Goal: Task Accomplishment & Management: Manage account settings

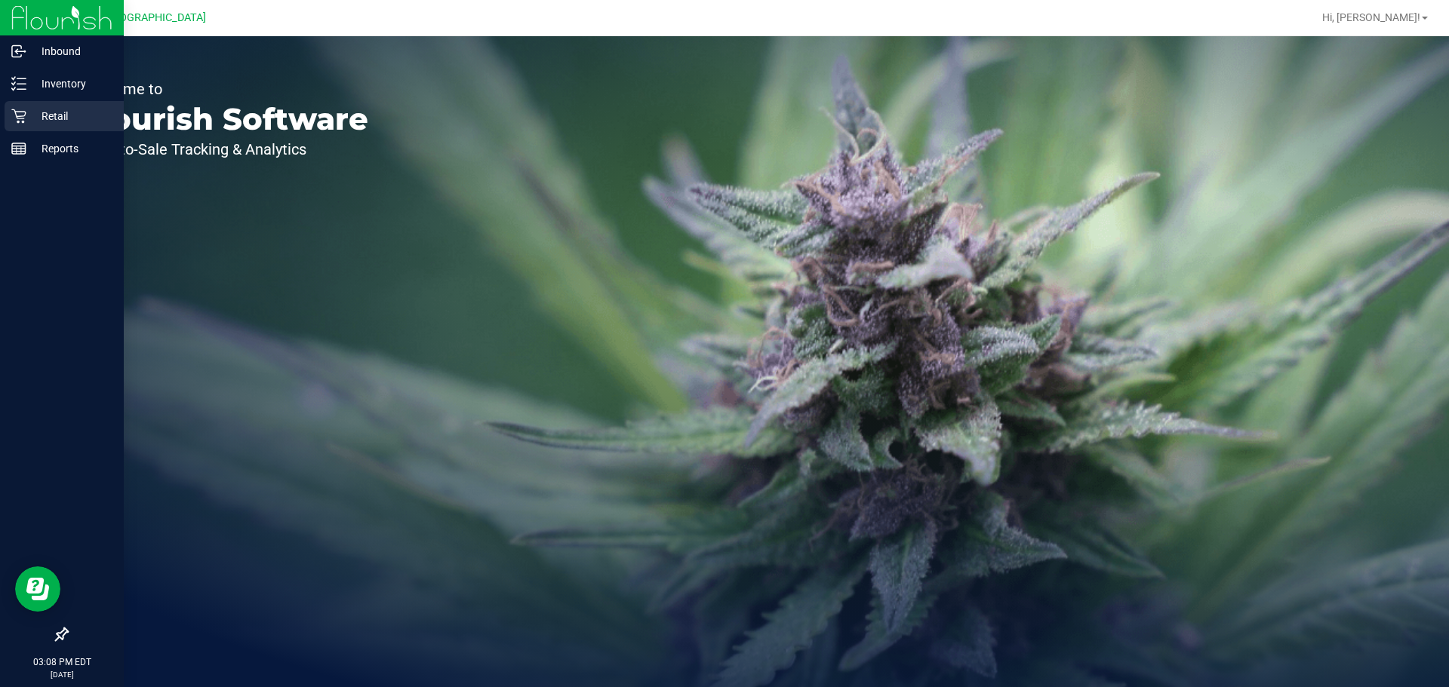
click at [23, 107] on div "Retail" at bounding box center [64, 116] width 119 height 30
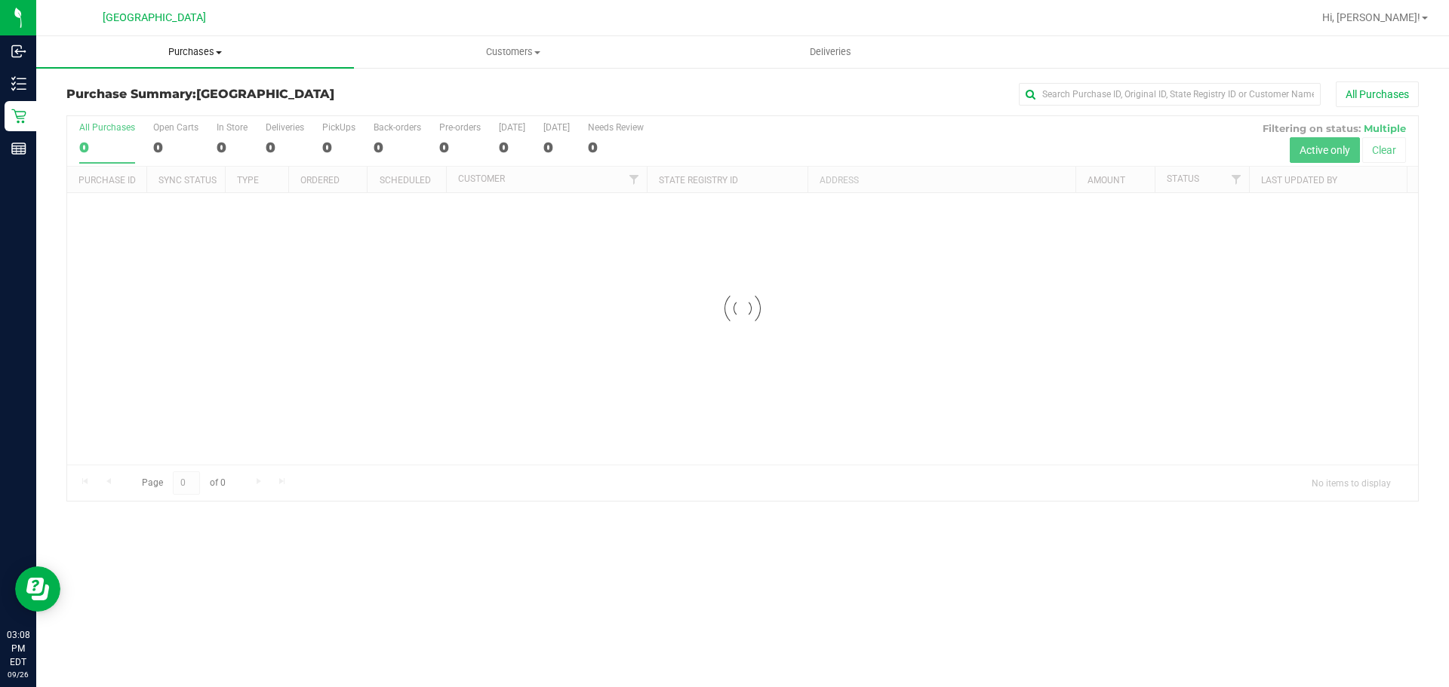
click at [183, 54] on span "Purchases" at bounding box center [195, 52] width 318 height 14
click at [147, 103] on li "Fulfillment" at bounding box center [195, 109] width 318 height 18
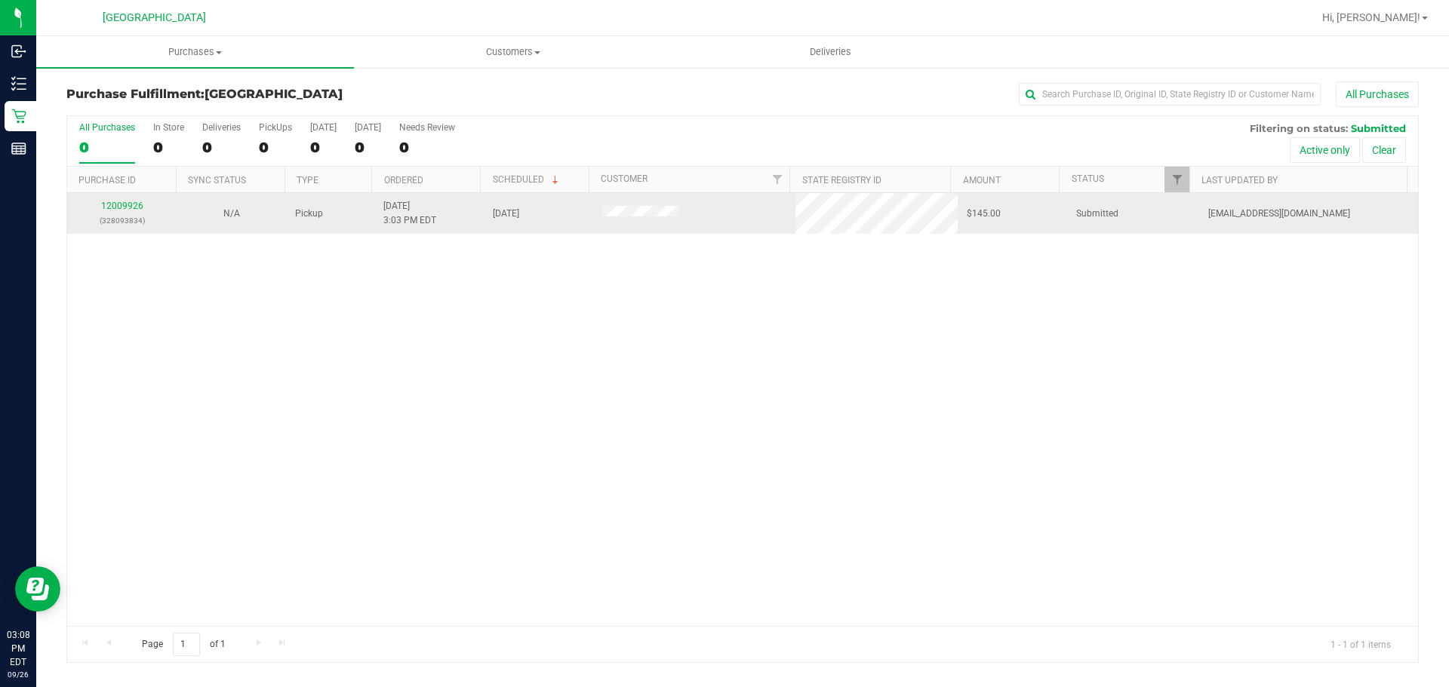
click at [118, 199] on div "12009926 (328093834)" at bounding box center [121, 213] width 91 height 29
click at [132, 200] on div "12009926 (328093834)" at bounding box center [121, 213] width 91 height 29
click at [131, 214] on p "(328093834)" at bounding box center [121, 221] width 91 height 14
click at [133, 203] on link "12009926" at bounding box center [122, 206] width 42 height 11
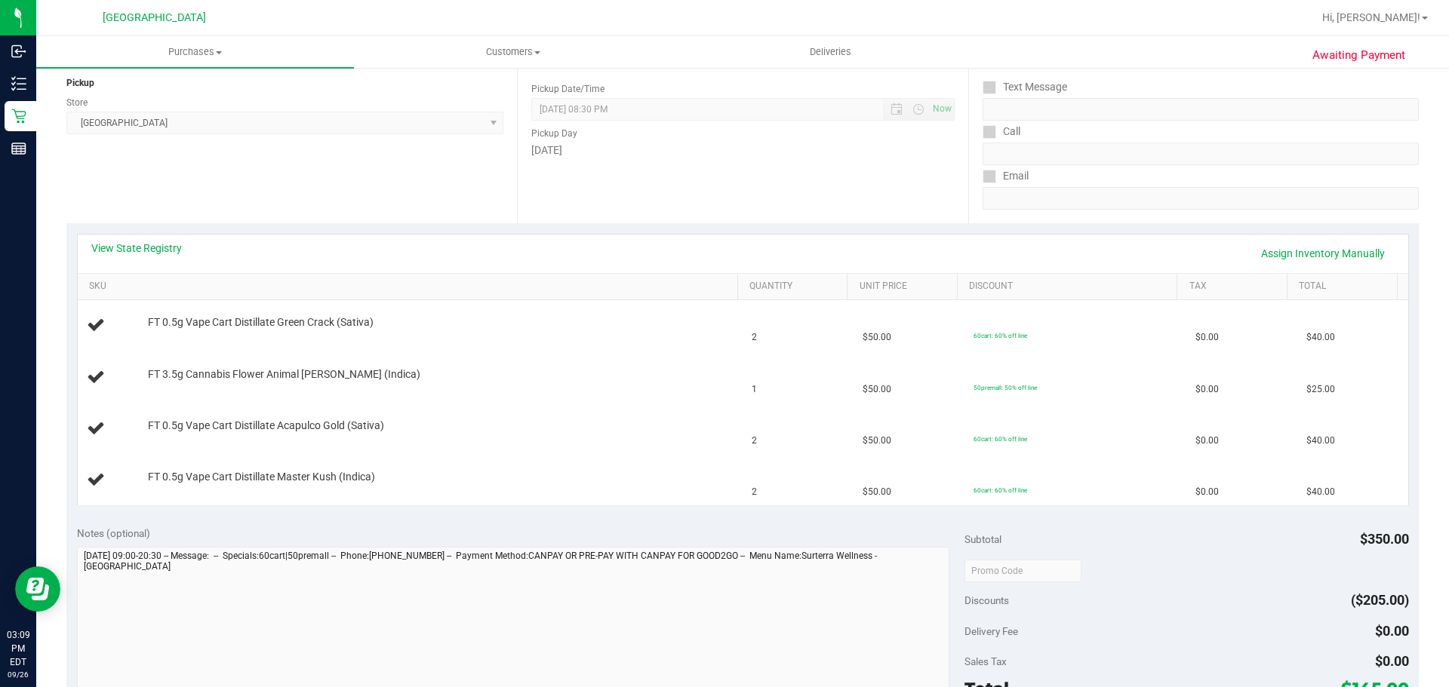
scroll to position [453, 0]
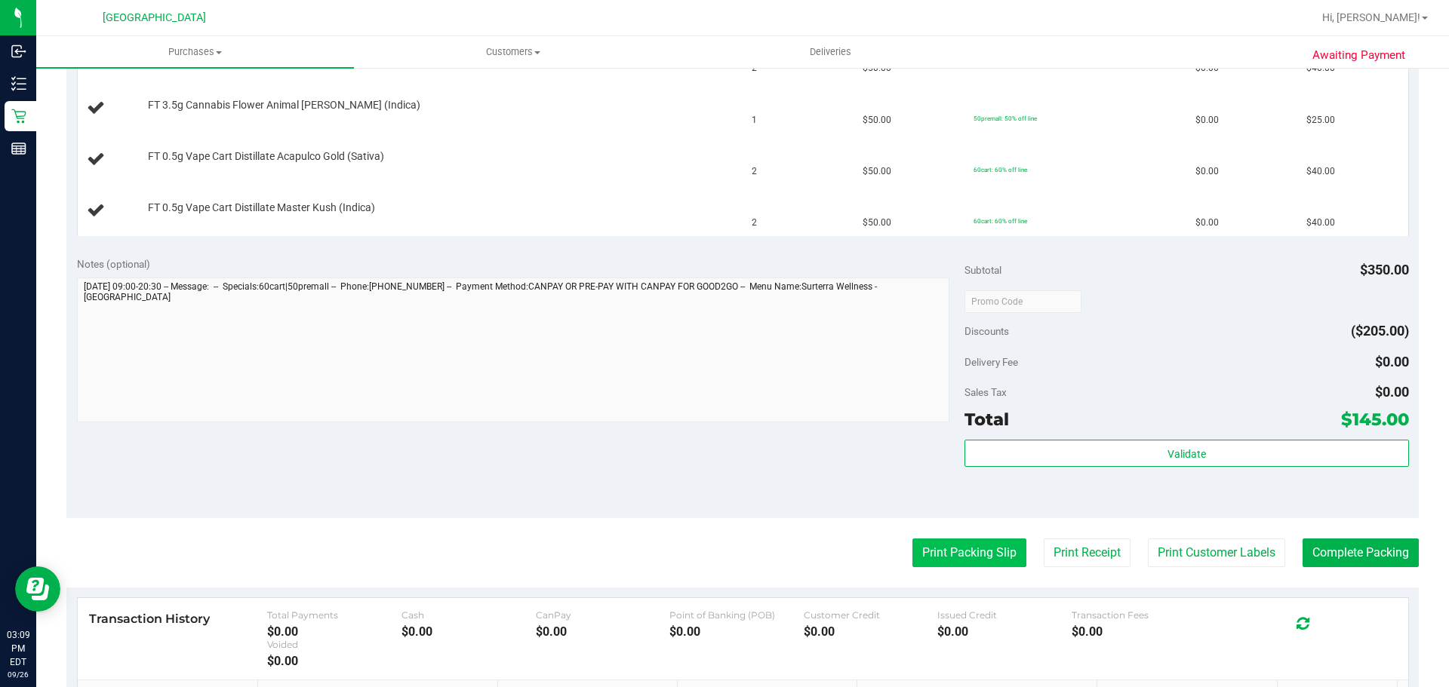
click at [957, 544] on button "Print Packing Slip" at bounding box center [969, 553] width 114 height 29
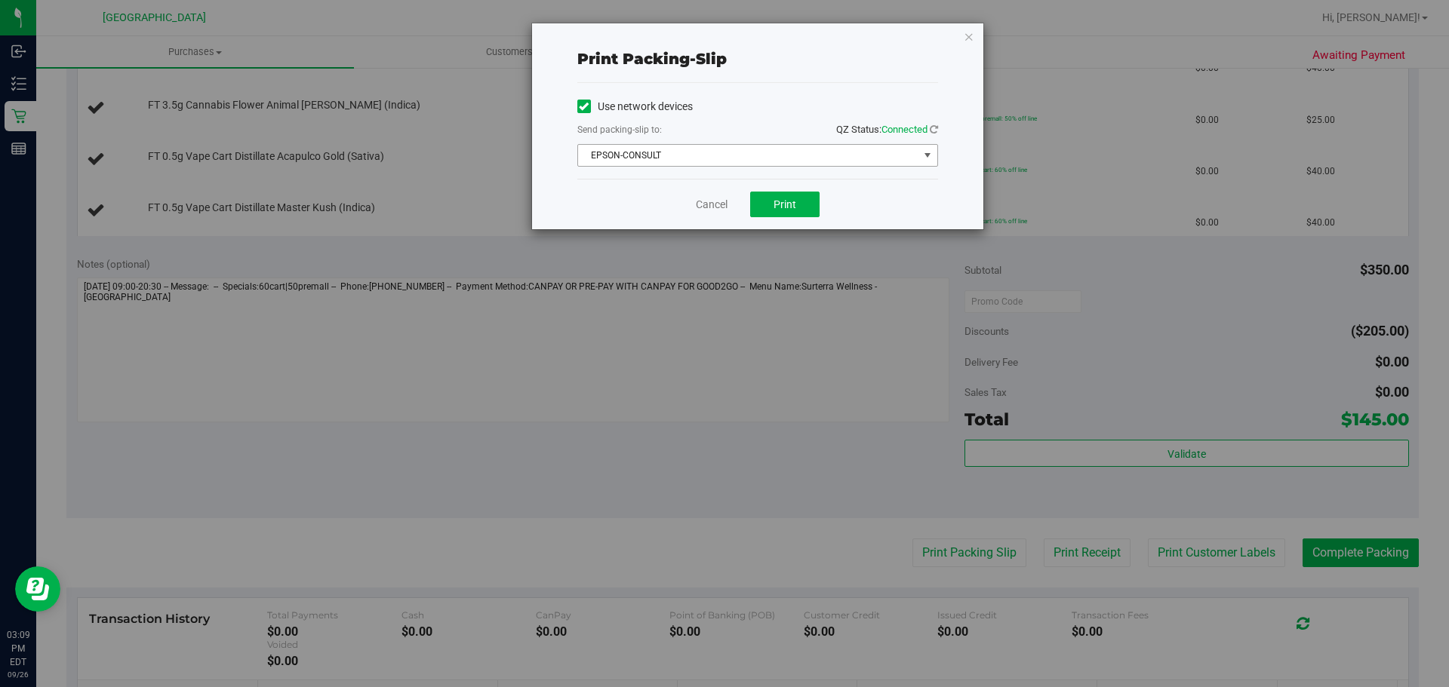
click at [700, 152] on span "EPSON-CONSULT" at bounding box center [748, 155] width 340 height 21
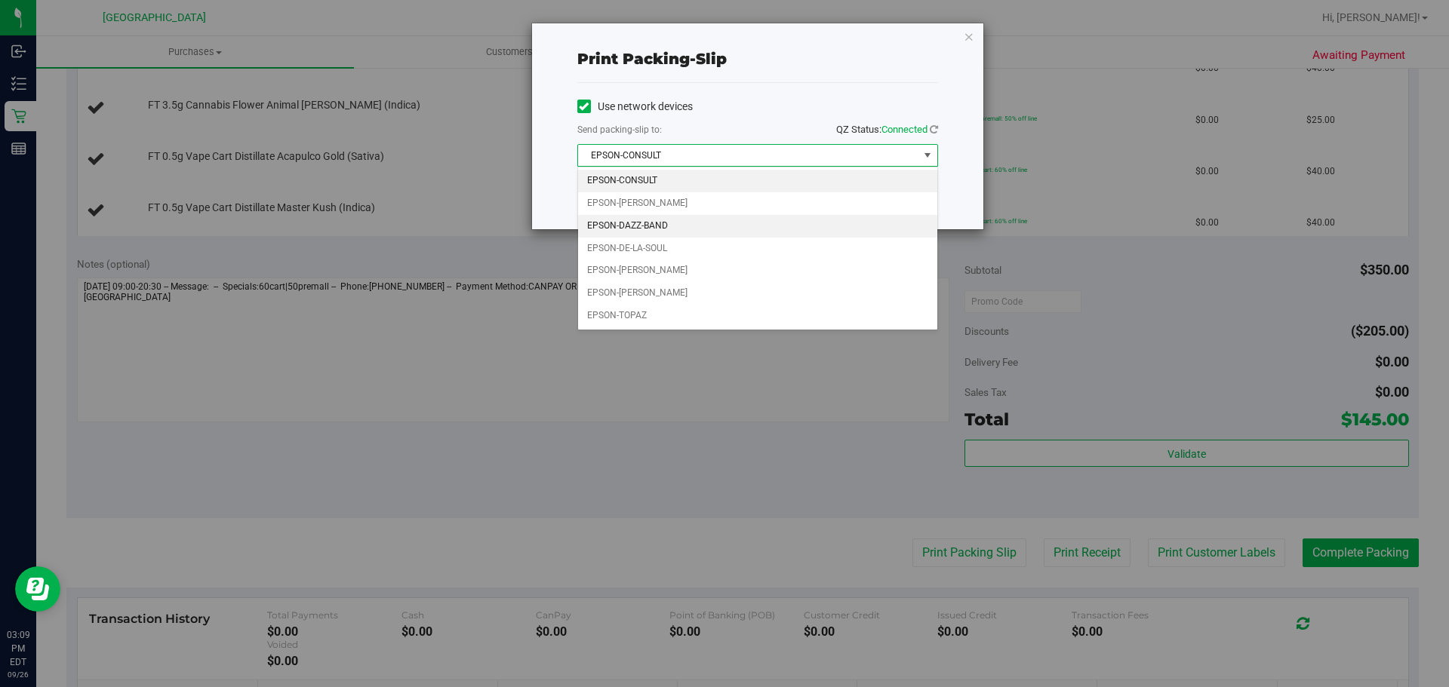
click at [682, 223] on li "EPSON-DAZZ-BAND" at bounding box center [757, 226] width 359 height 23
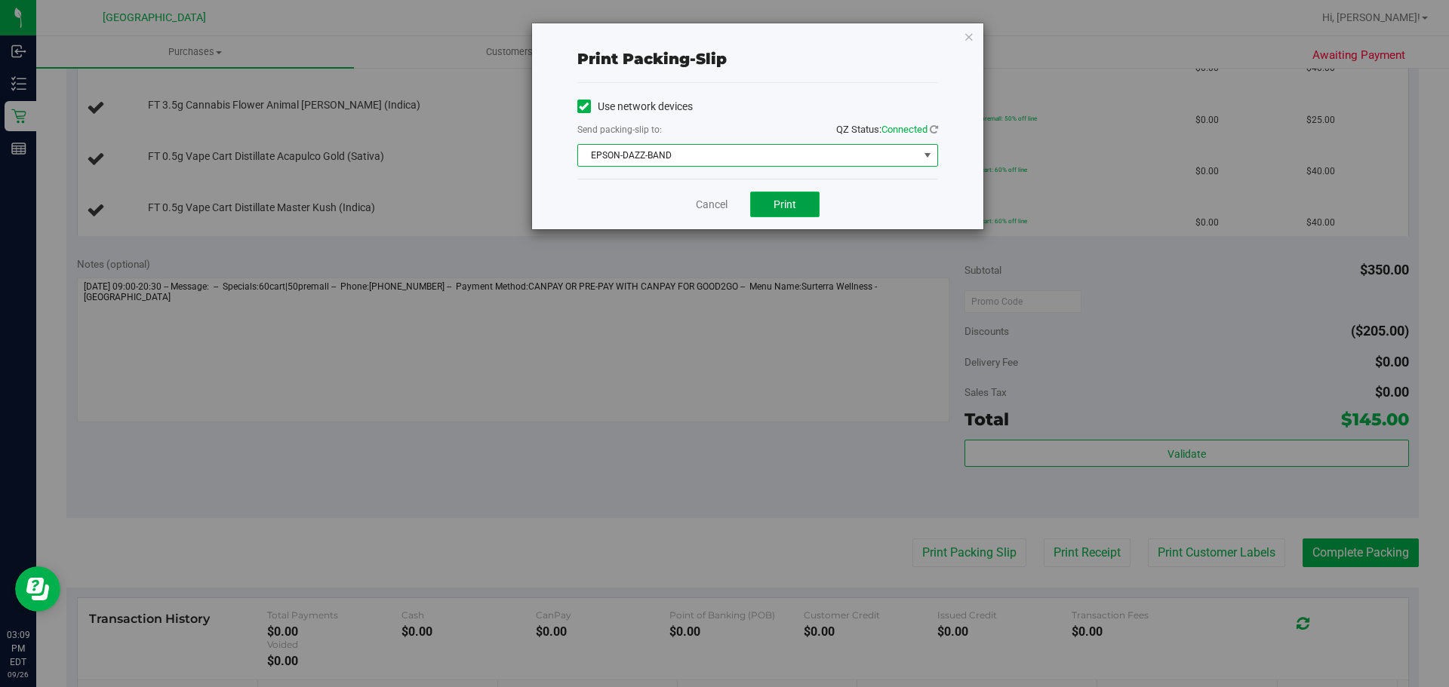
click at [770, 197] on button "Print" at bounding box center [784, 205] width 69 height 26
click at [967, 38] on icon "button" at bounding box center [969, 36] width 11 height 18
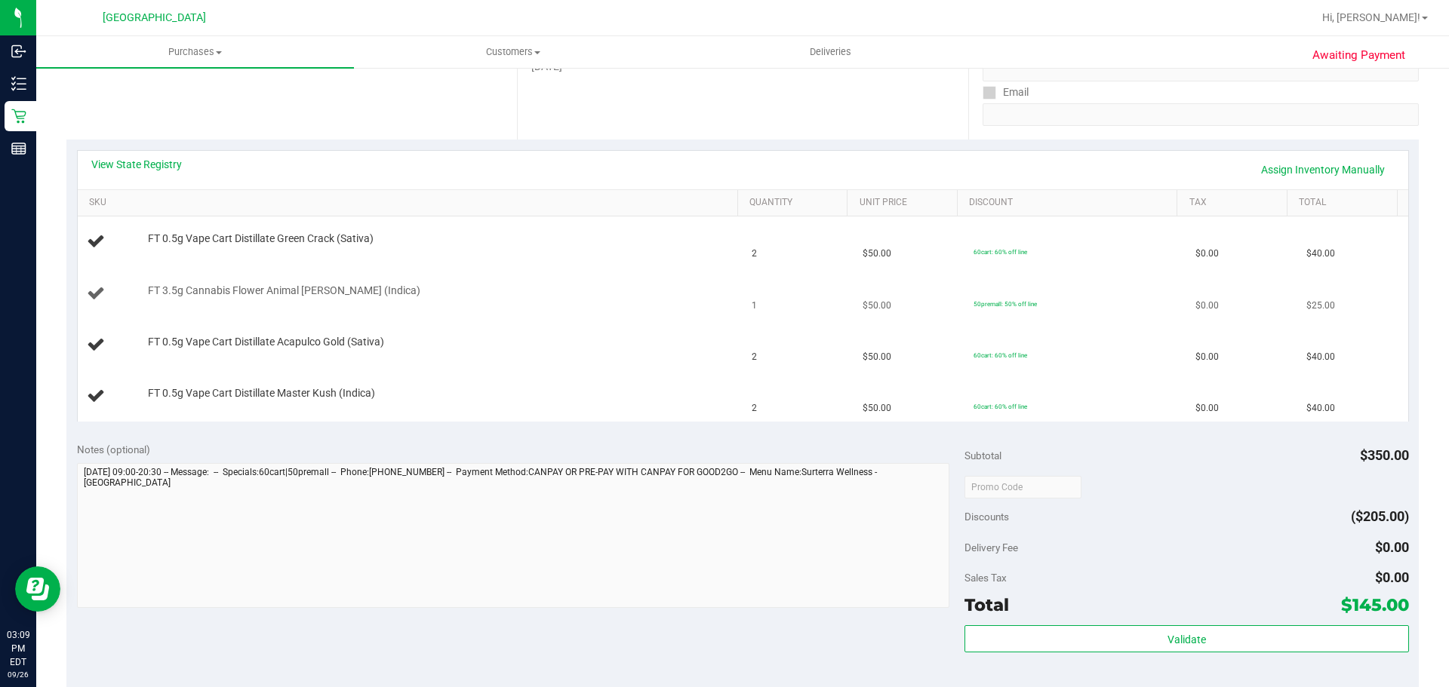
scroll to position [226, 0]
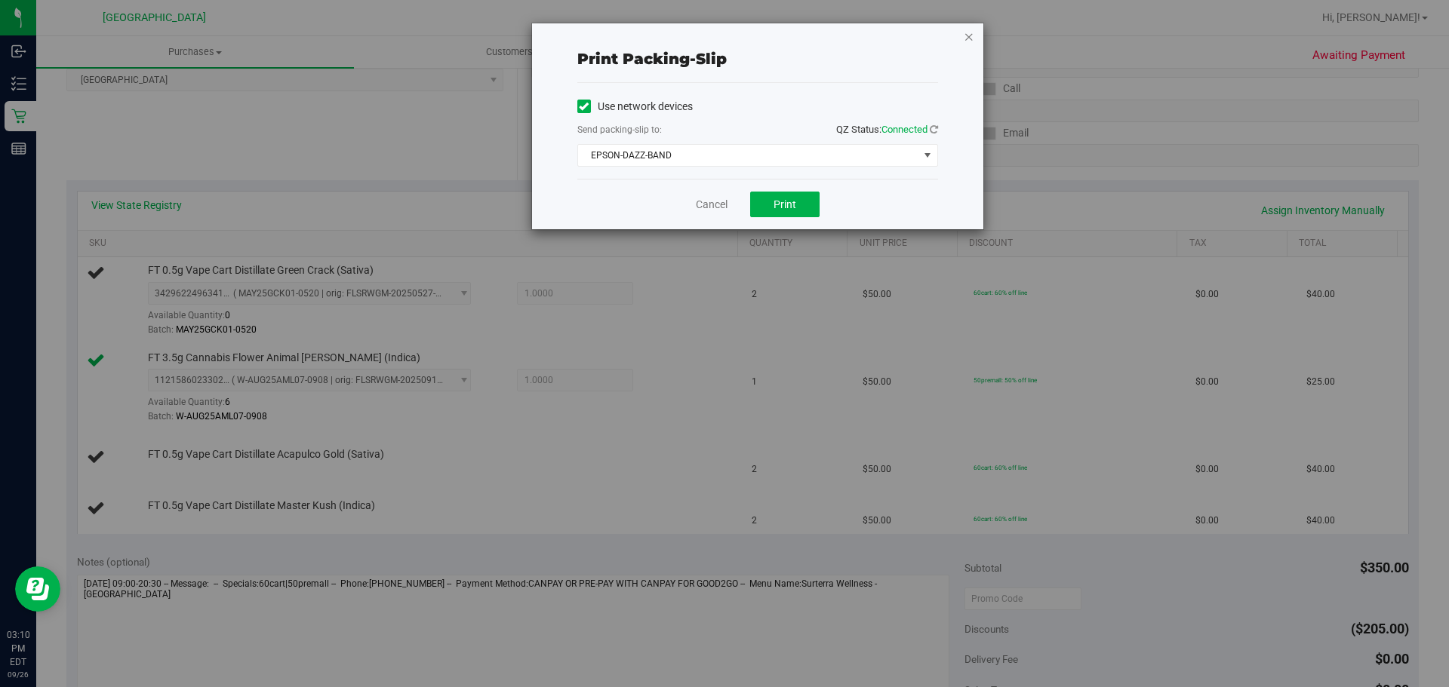
click at [973, 38] on div "Print packing-slip Use network devices Send packing-slip to: QZ Status: Connect…" at bounding box center [757, 126] width 451 height 206
click at [973, 38] on icon "button" at bounding box center [969, 36] width 11 height 18
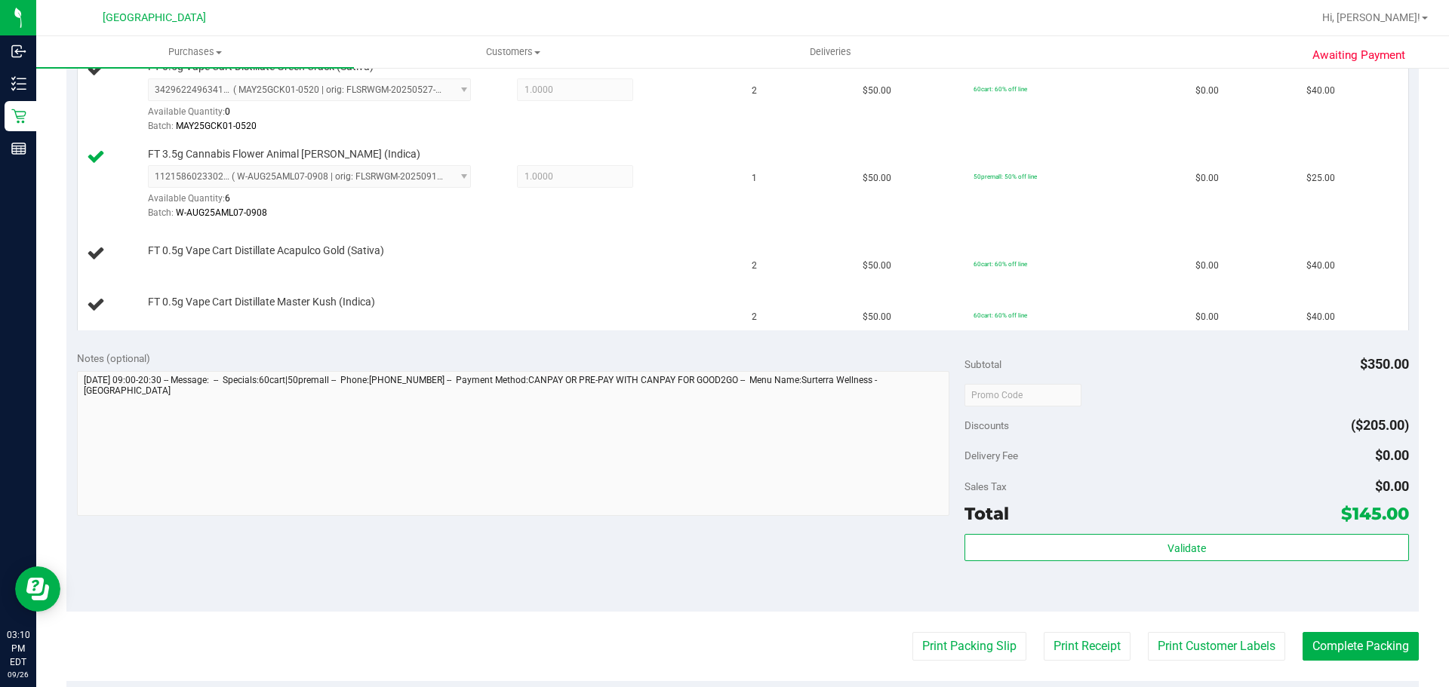
scroll to position [414, 0]
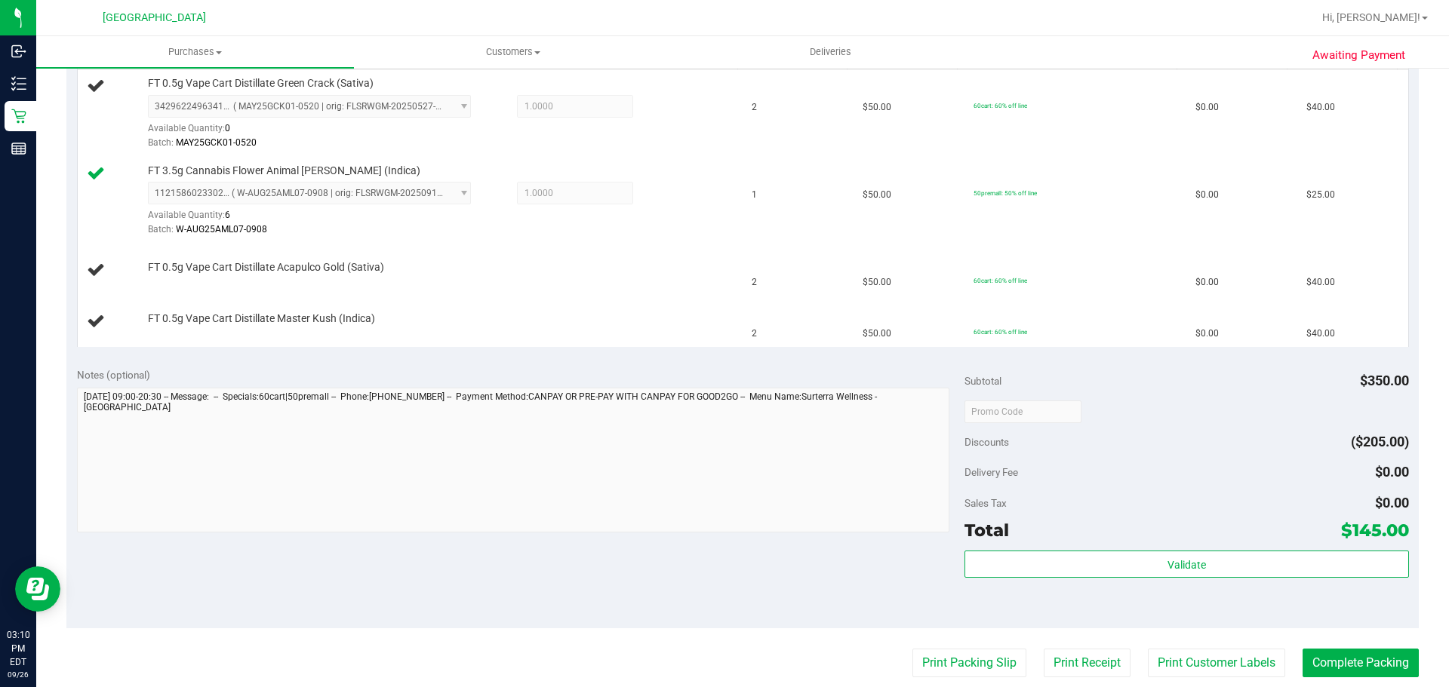
click at [912, 649] on button "Print Packing Slip" at bounding box center [969, 663] width 114 height 29
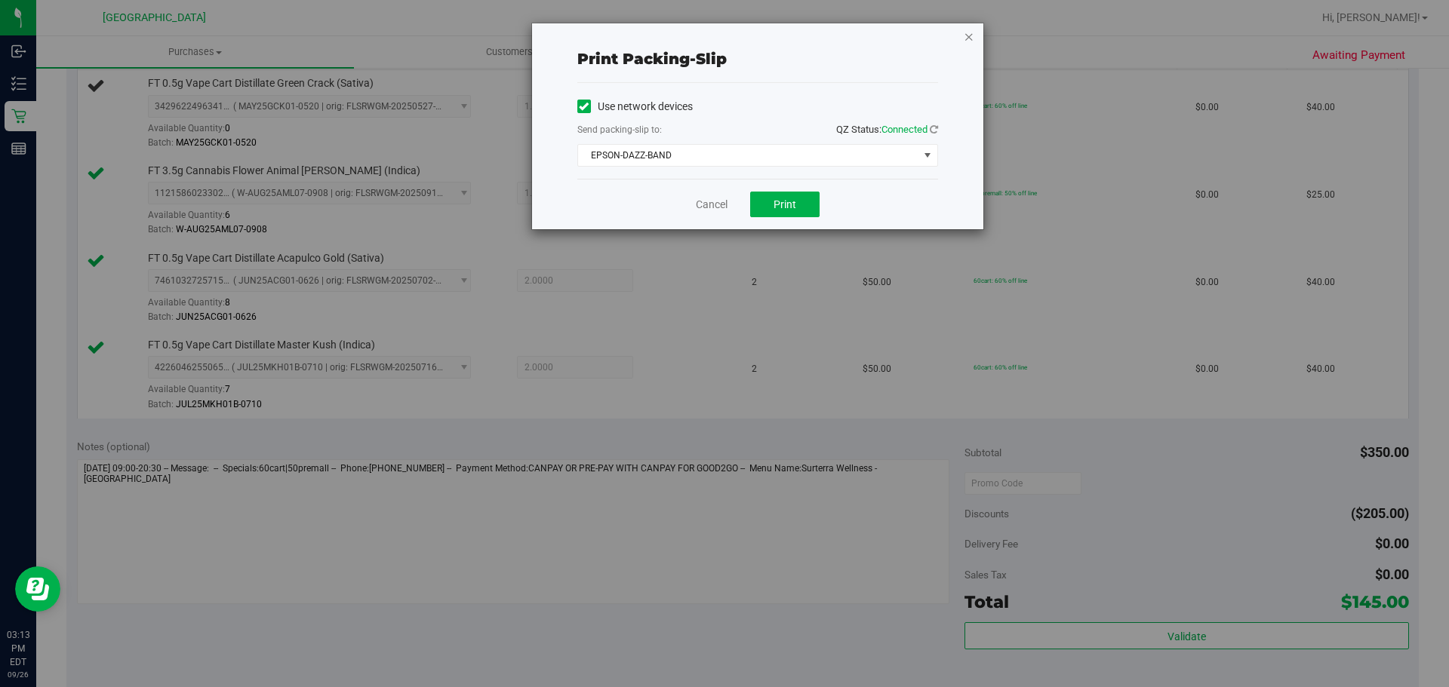
click at [970, 33] on icon "button" at bounding box center [969, 36] width 11 height 18
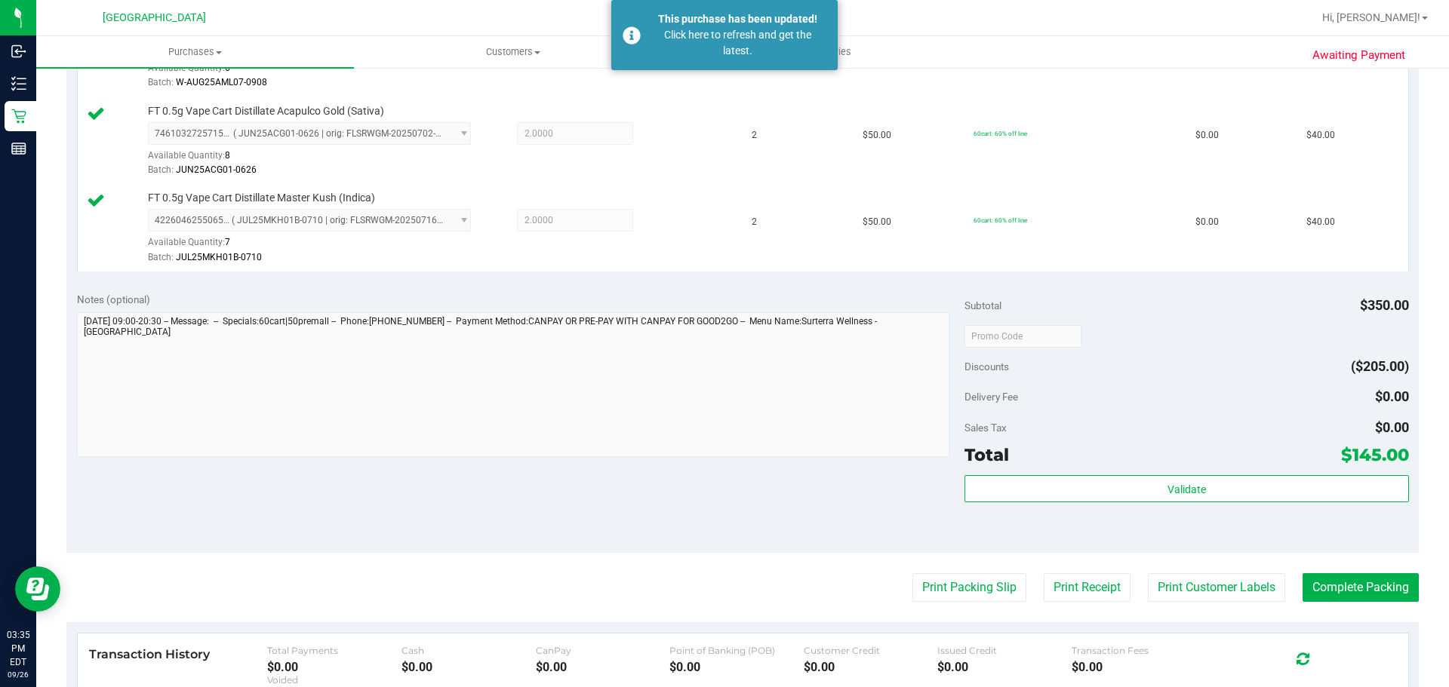
scroll to position [183, 0]
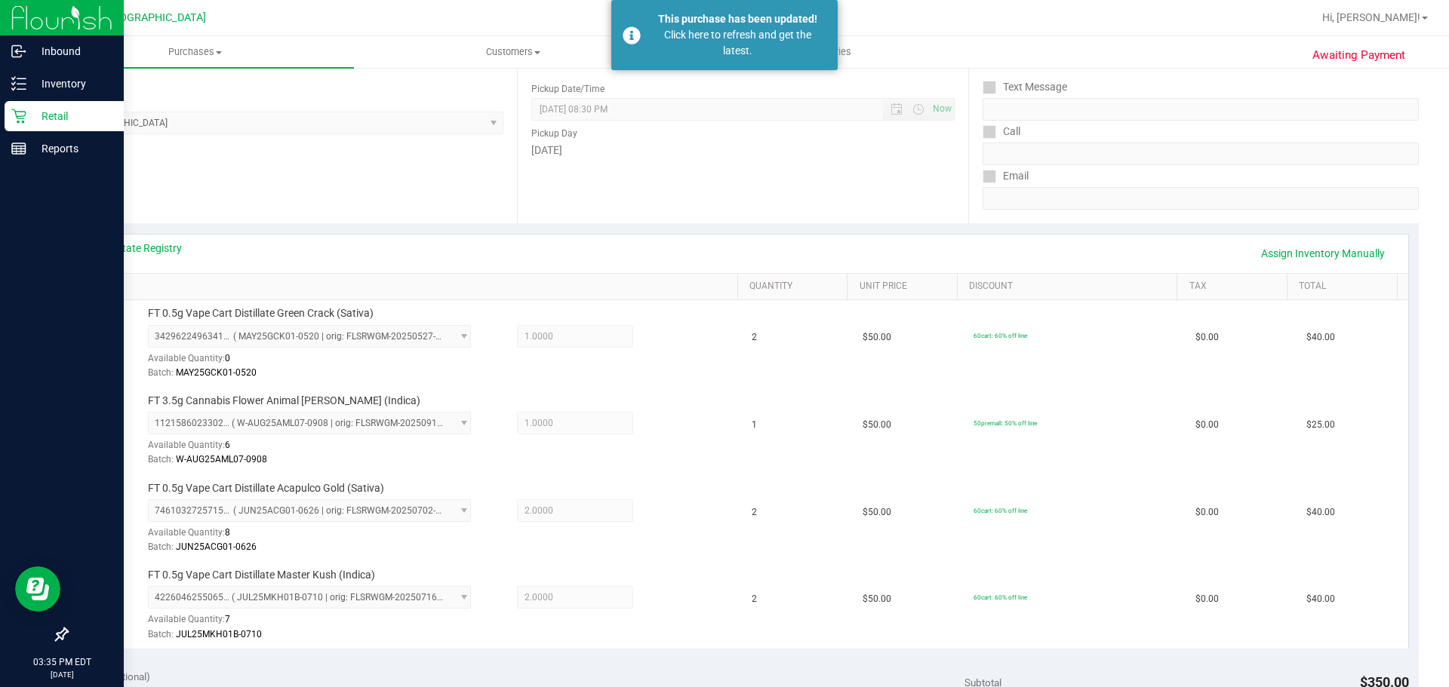
click at [27, 109] on p "Retail" at bounding box center [71, 116] width 91 height 18
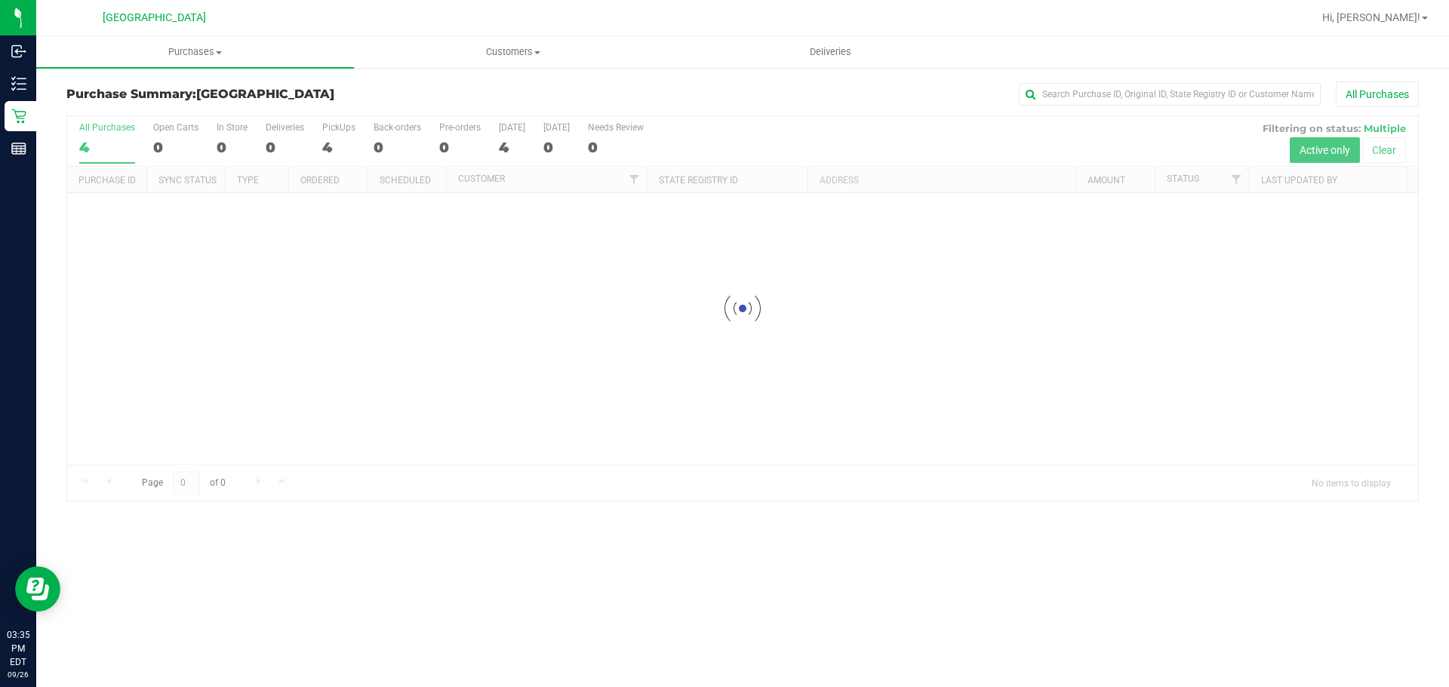
click at [712, 88] on div "All Purchases" at bounding box center [968, 94] width 902 height 26
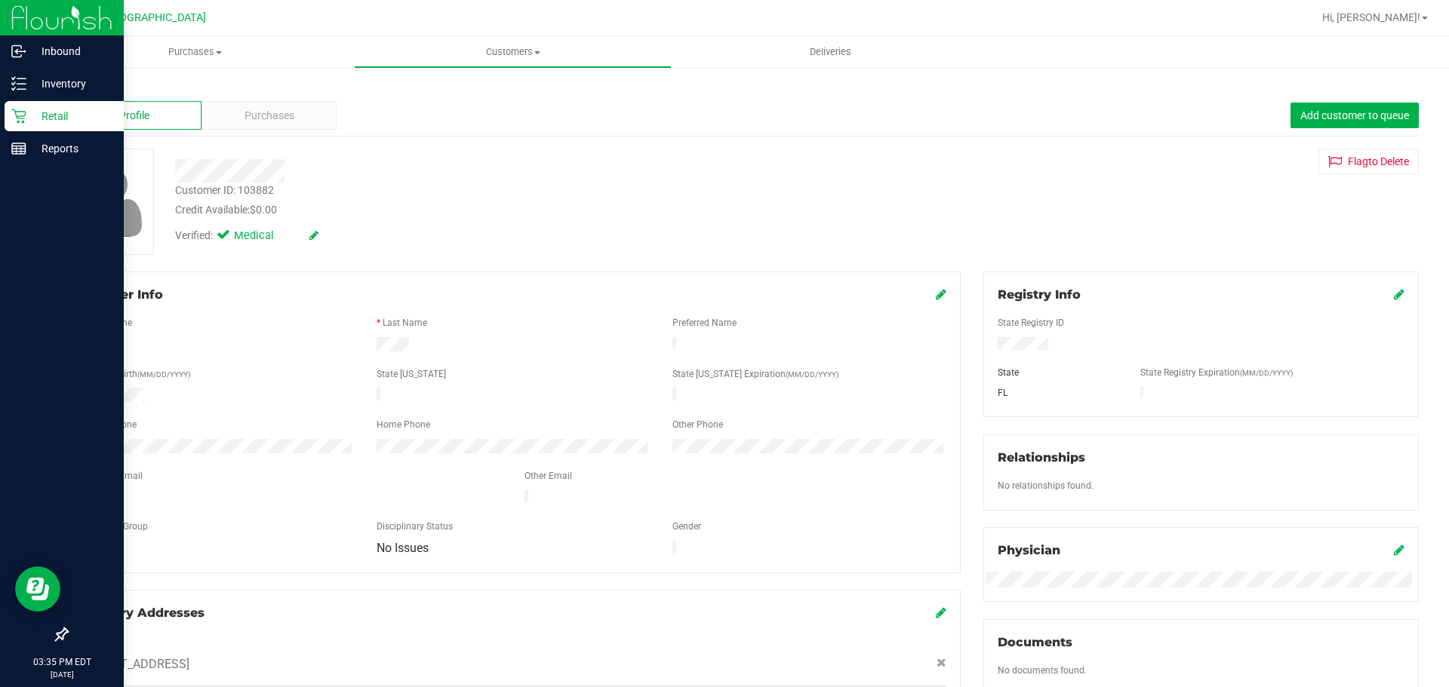
click at [37, 115] on p "Retail" at bounding box center [71, 116] width 91 height 18
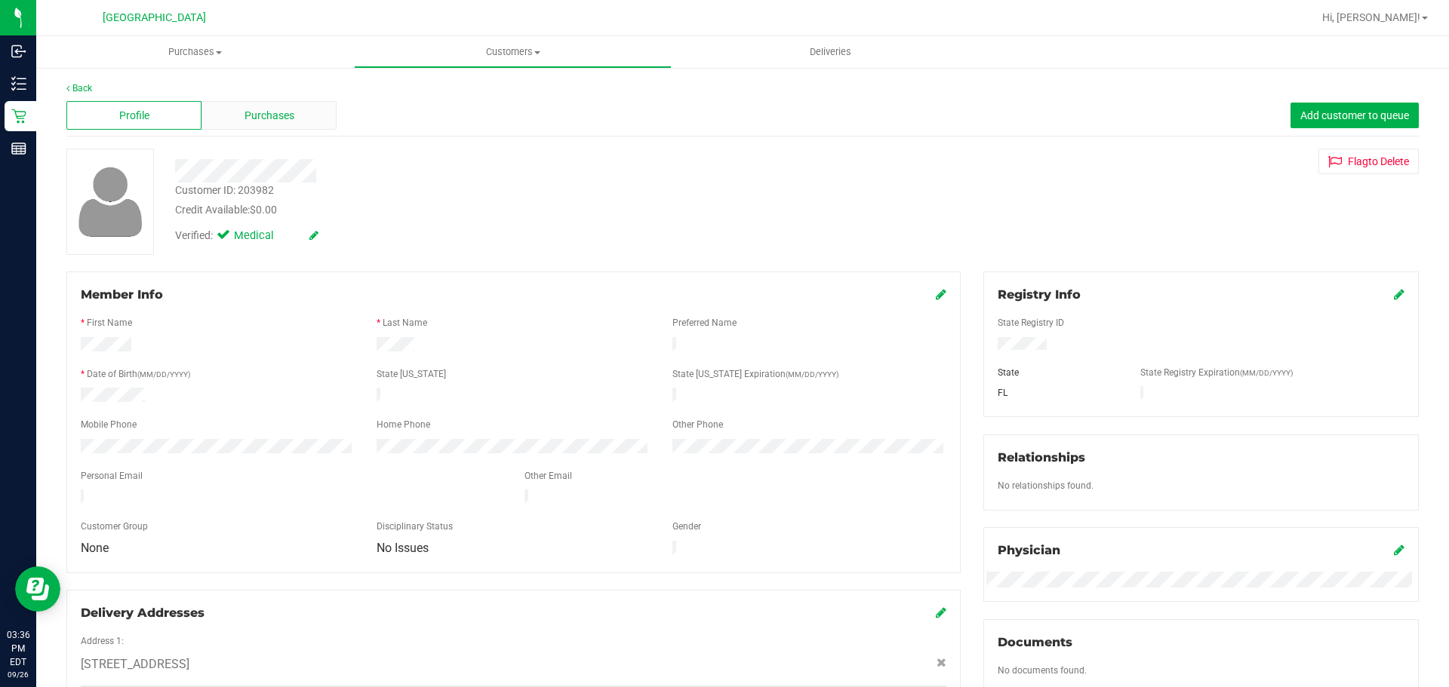
click at [316, 121] on div "Purchases" at bounding box center [268, 115] width 135 height 29
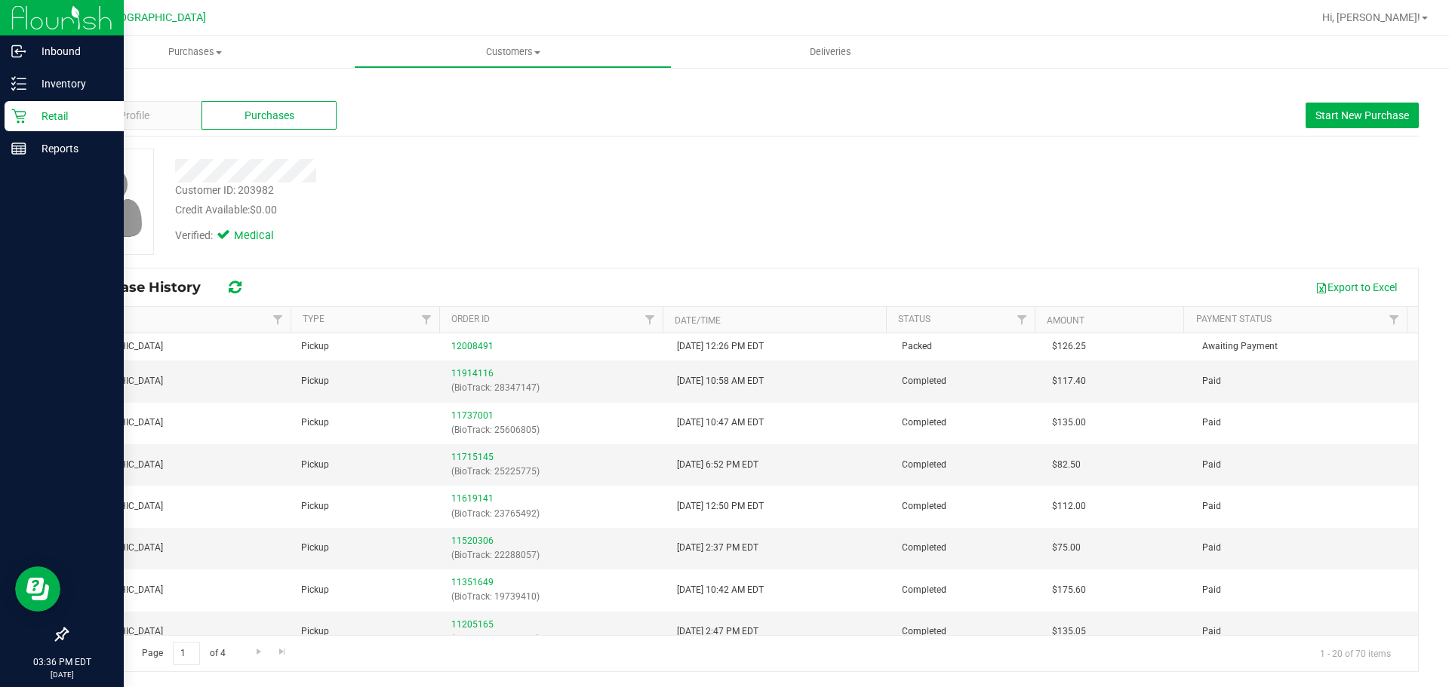
click at [34, 121] on p "Retail" at bounding box center [71, 116] width 91 height 18
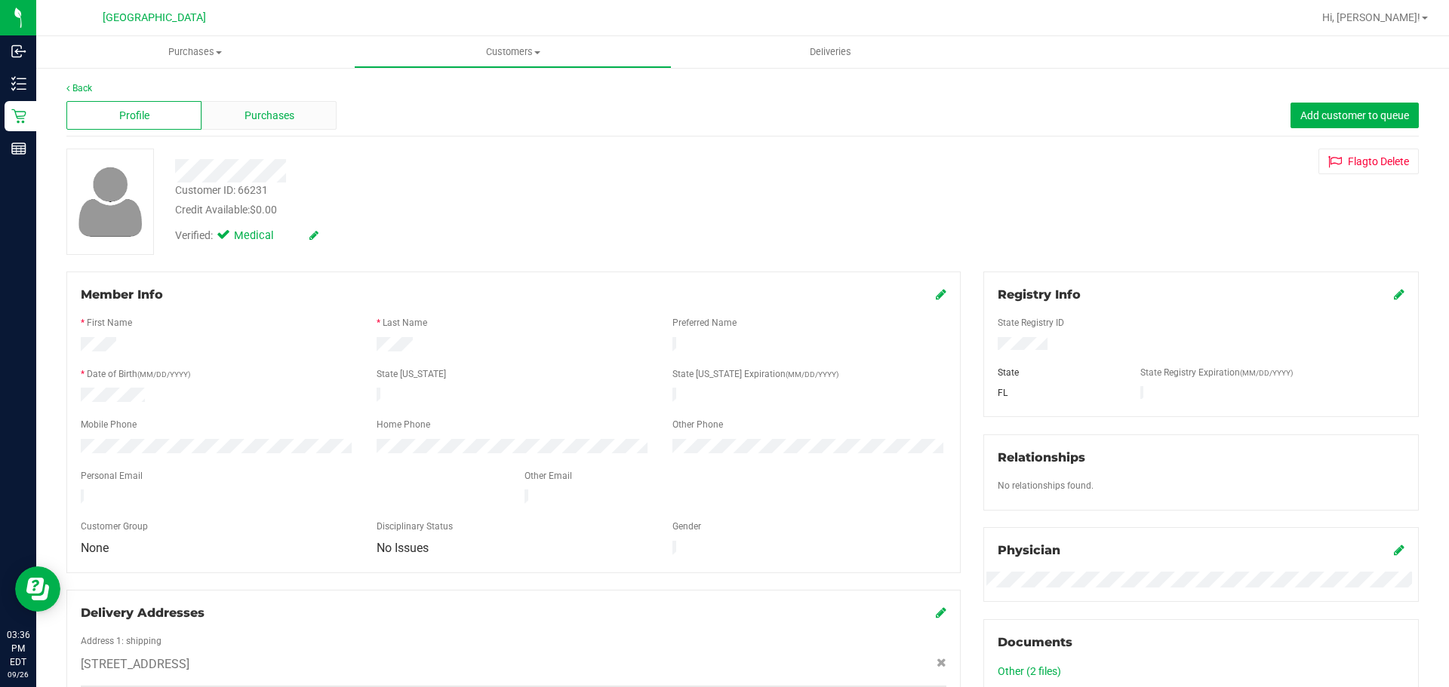
click at [315, 111] on div "Purchases" at bounding box center [268, 115] width 135 height 29
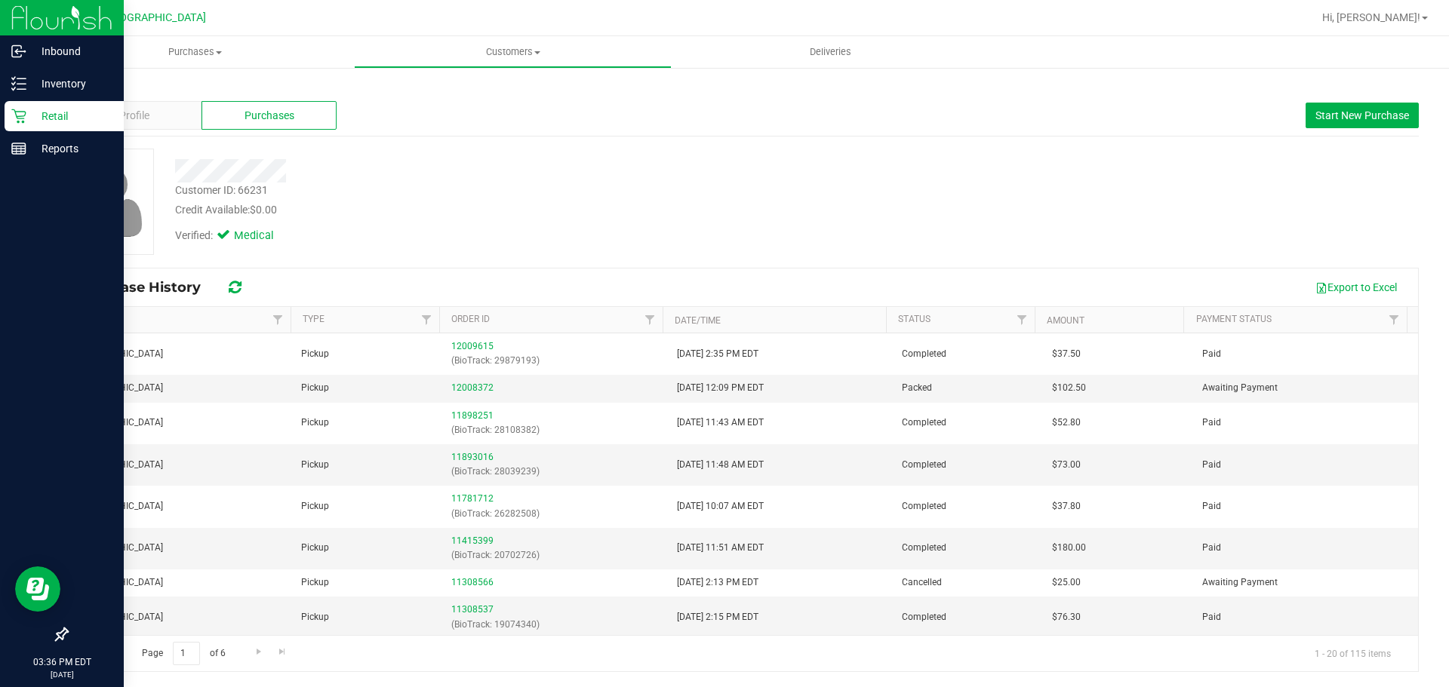
click at [20, 121] on icon at bounding box center [18, 116] width 15 height 15
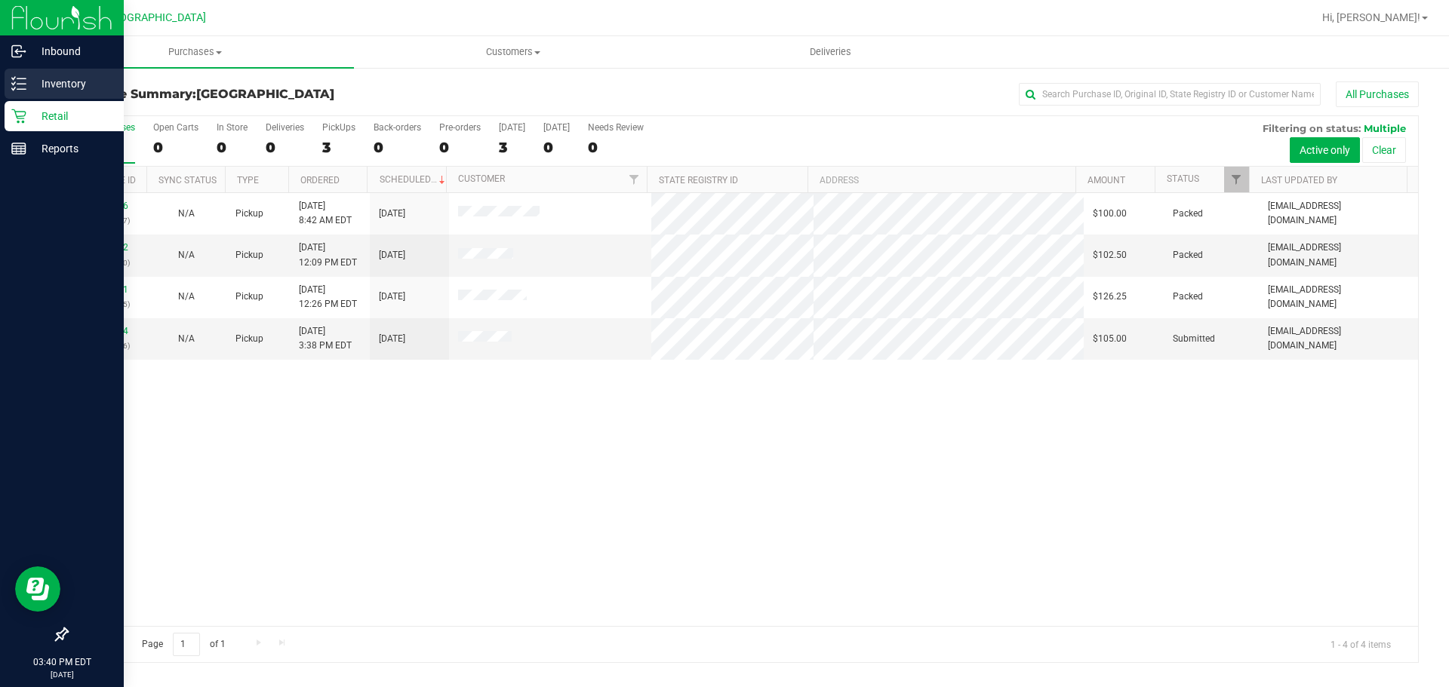
drag, startPoint x: 10, startPoint y: 79, endPoint x: 19, endPoint y: 79, distance: 9.1
click at [11, 79] on div "Inventory" at bounding box center [64, 84] width 119 height 30
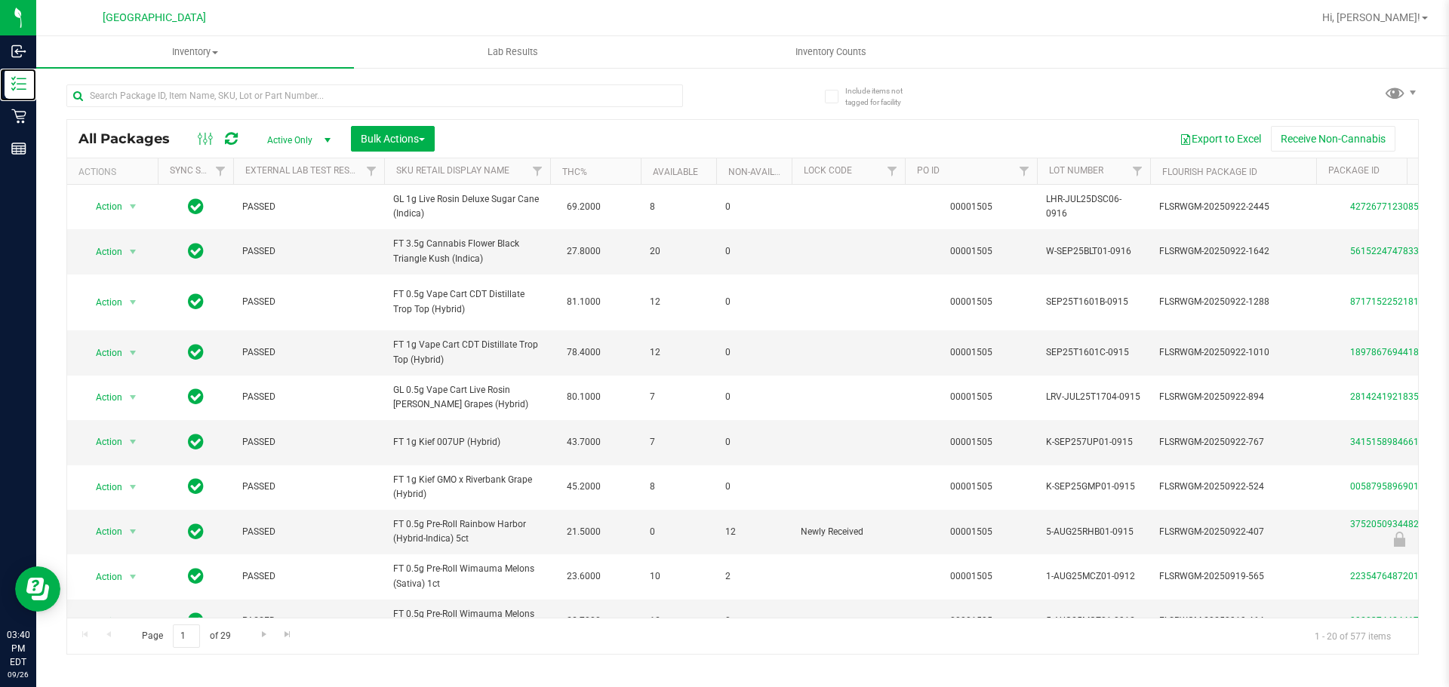
click at [0, 69] on link "Inventory" at bounding box center [18, 85] width 36 height 32
click at [174, 88] on input "text" at bounding box center [374, 96] width 617 height 23
type input "4059125219186601"
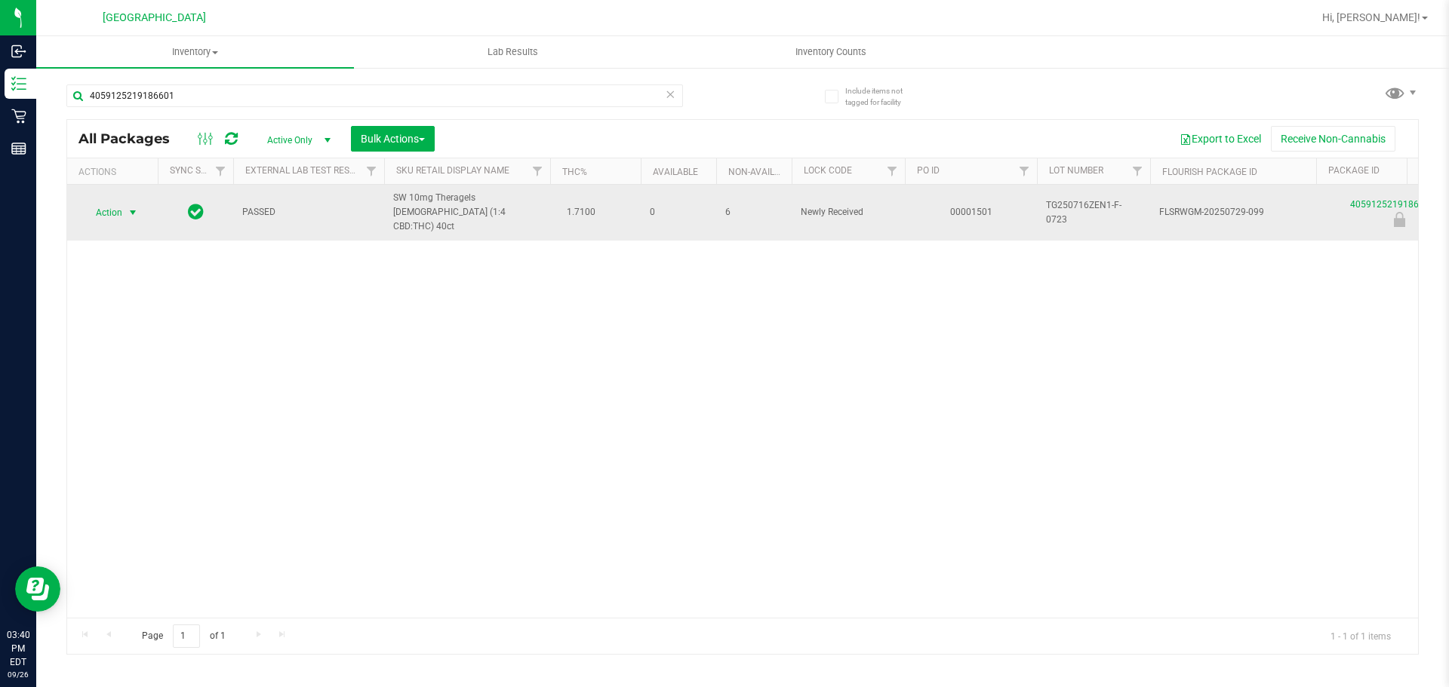
click at [122, 205] on span "Action" at bounding box center [102, 212] width 41 height 21
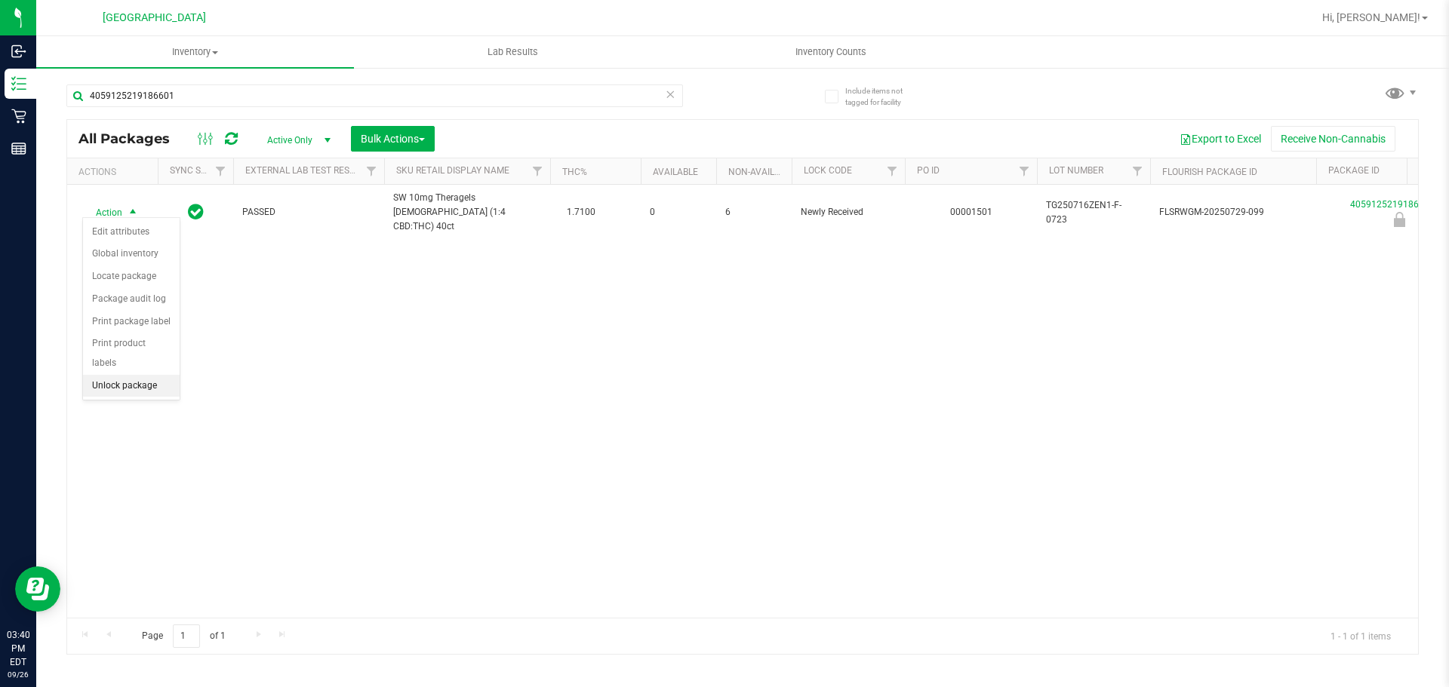
click at [125, 375] on li "Unlock package" at bounding box center [131, 386] width 97 height 23
click at [174, 54] on span "Inventory" at bounding box center [195, 52] width 318 height 14
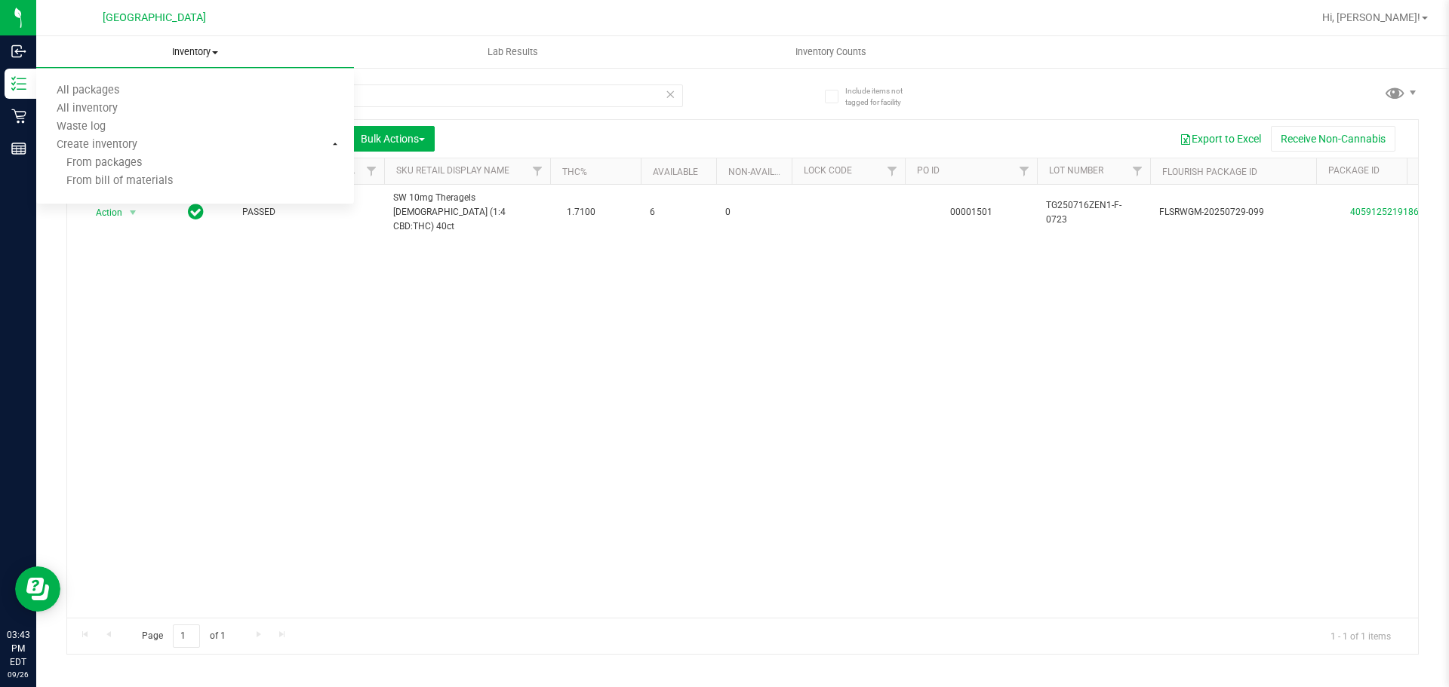
click at [178, 48] on span "Inventory" at bounding box center [195, 52] width 318 height 14
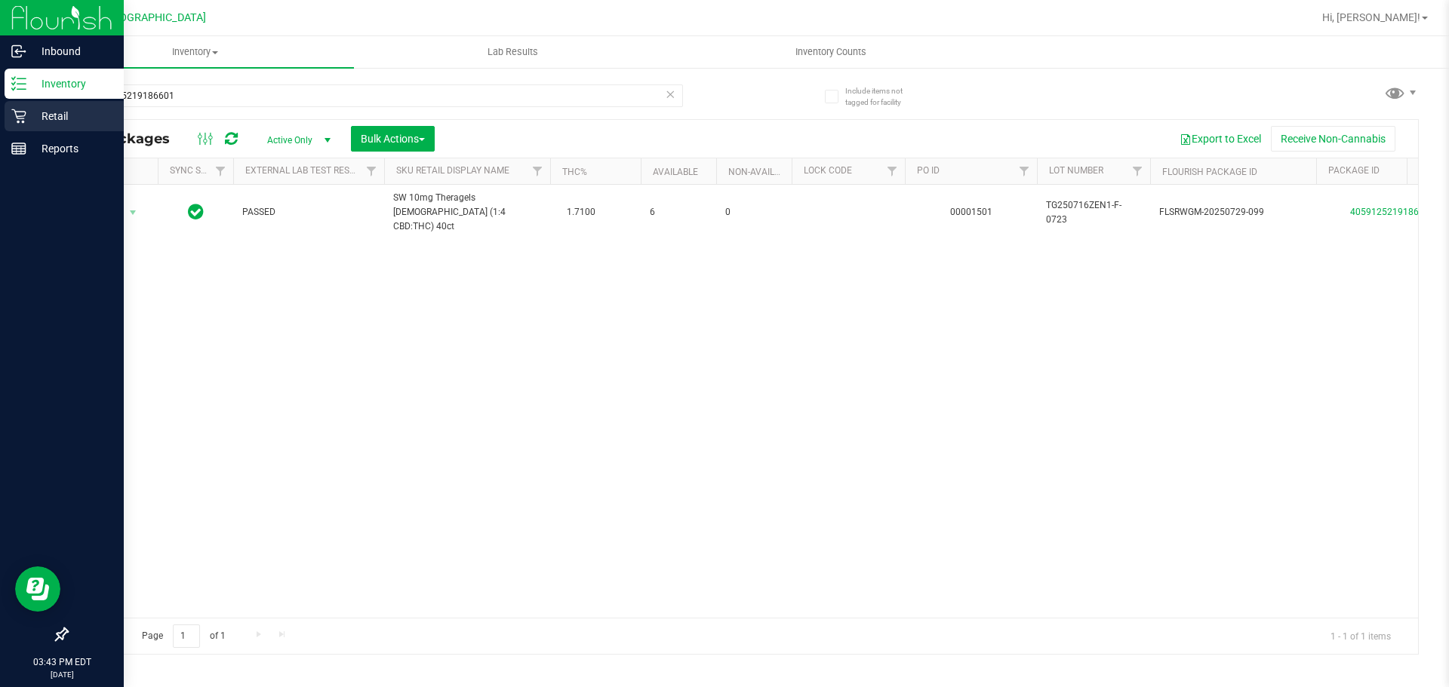
click at [23, 106] on div "Retail" at bounding box center [64, 116] width 119 height 30
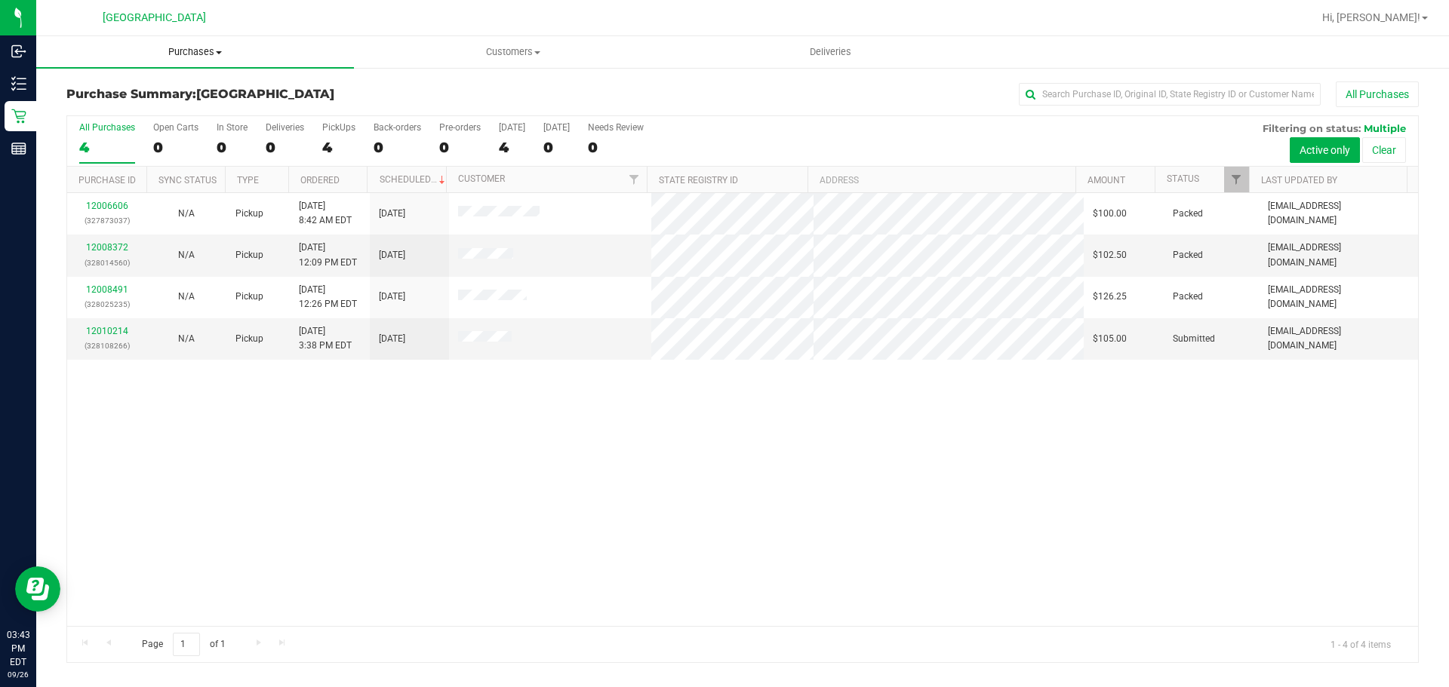
click at [176, 54] on span "Purchases" at bounding box center [195, 52] width 318 height 14
click at [180, 46] on span "Purchases" at bounding box center [195, 52] width 318 height 14
click at [189, 45] on uib-tab-heading "Purchases Summary of purchases Fulfillment All purchases" at bounding box center [195, 52] width 318 height 32
click at [149, 113] on li "Fulfillment" at bounding box center [195, 109] width 318 height 18
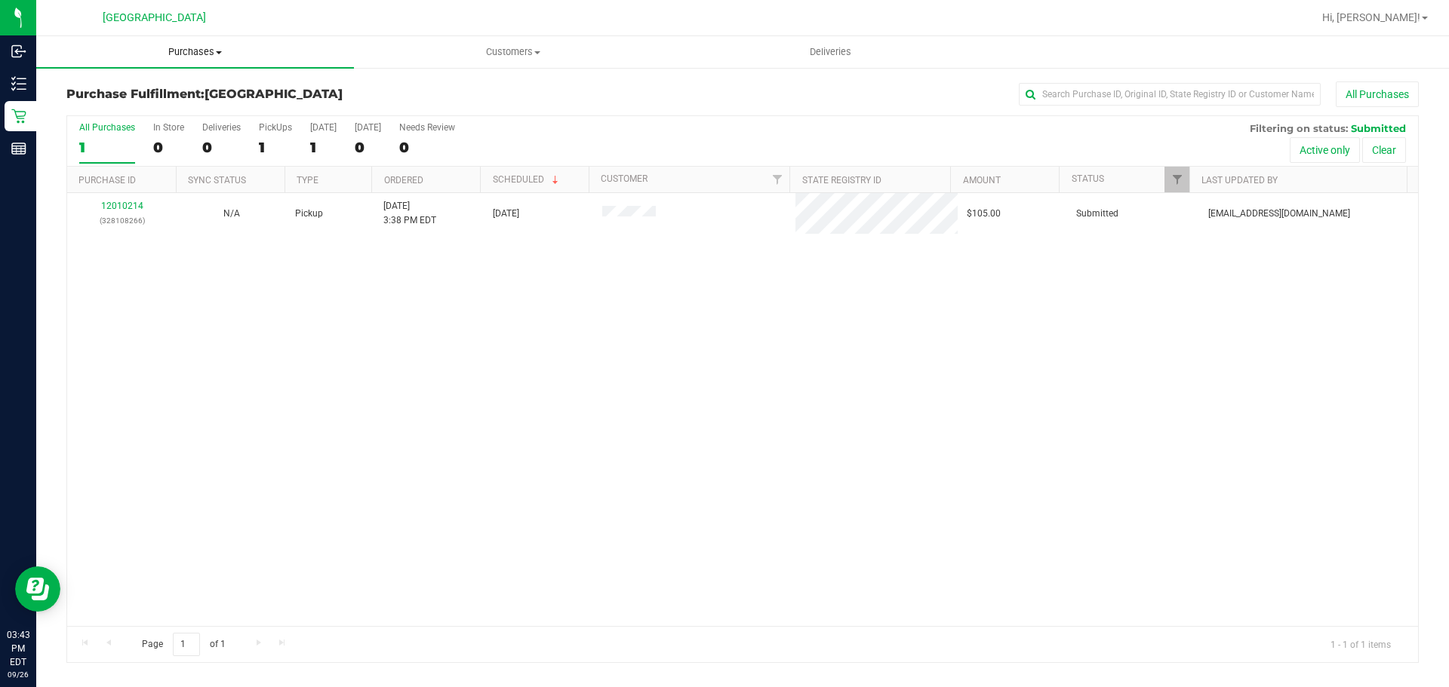
click at [202, 54] on span "Purchases" at bounding box center [195, 52] width 318 height 14
click at [171, 108] on li "Fulfillment" at bounding box center [195, 109] width 318 height 18
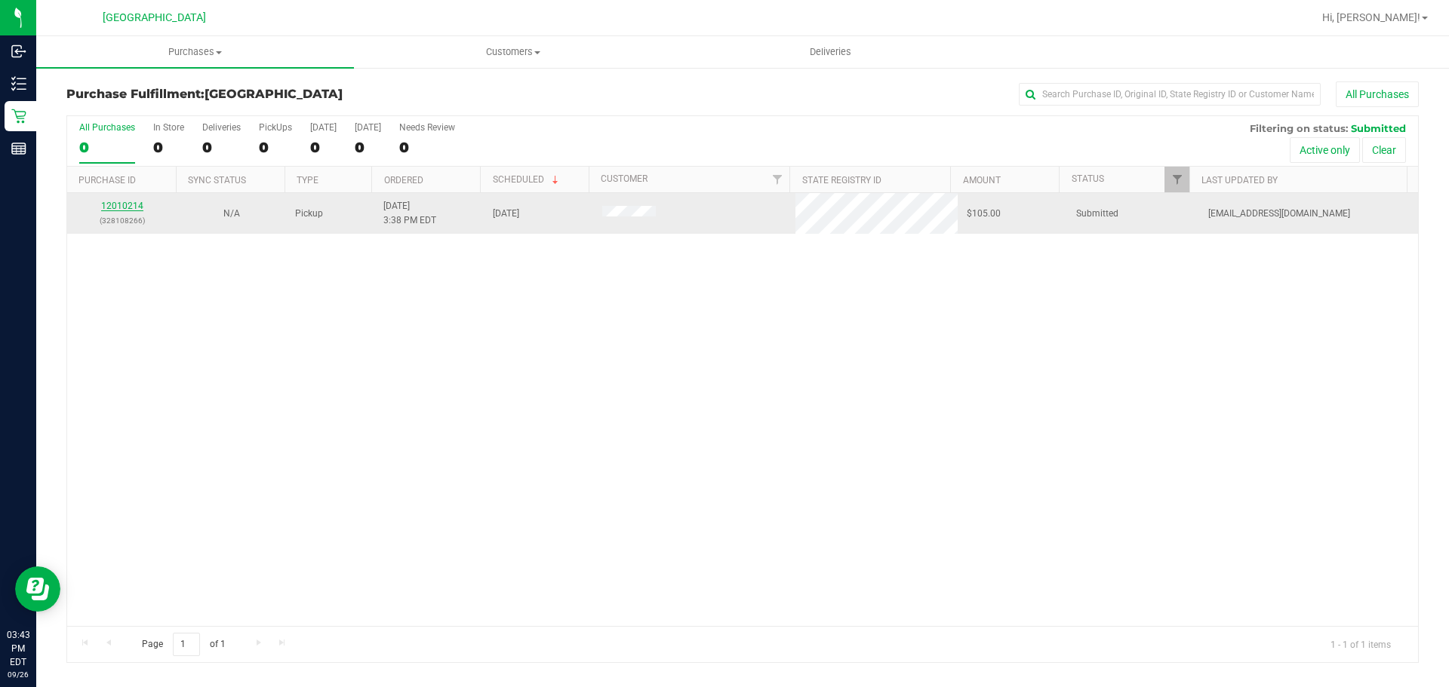
click at [103, 202] on link "12010214" at bounding box center [122, 206] width 42 height 11
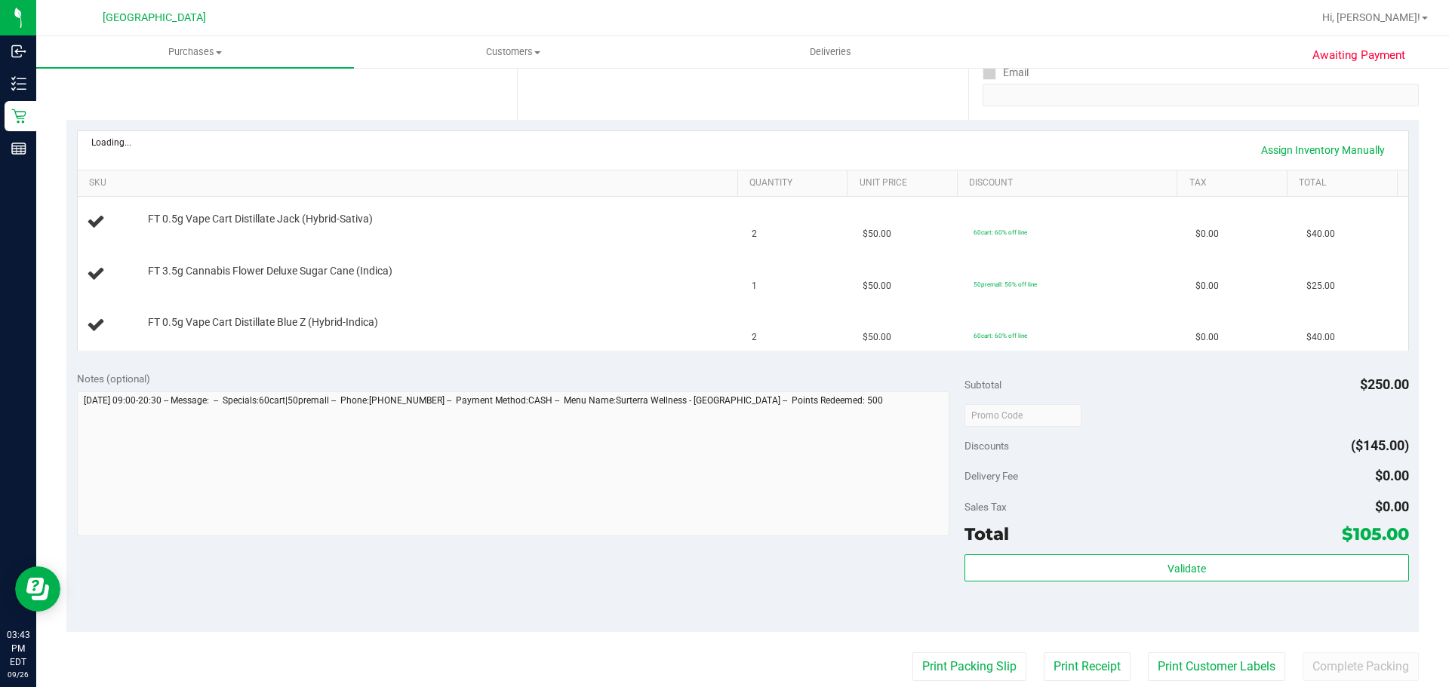
scroll to position [302, 0]
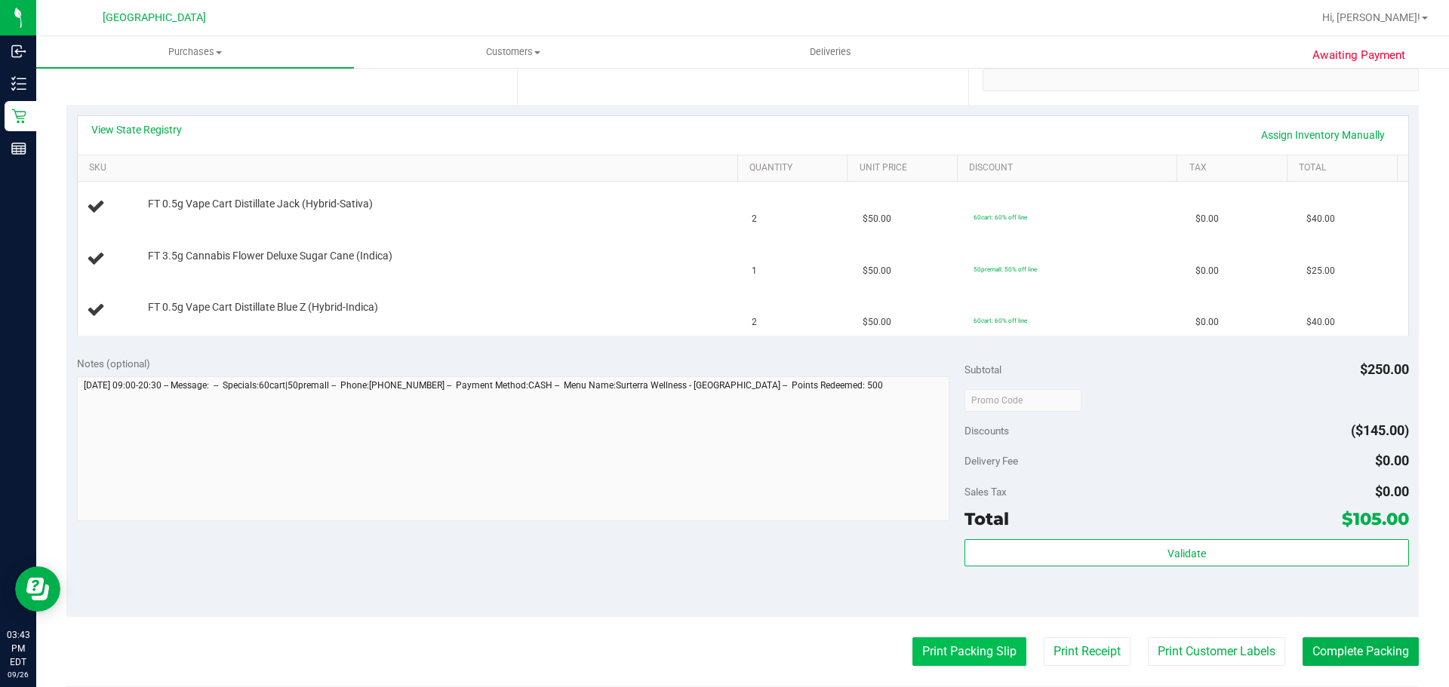
click at [957, 650] on button "Print Packing Slip" at bounding box center [969, 652] width 114 height 29
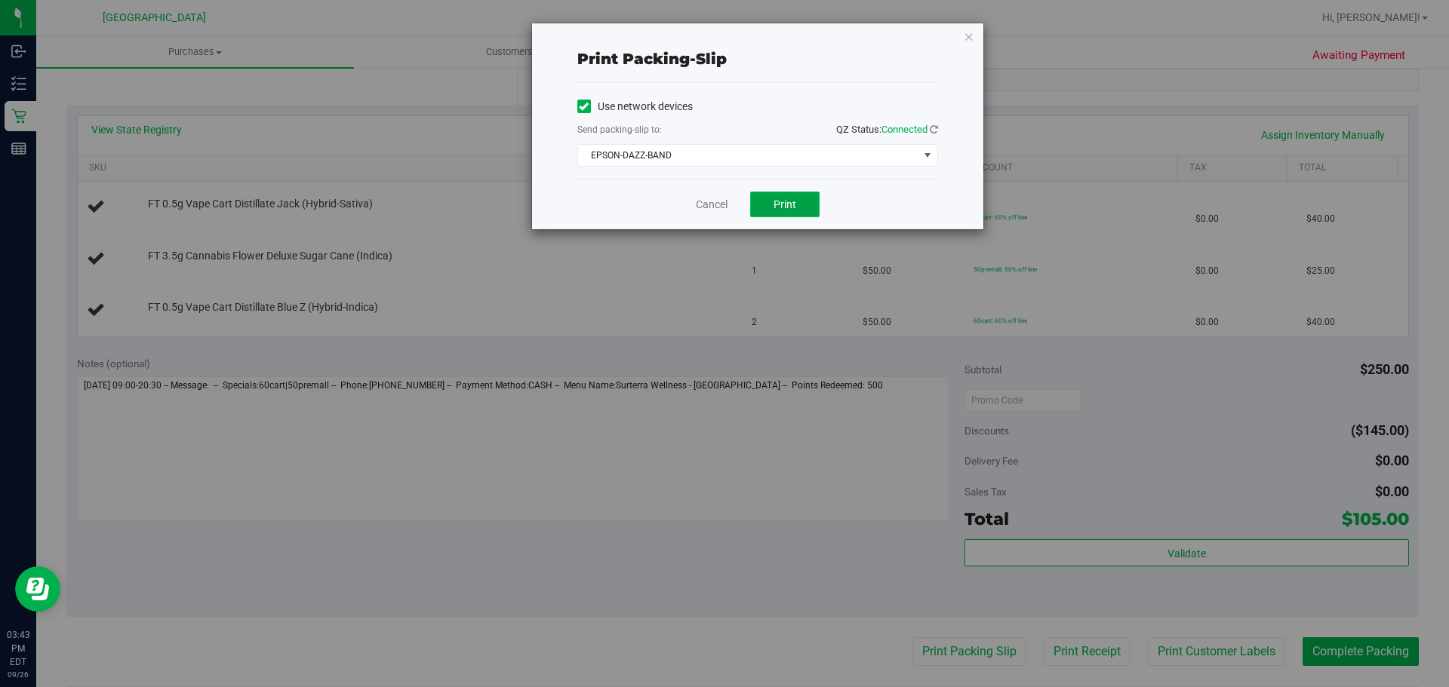
click at [783, 196] on button "Print" at bounding box center [784, 205] width 69 height 26
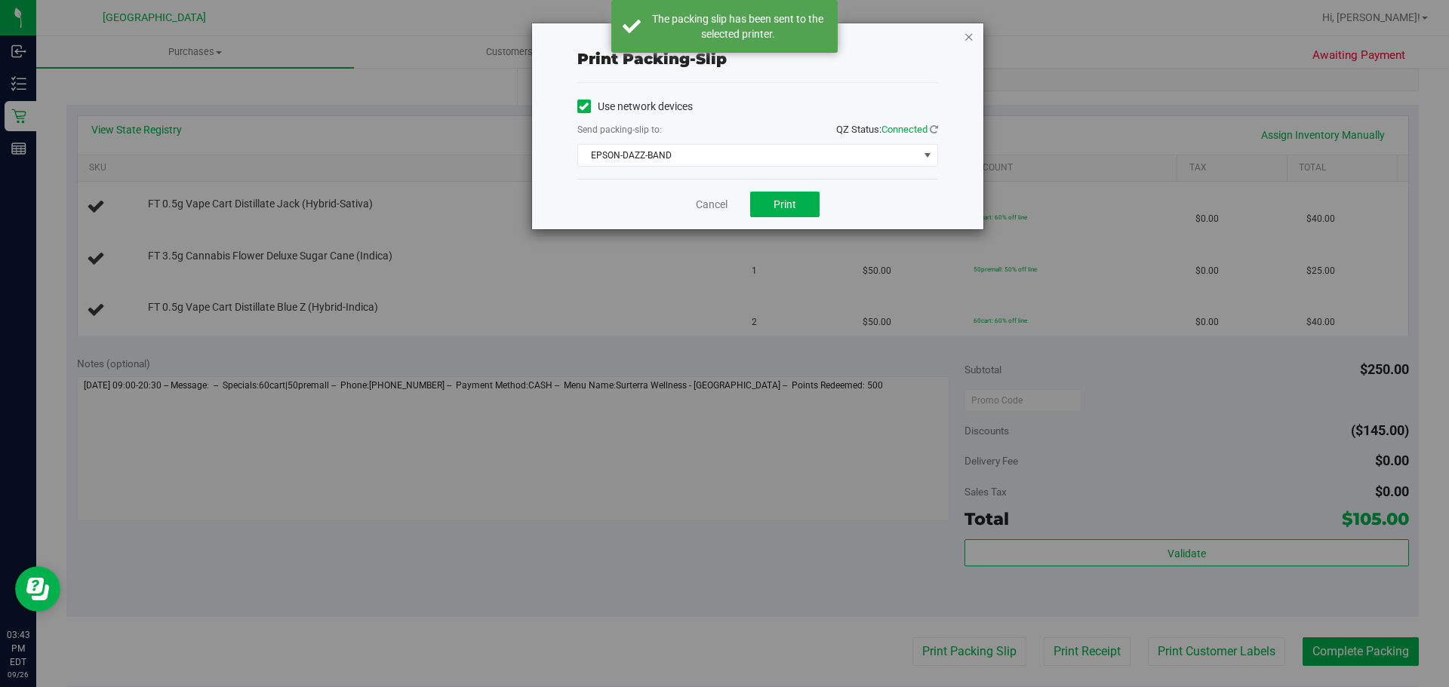
click at [964, 34] on icon "button" at bounding box center [969, 36] width 11 height 18
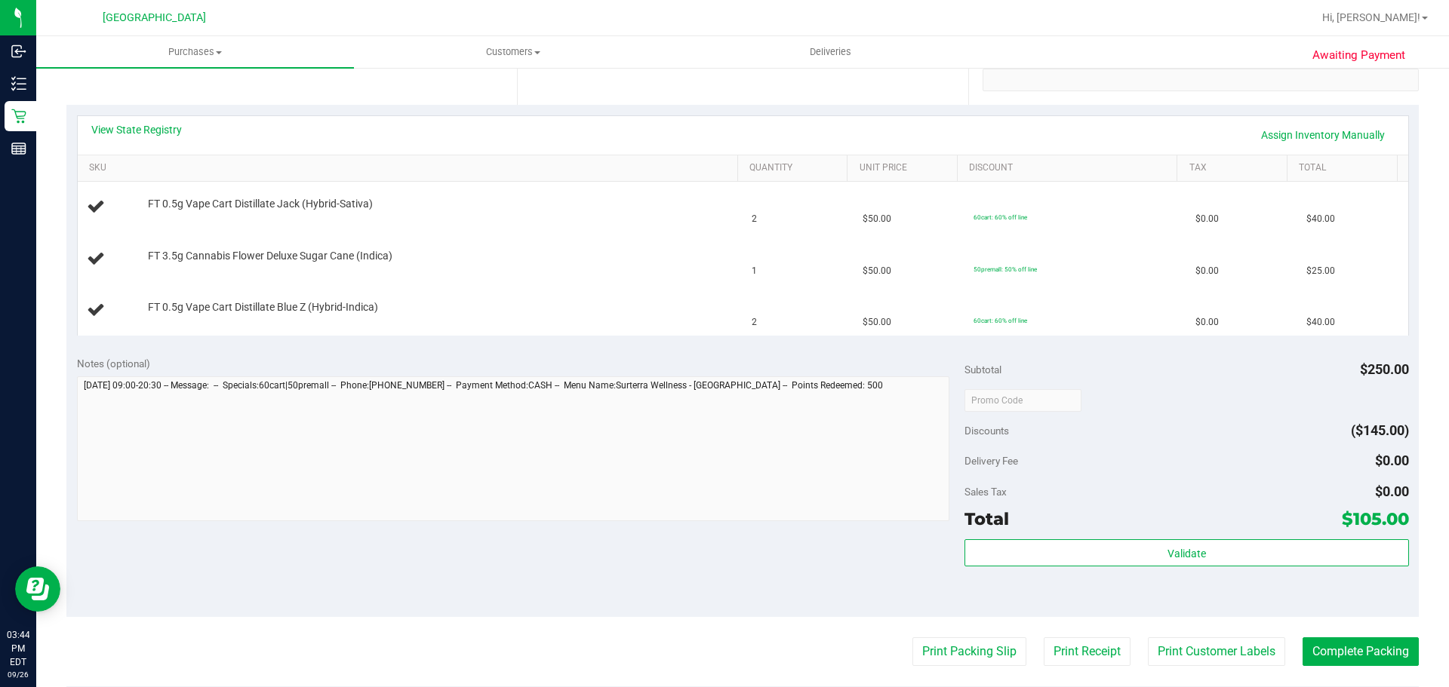
click at [912, 638] on button "Print Packing Slip" at bounding box center [969, 652] width 114 height 29
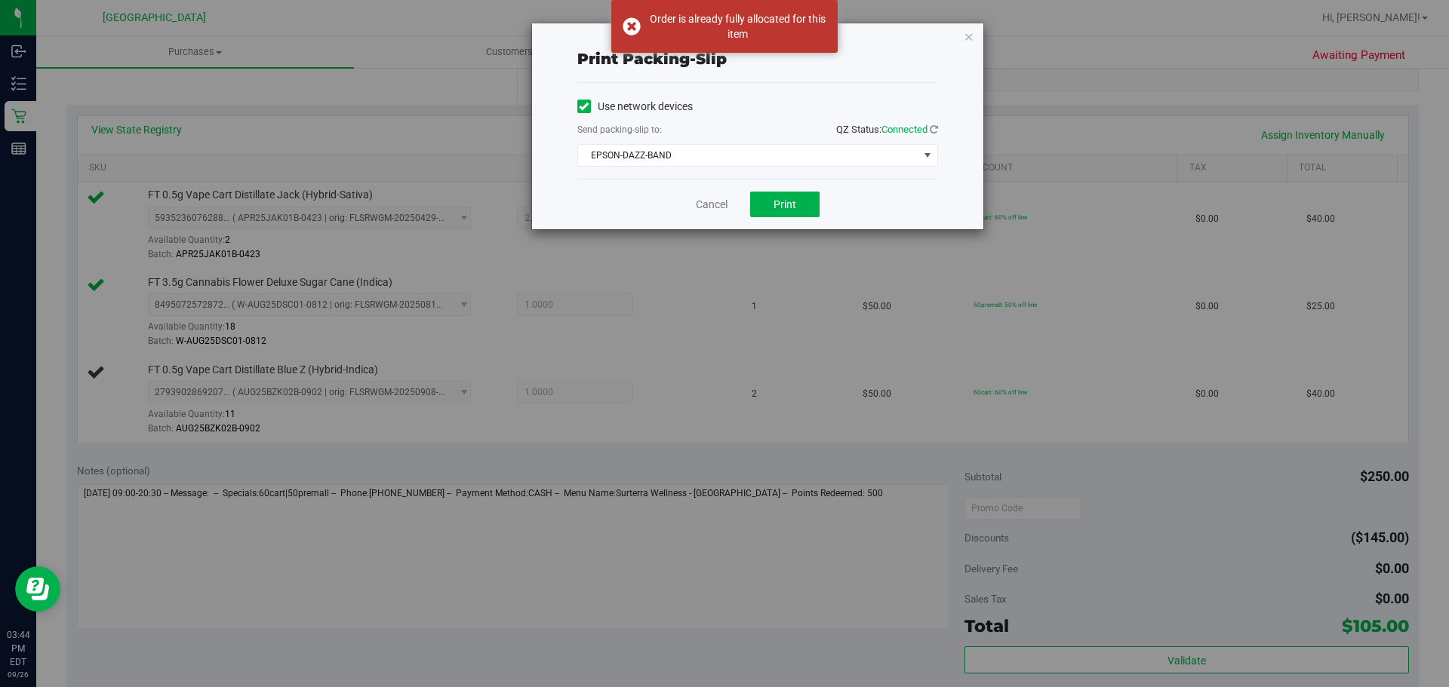
click at [985, 33] on div "Print packing-slip Use network devices Send packing-slip to: QZ Status: Connect…" at bounding box center [730, 343] width 1460 height 687
click at [970, 37] on icon "button" at bounding box center [969, 36] width 11 height 18
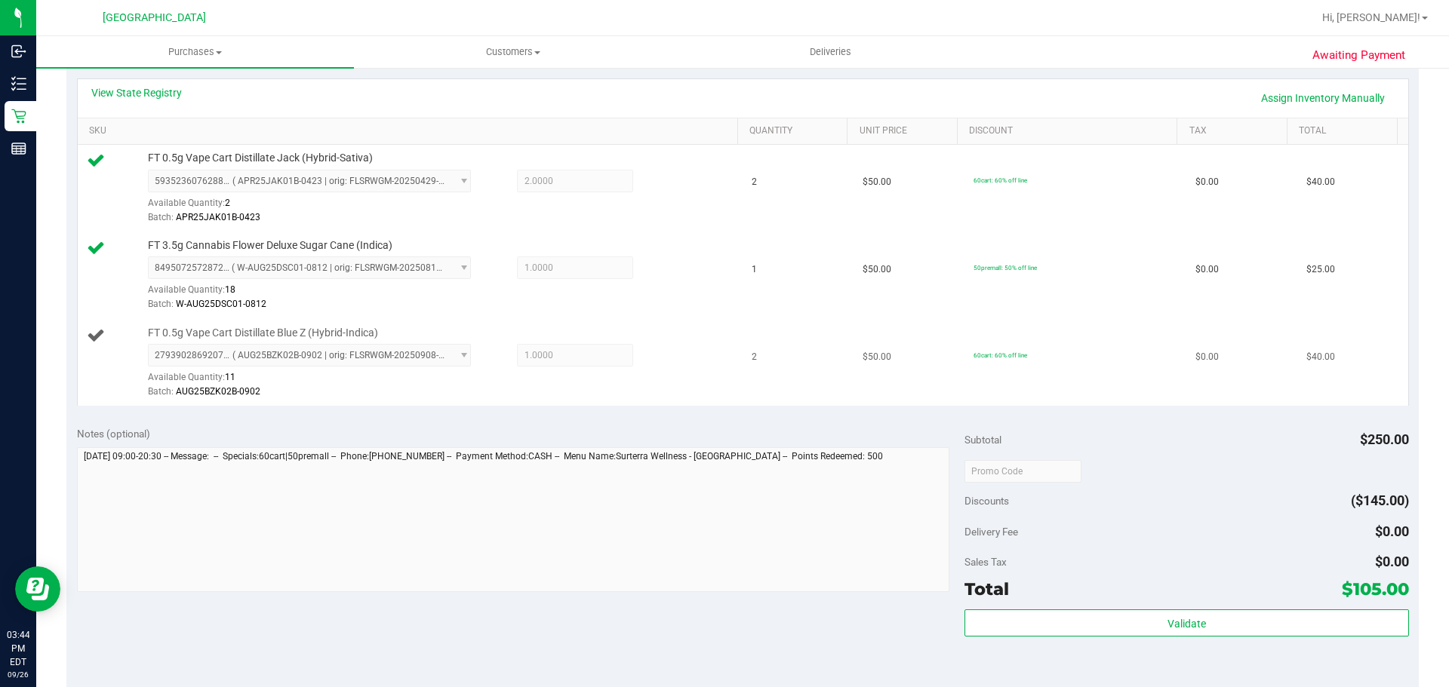
scroll to position [247, 0]
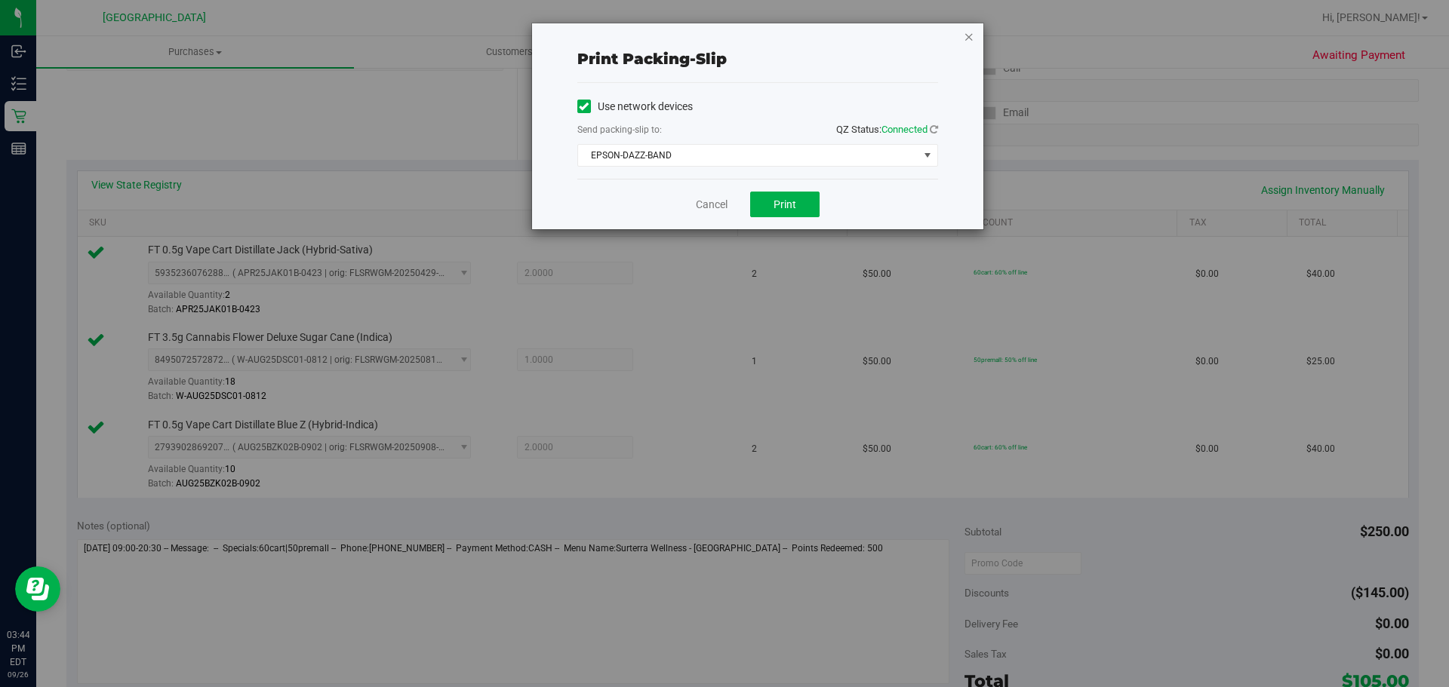
click at [968, 31] on icon "button" at bounding box center [969, 36] width 11 height 18
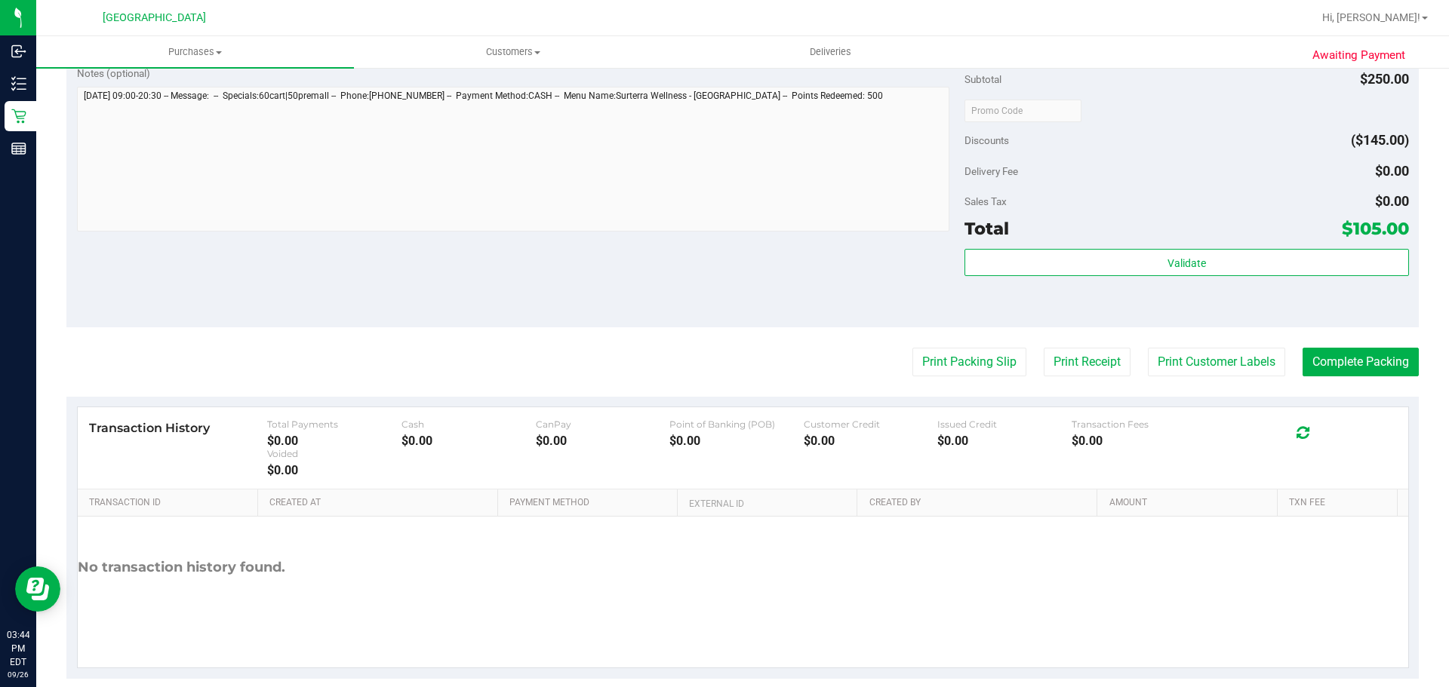
scroll to position [721, 0]
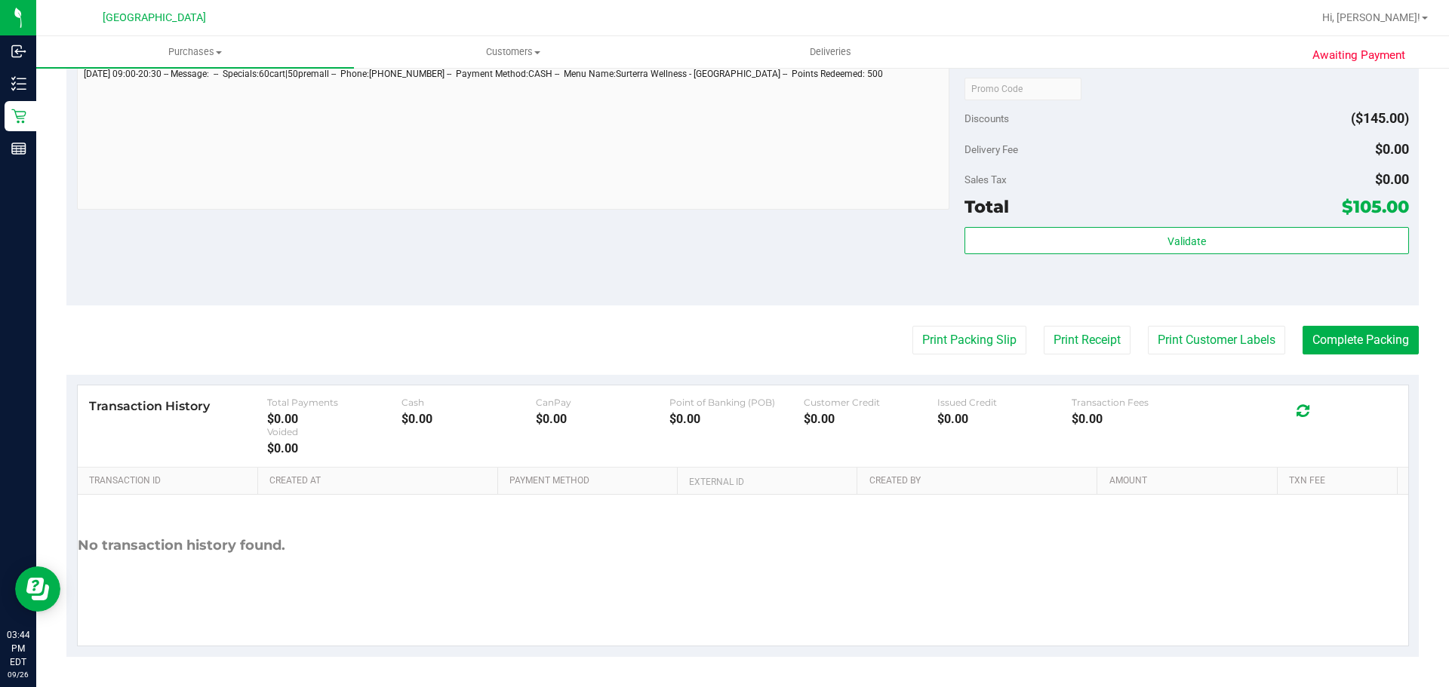
click at [1055, 218] on div "Total $105.00" at bounding box center [1186, 206] width 444 height 27
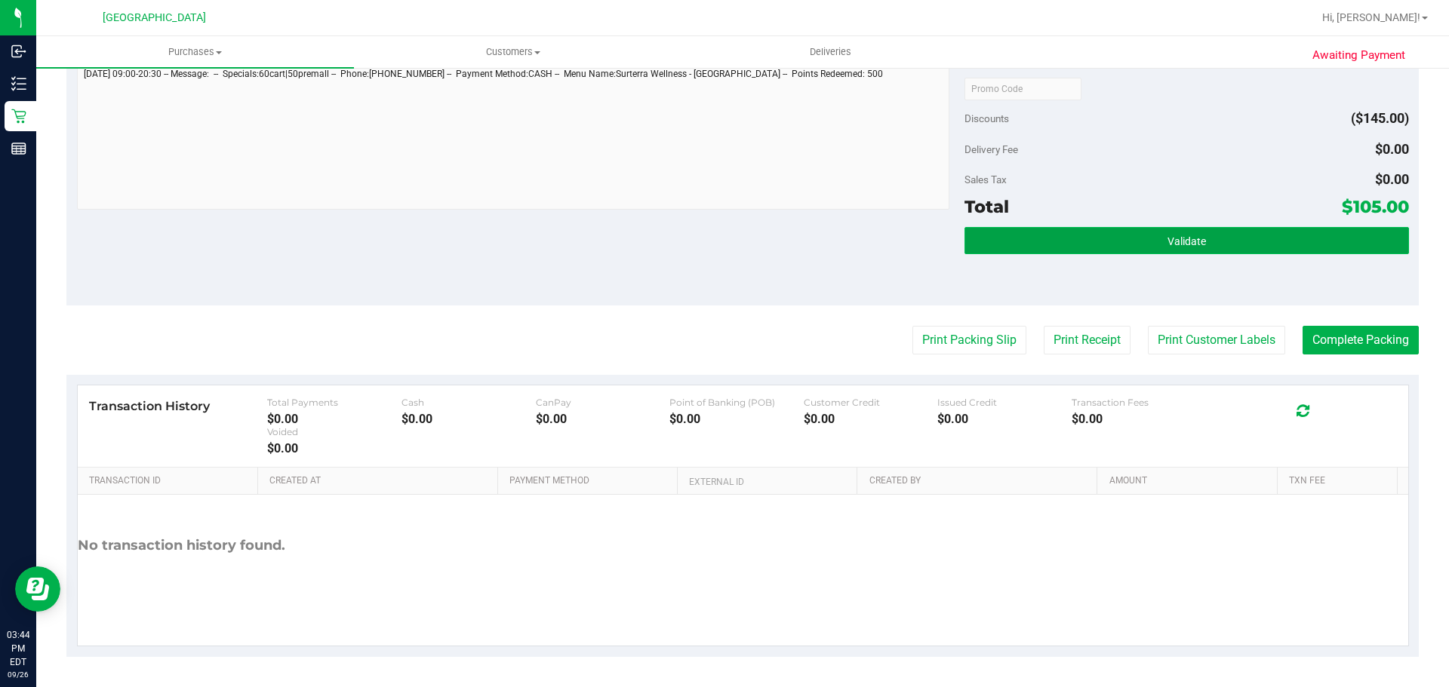
click at [1053, 232] on button "Validate" at bounding box center [1186, 240] width 444 height 27
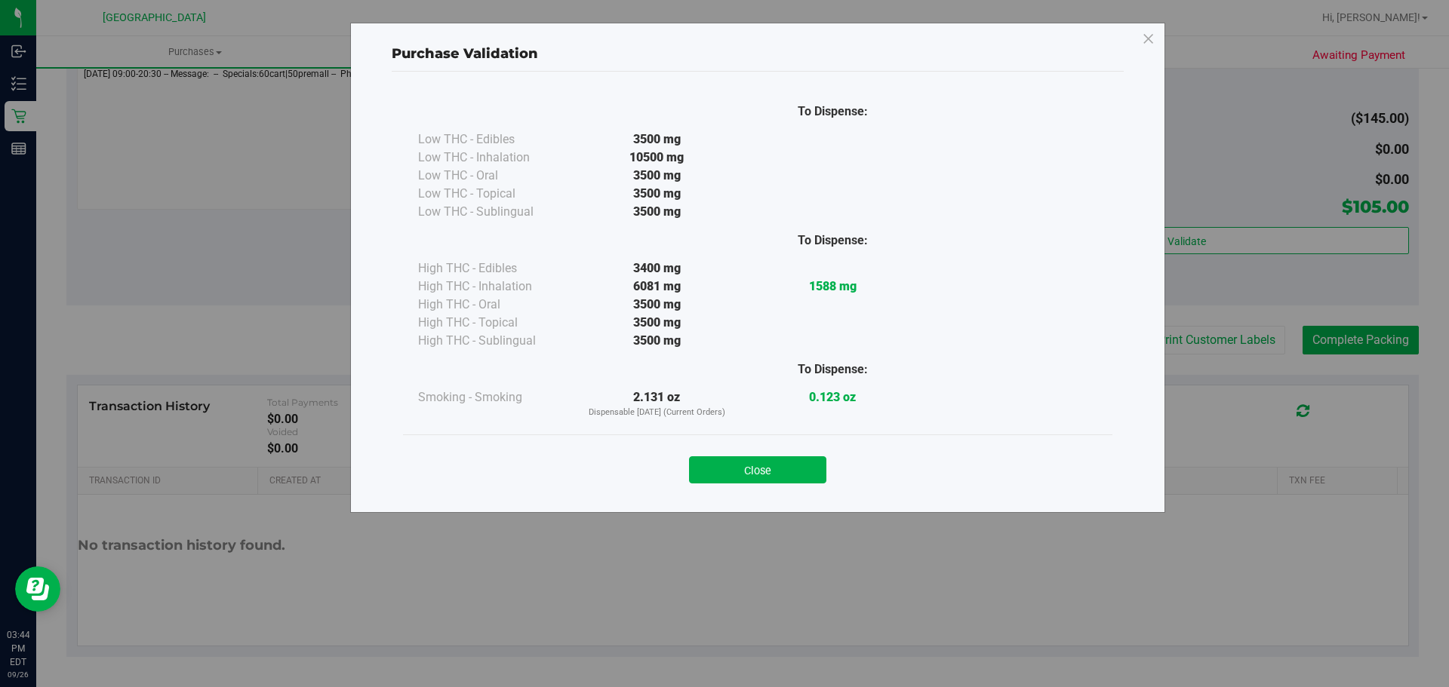
click at [740, 462] on button "Close" at bounding box center [757, 470] width 137 height 27
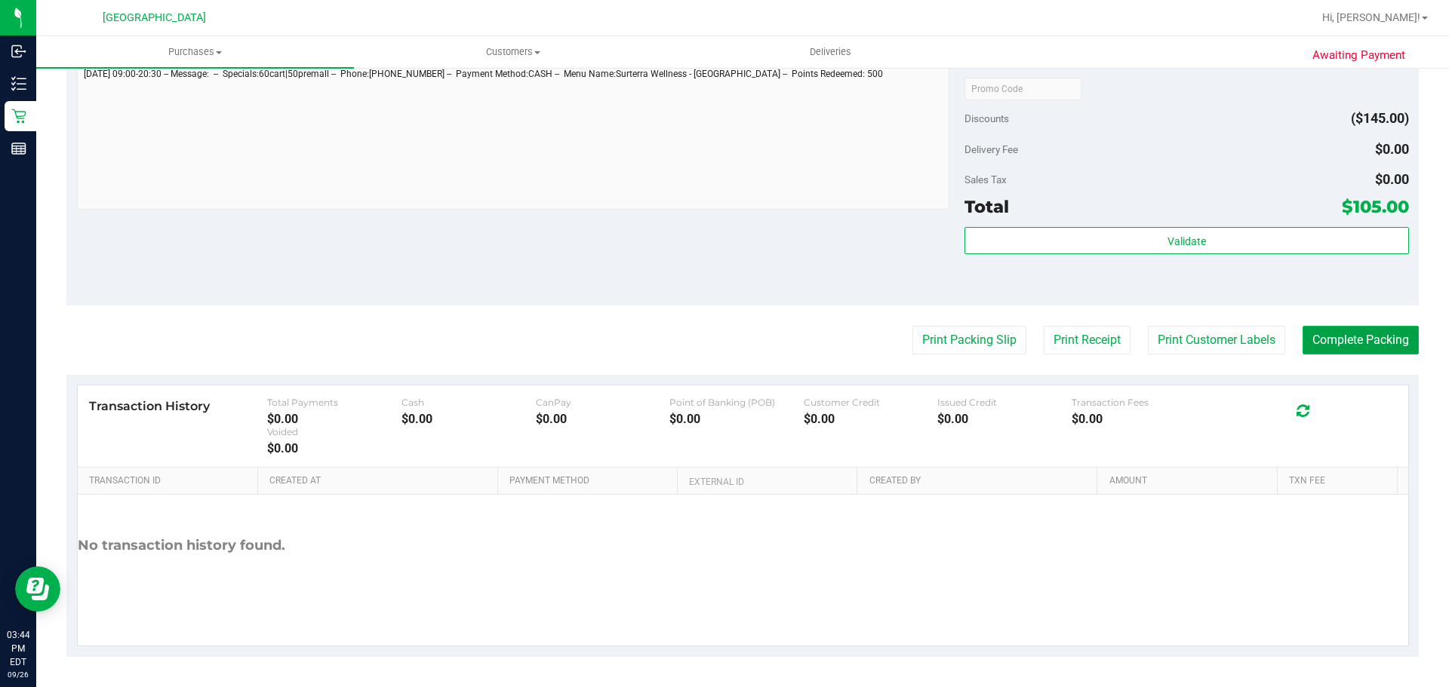
click at [1383, 337] on button "Complete Packing" at bounding box center [1360, 340] width 116 height 29
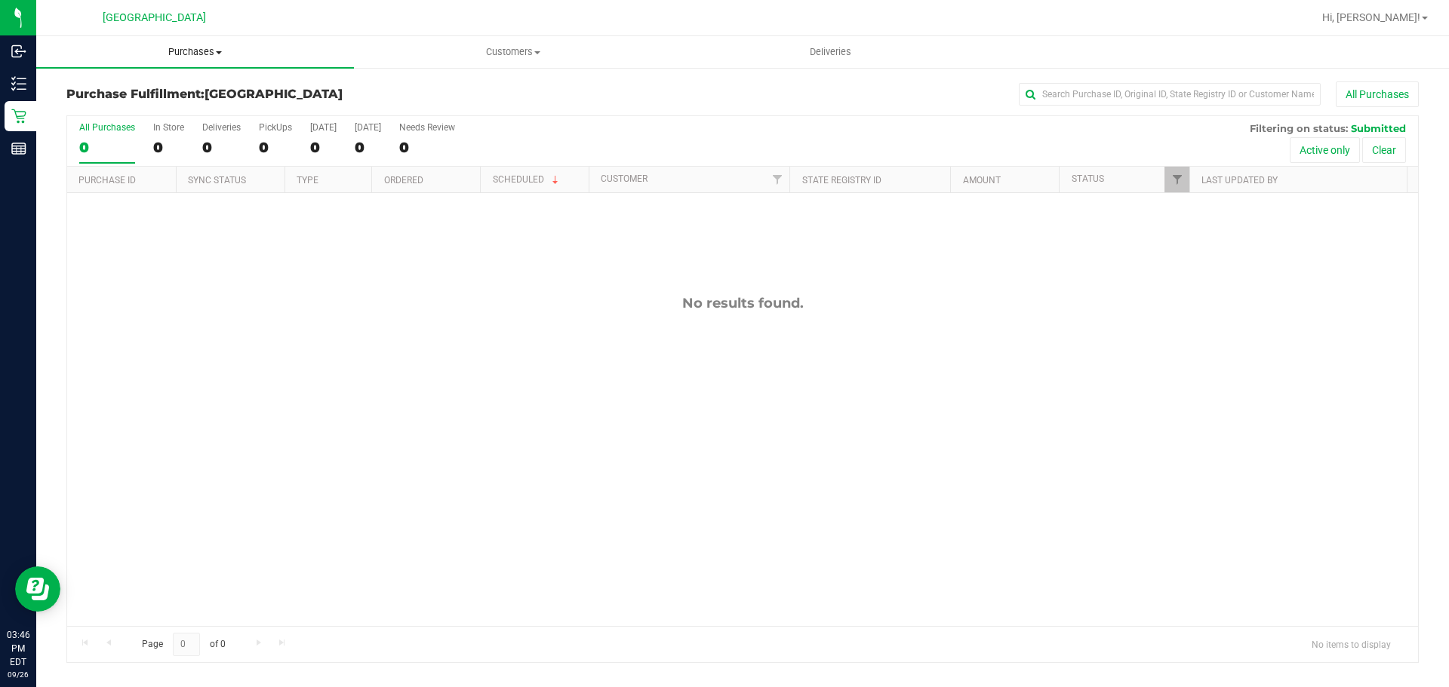
drag, startPoint x: 186, startPoint y: 54, endPoint x: 178, endPoint y: 76, distance: 23.9
click at [186, 54] on span "Purchases" at bounding box center [195, 52] width 318 height 14
click at [156, 107] on li "Fulfillment" at bounding box center [195, 109] width 318 height 18
drag, startPoint x: 187, startPoint y: 59, endPoint x: 171, endPoint y: 93, distance: 37.5
click at [186, 58] on uib-tab-heading "Purchases Summary of purchases Fulfillment All purchases" at bounding box center [195, 52] width 318 height 32
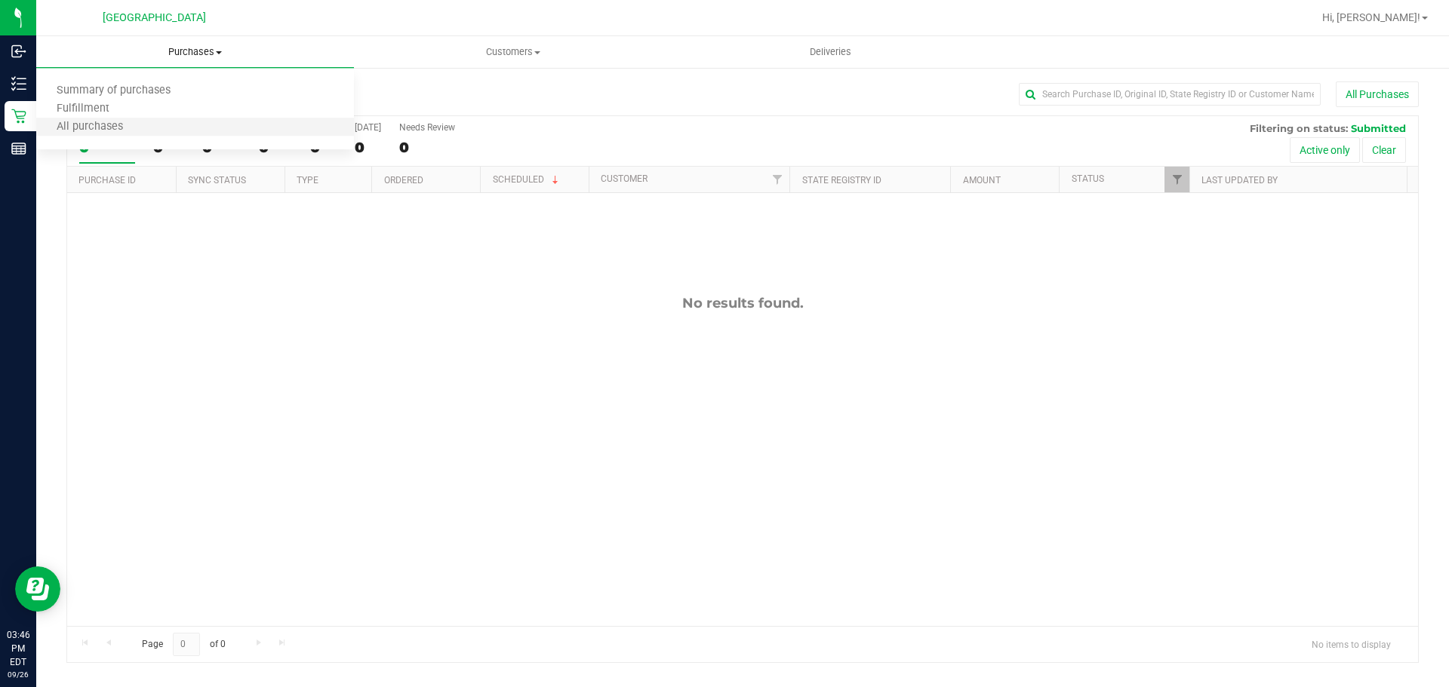
click at [158, 118] on li "All purchases" at bounding box center [195, 127] width 318 height 18
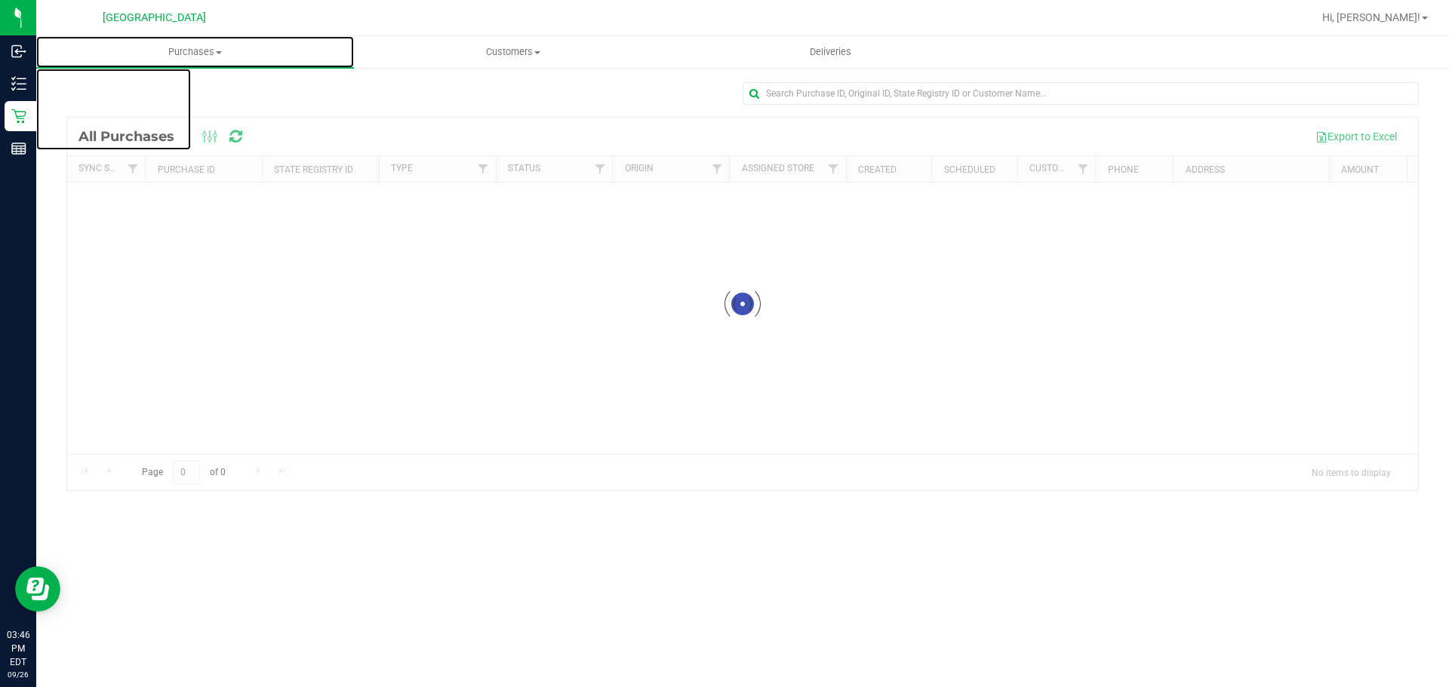
click at [179, 53] on span "Purchases" at bounding box center [195, 52] width 318 height 14
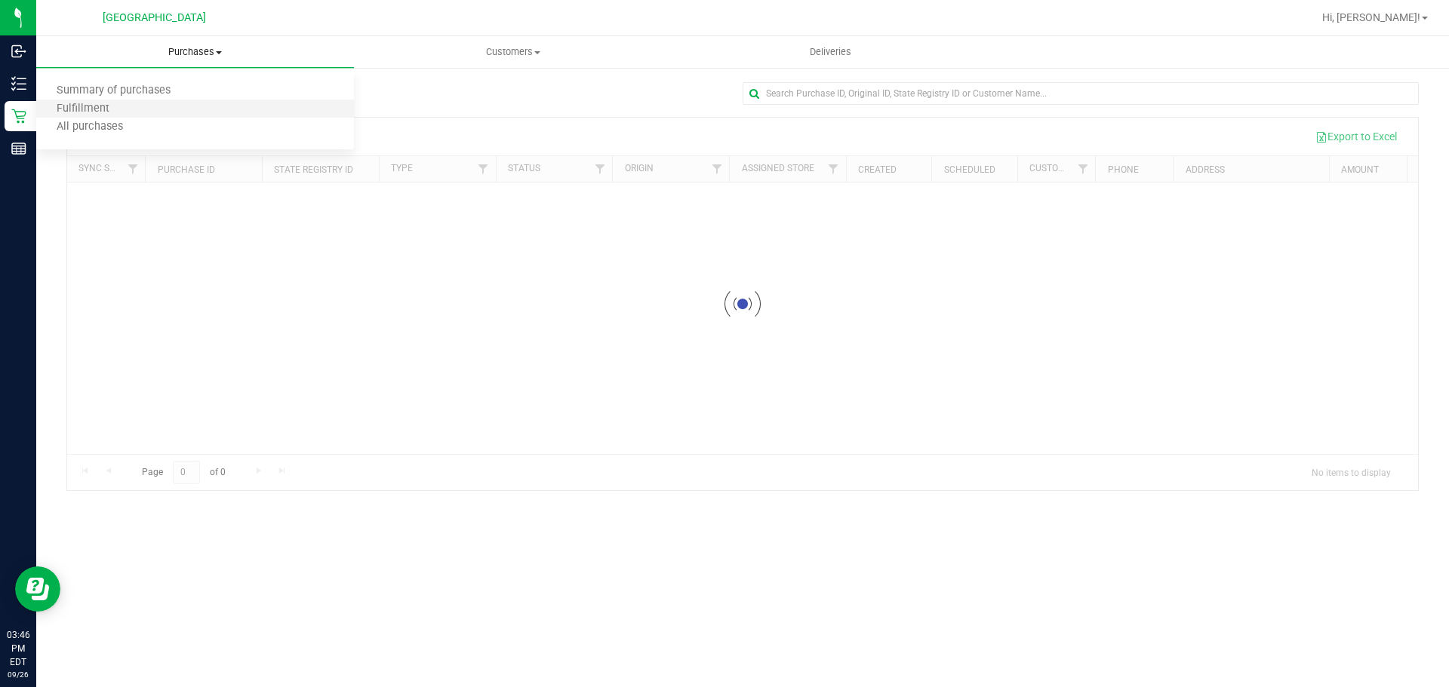
click at [152, 104] on li "Fulfillment" at bounding box center [195, 109] width 318 height 18
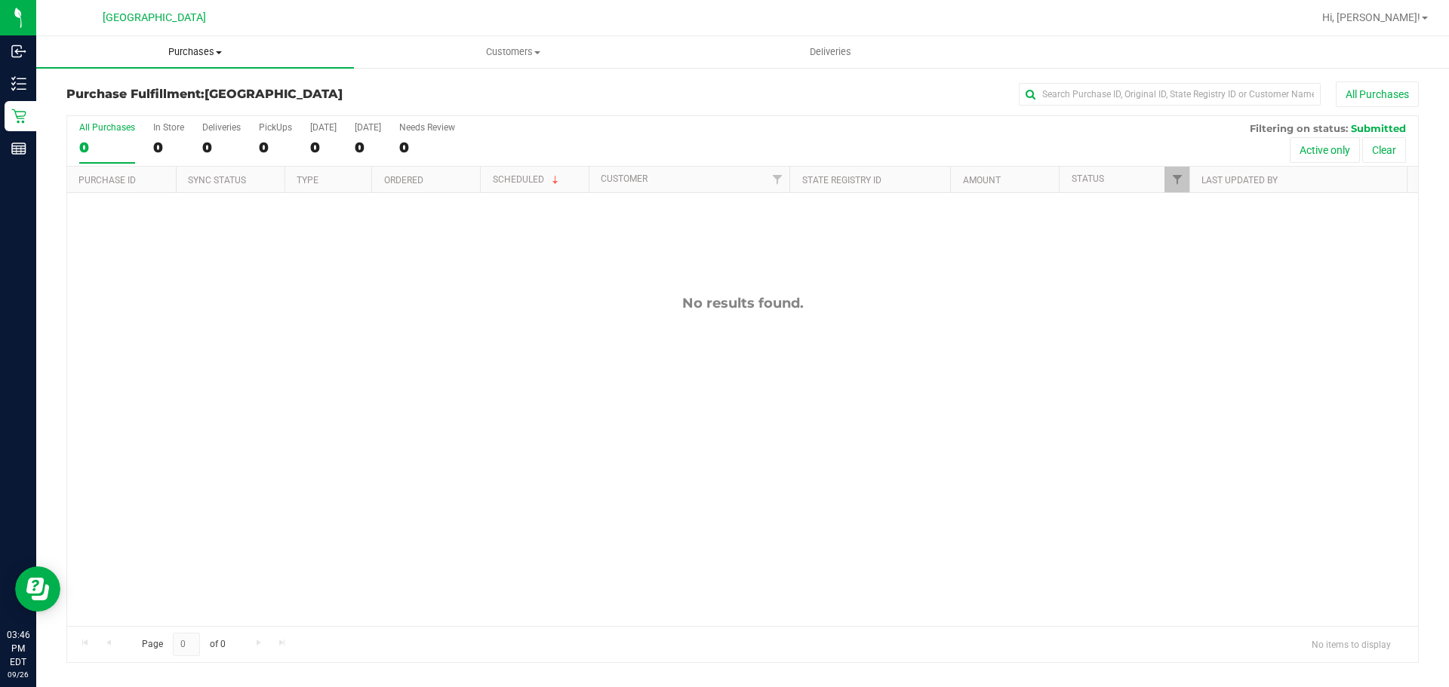
click at [177, 58] on uib-tab-heading "Purchases Summary of purchases Fulfillment All purchases" at bounding box center [195, 52] width 318 height 32
click at [158, 102] on li "Fulfillment" at bounding box center [195, 109] width 318 height 18
click at [208, 43] on uib-tab-heading "Purchases Summary of purchases Fulfillment All purchases" at bounding box center [195, 52] width 318 height 32
click at [192, 108] on li "Fulfillment" at bounding box center [195, 109] width 318 height 18
click at [176, 48] on span "Purchases" at bounding box center [195, 52] width 318 height 14
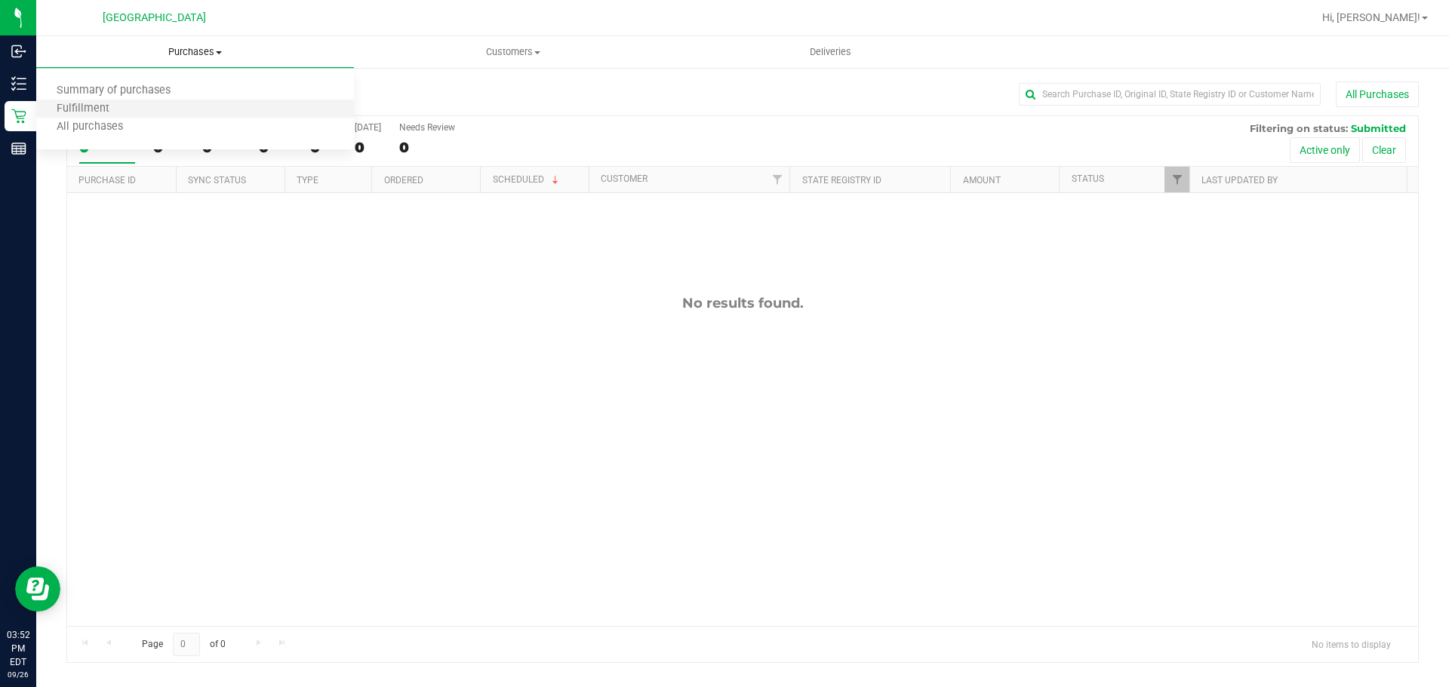
click at [137, 104] on li "Fulfillment" at bounding box center [195, 109] width 318 height 18
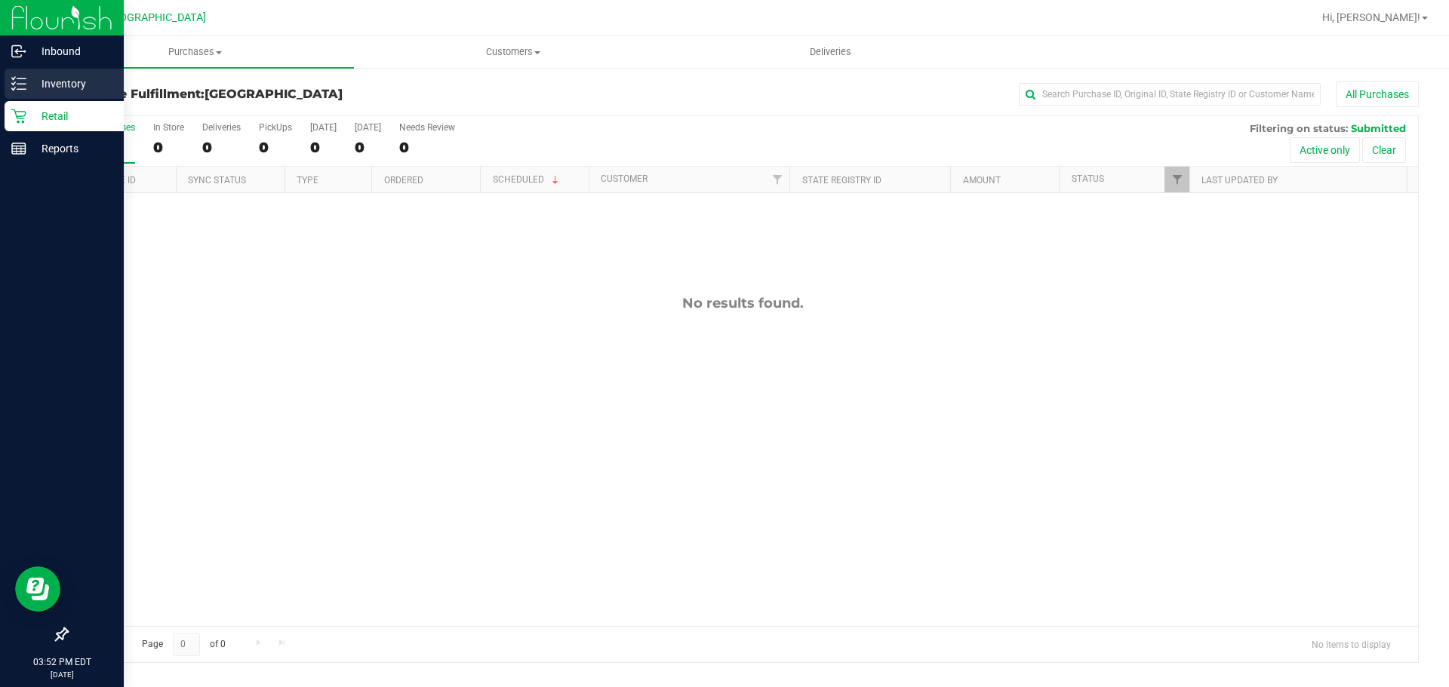
click at [42, 76] on p "Inventory" at bounding box center [71, 84] width 91 height 18
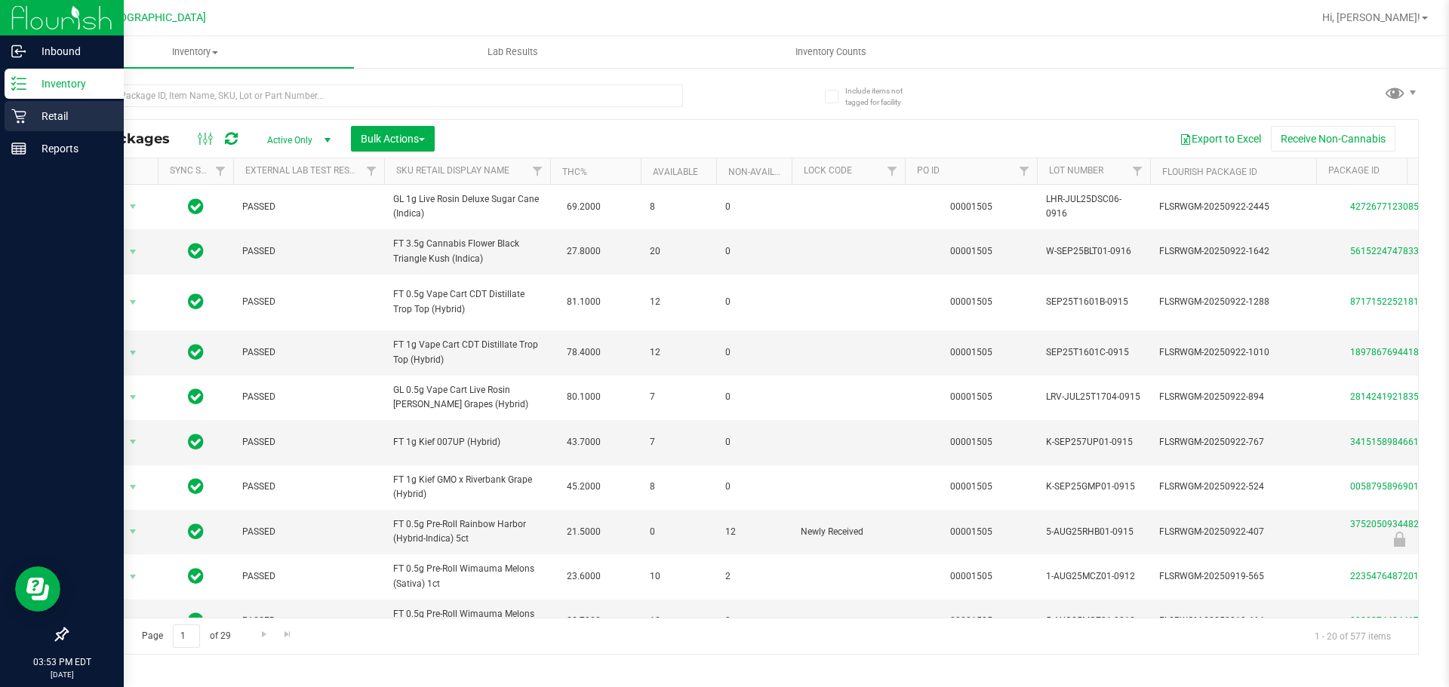
click at [21, 112] on icon at bounding box center [18, 116] width 14 height 14
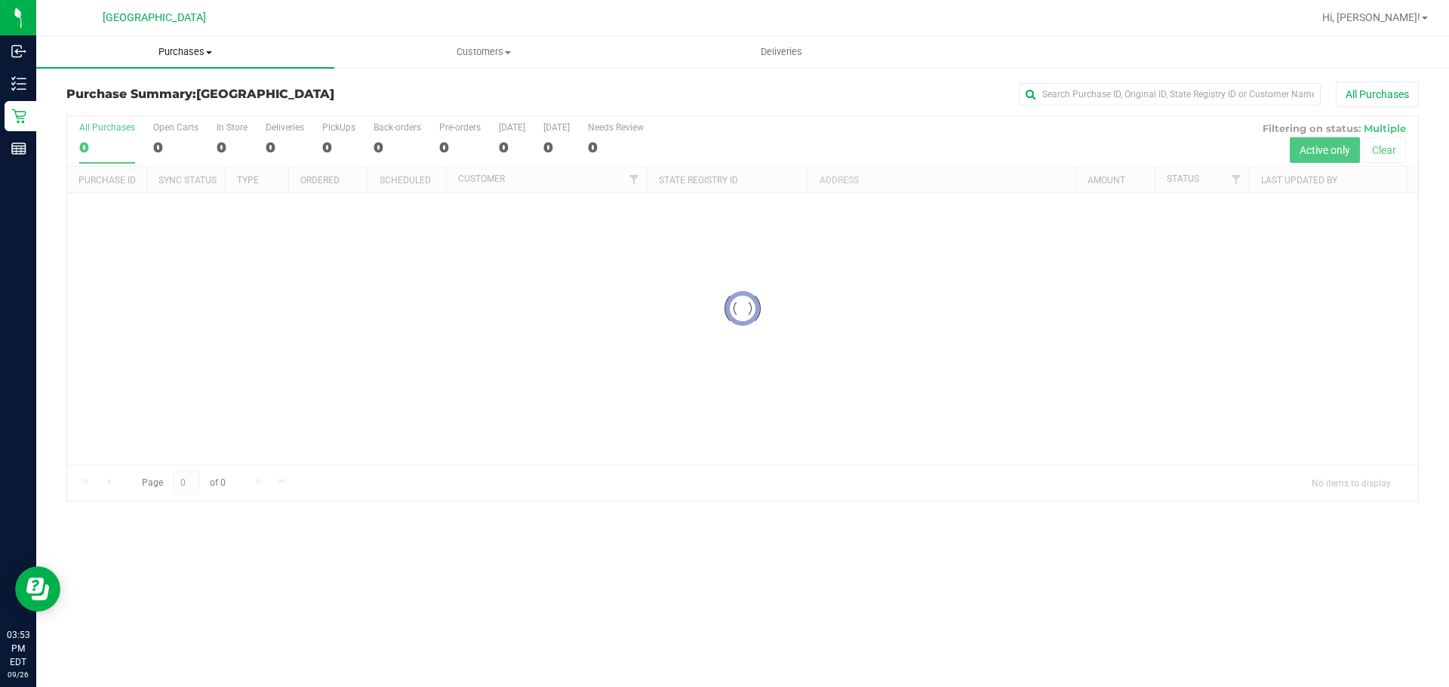
click at [155, 45] on span "Purchases" at bounding box center [185, 52] width 298 height 14
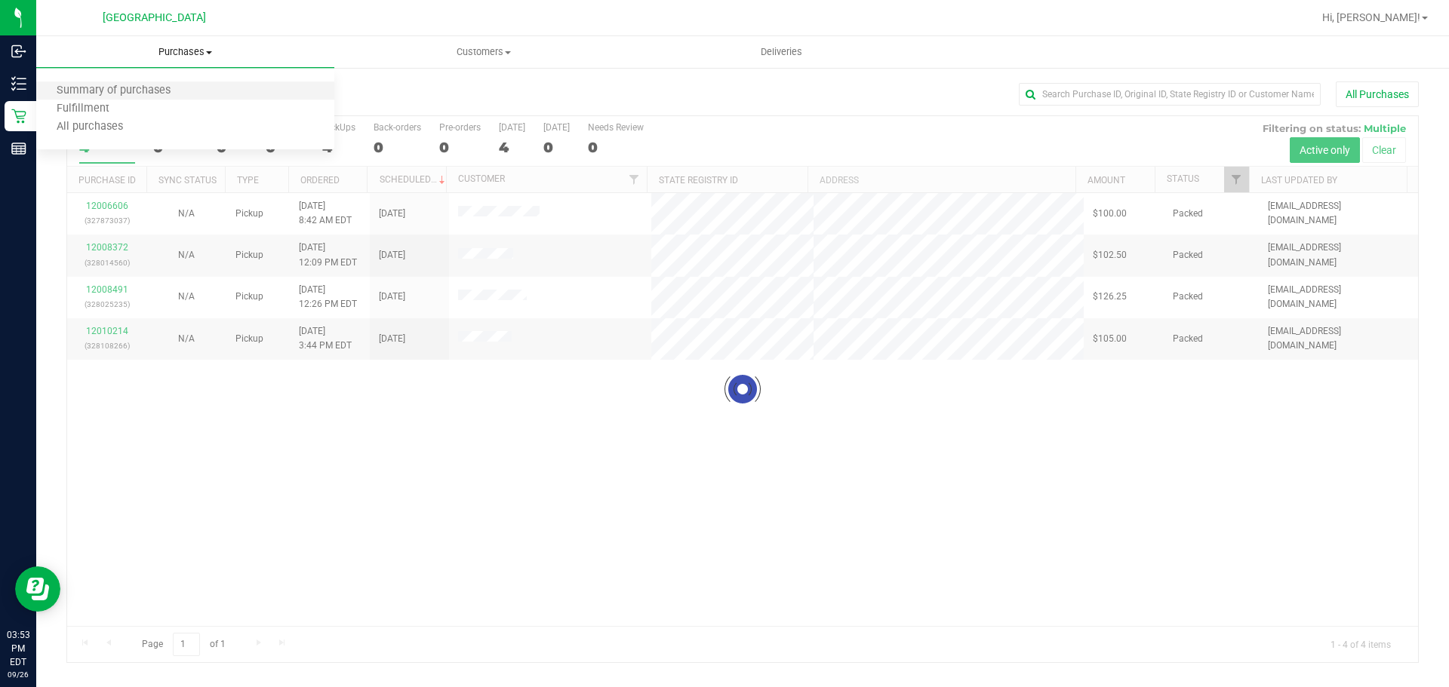
click at [146, 82] on li "Summary of purchases" at bounding box center [185, 91] width 298 height 18
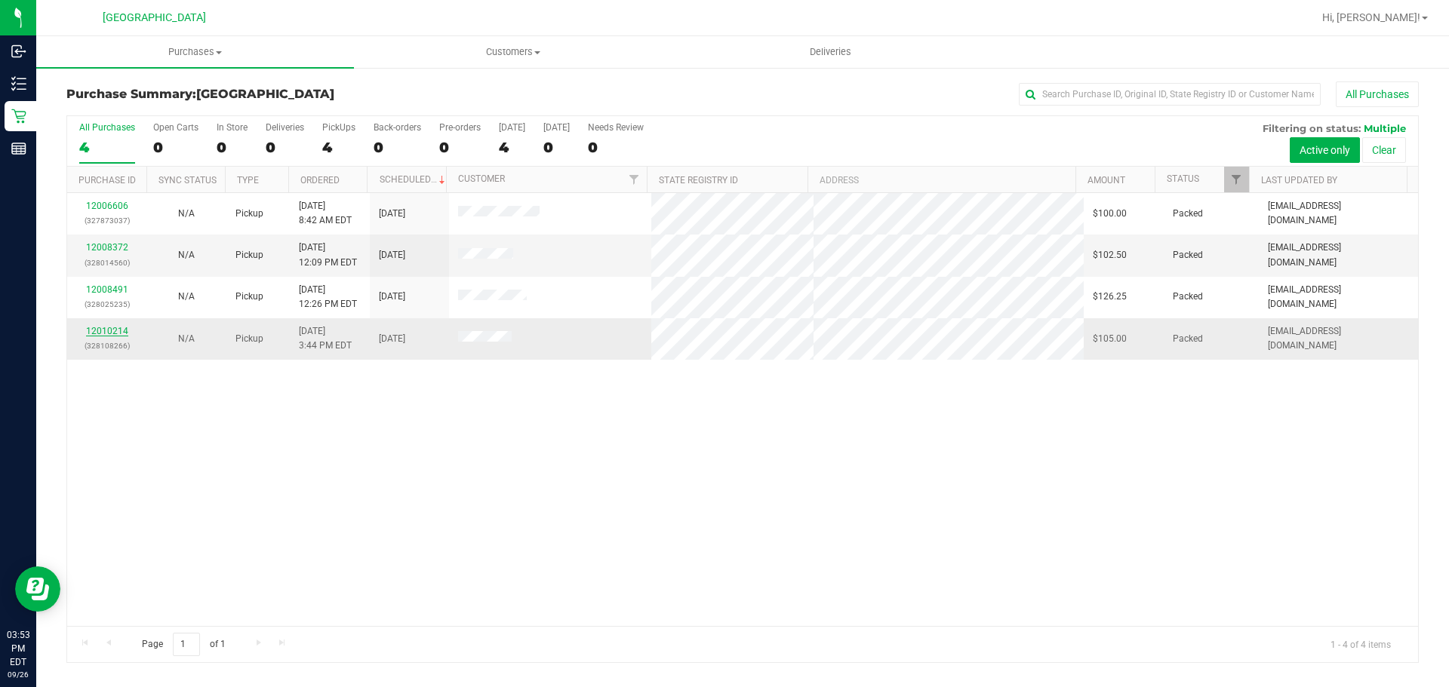
click at [112, 334] on link "12010214" at bounding box center [107, 331] width 42 height 11
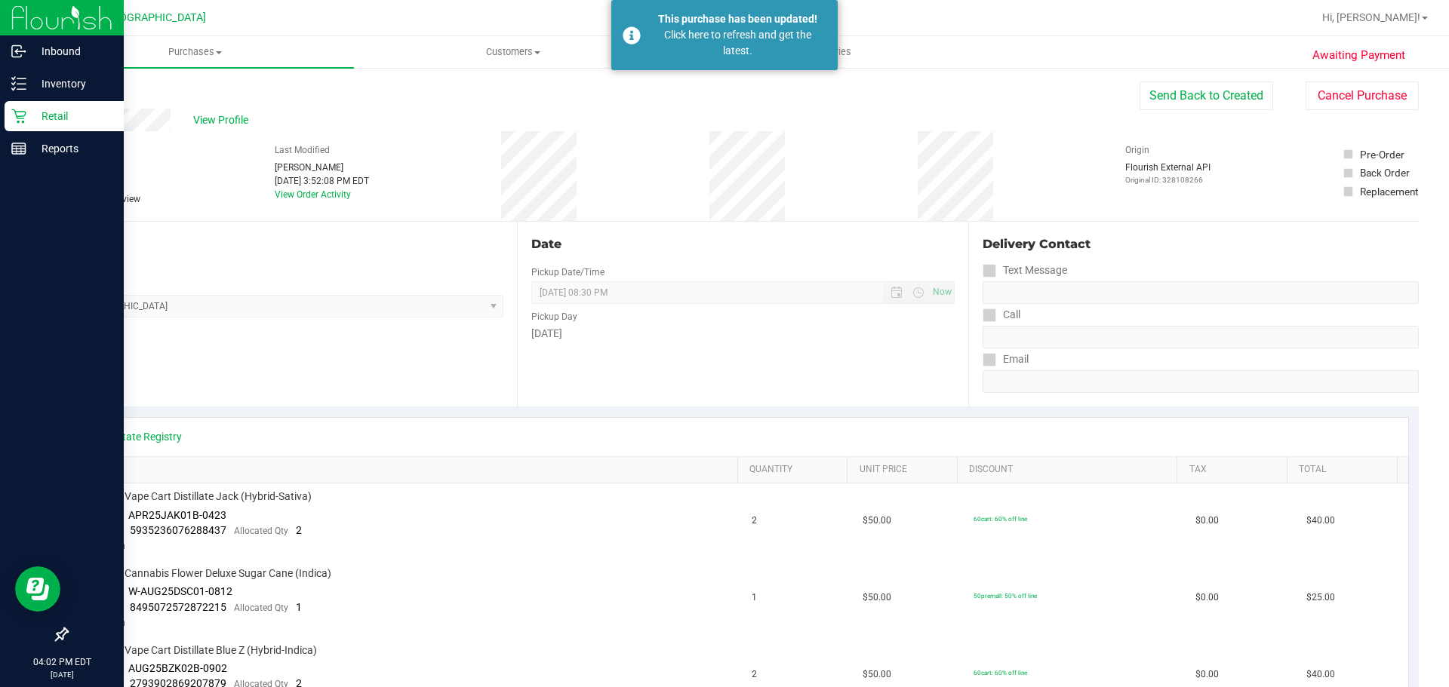
click at [17, 113] on icon at bounding box center [18, 116] width 15 height 15
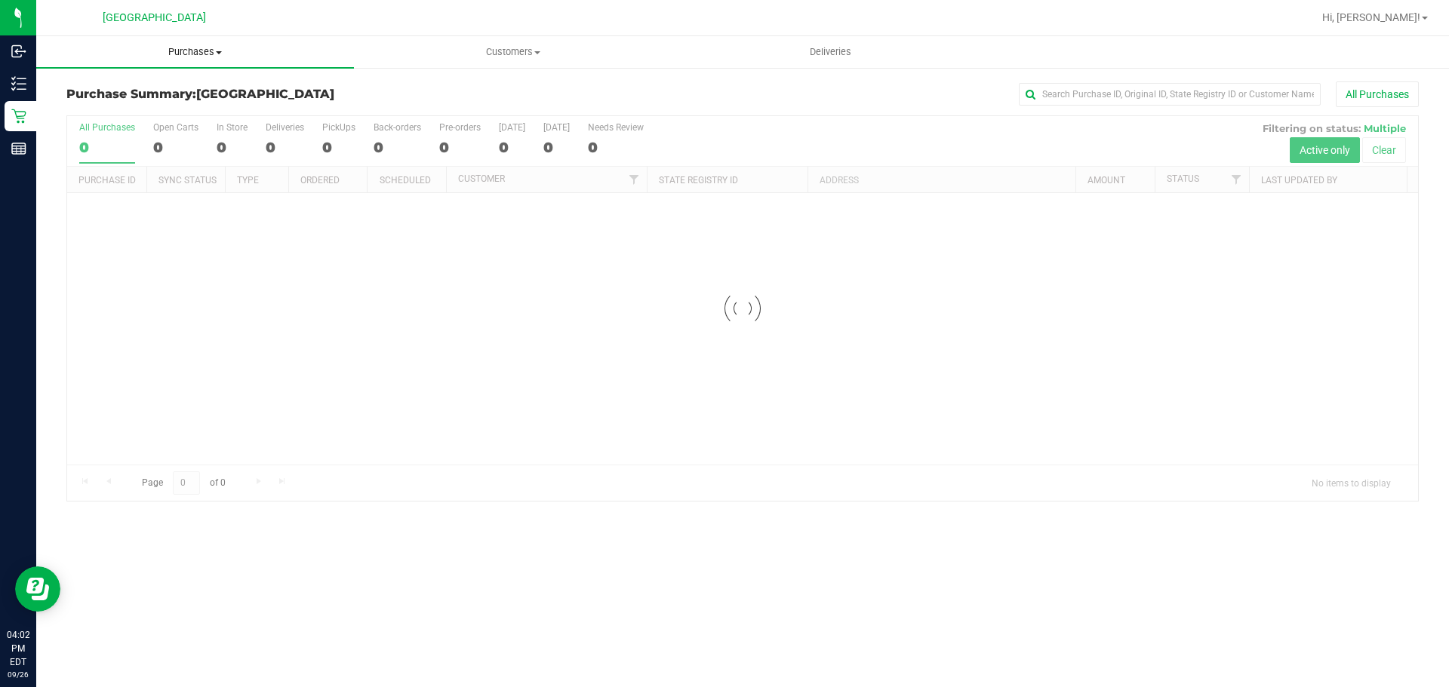
click at [181, 51] on span "Purchases" at bounding box center [195, 52] width 318 height 14
click at [146, 111] on li "Fulfillment" at bounding box center [195, 109] width 318 height 18
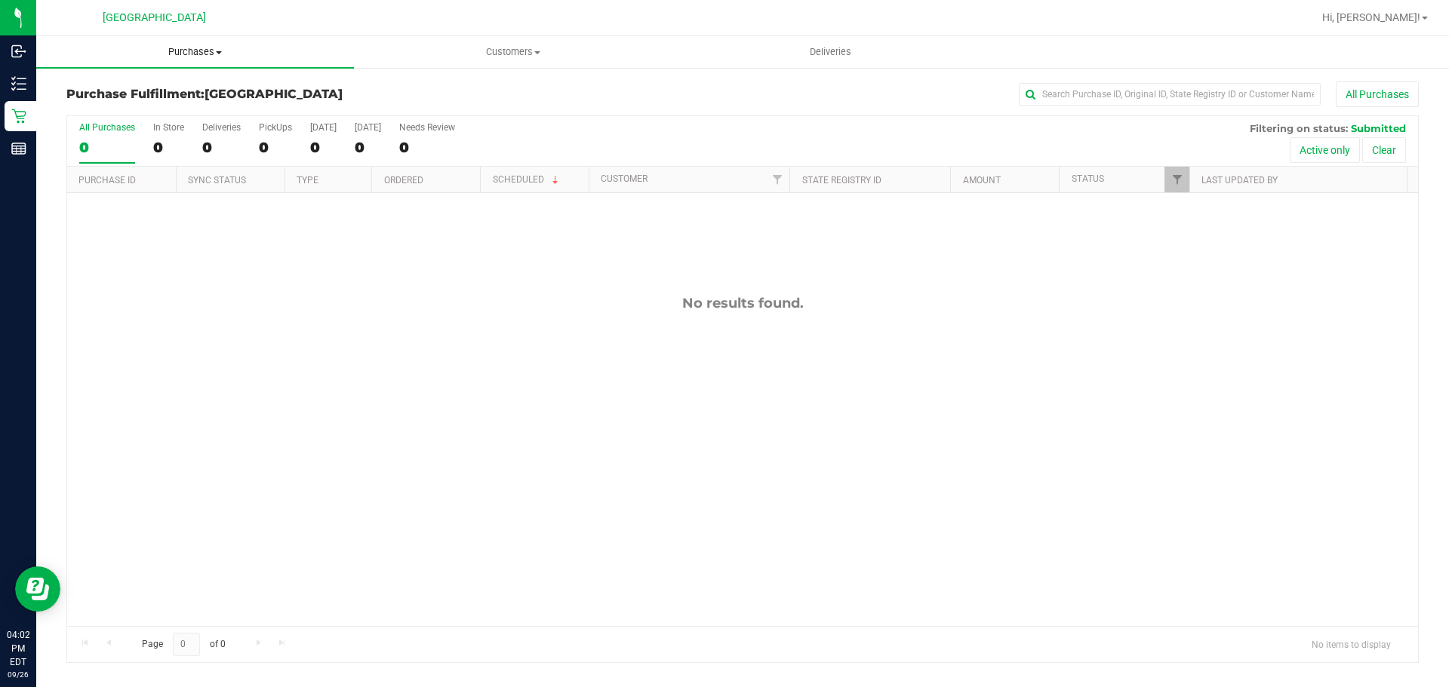
click at [201, 51] on span "Purchases" at bounding box center [195, 52] width 318 height 14
click at [174, 106] on li "Fulfillment" at bounding box center [195, 109] width 318 height 18
click at [198, 43] on uib-tab-heading "Purchases Summary of purchases Fulfillment All purchases" at bounding box center [195, 52] width 318 height 32
click at [166, 103] on li "Fulfillment" at bounding box center [195, 109] width 318 height 18
click at [197, 48] on span "Purchases" at bounding box center [195, 52] width 318 height 14
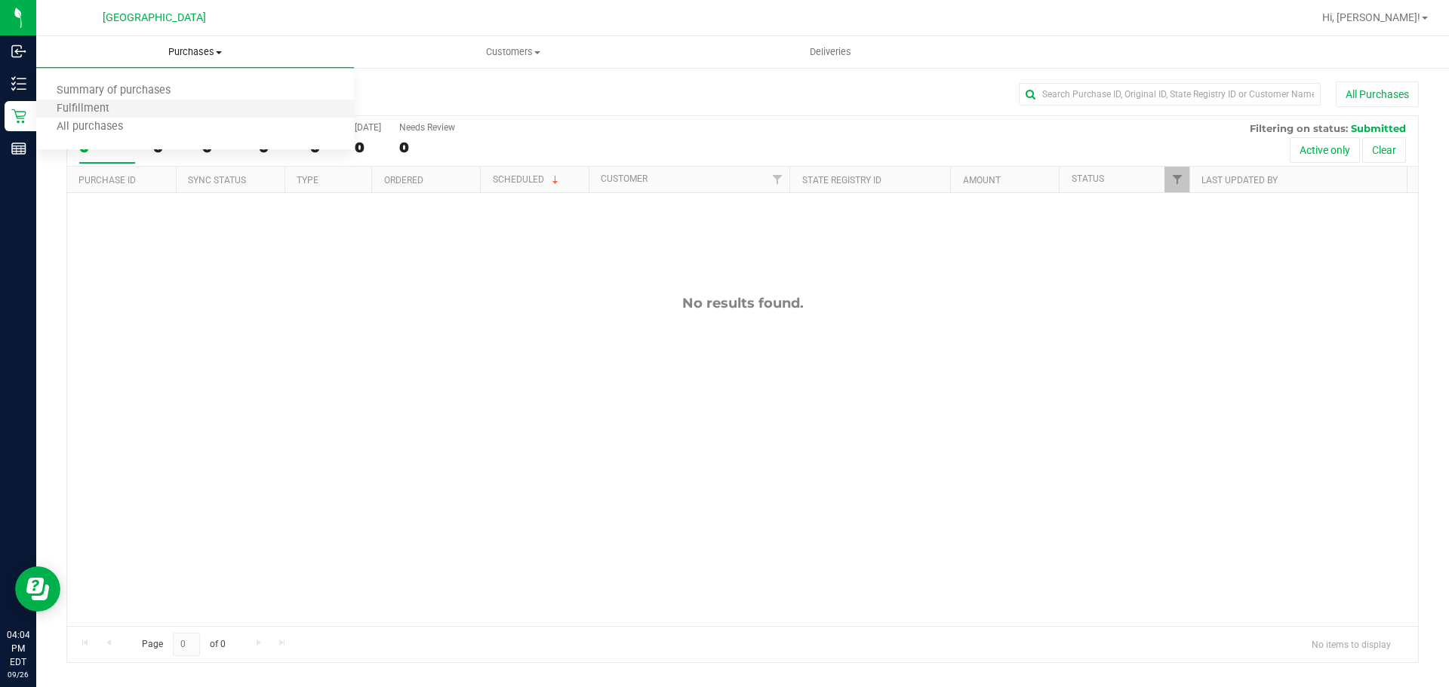
click at [163, 107] on li "Fulfillment" at bounding box center [195, 109] width 318 height 18
click at [191, 61] on uib-tab-heading "Purchases Summary of purchases Fulfillment All purchases" at bounding box center [195, 52] width 318 height 32
click at [151, 110] on li "Fulfillment" at bounding box center [195, 109] width 318 height 18
click at [193, 52] on span "Purchases" at bounding box center [195, 52] width 318 height 14
click at [149, 110] on li "Fulfillment" at bounding box center [195, 109] width 318 height 18
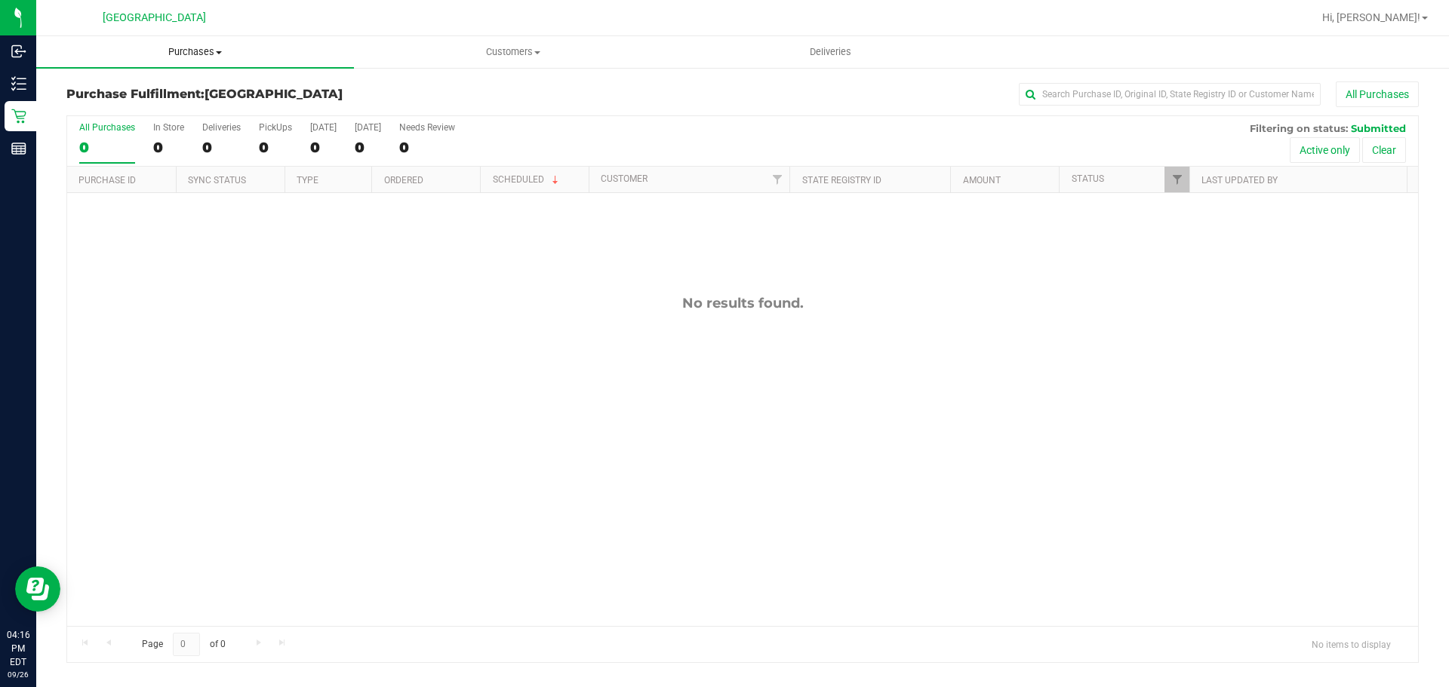
drag, startPoint x: 162, startPoint y: 54, endPoint x: 157, endPoint y: 89, distance: 35.9
click at [162, 54] on span "Purchases" at bounding box center [195, 52] width 318 height 14
click at [142, 117] on li "Fulfillment" at bounding box center [195, 109] width 318 height 18
click at [175, 57] on span "Purchases" at bounding box center [195, 52] width 318 height 14
click at [161, 101] on li "Fulfillment" at bounding box center [195, 109] width 318 height 18
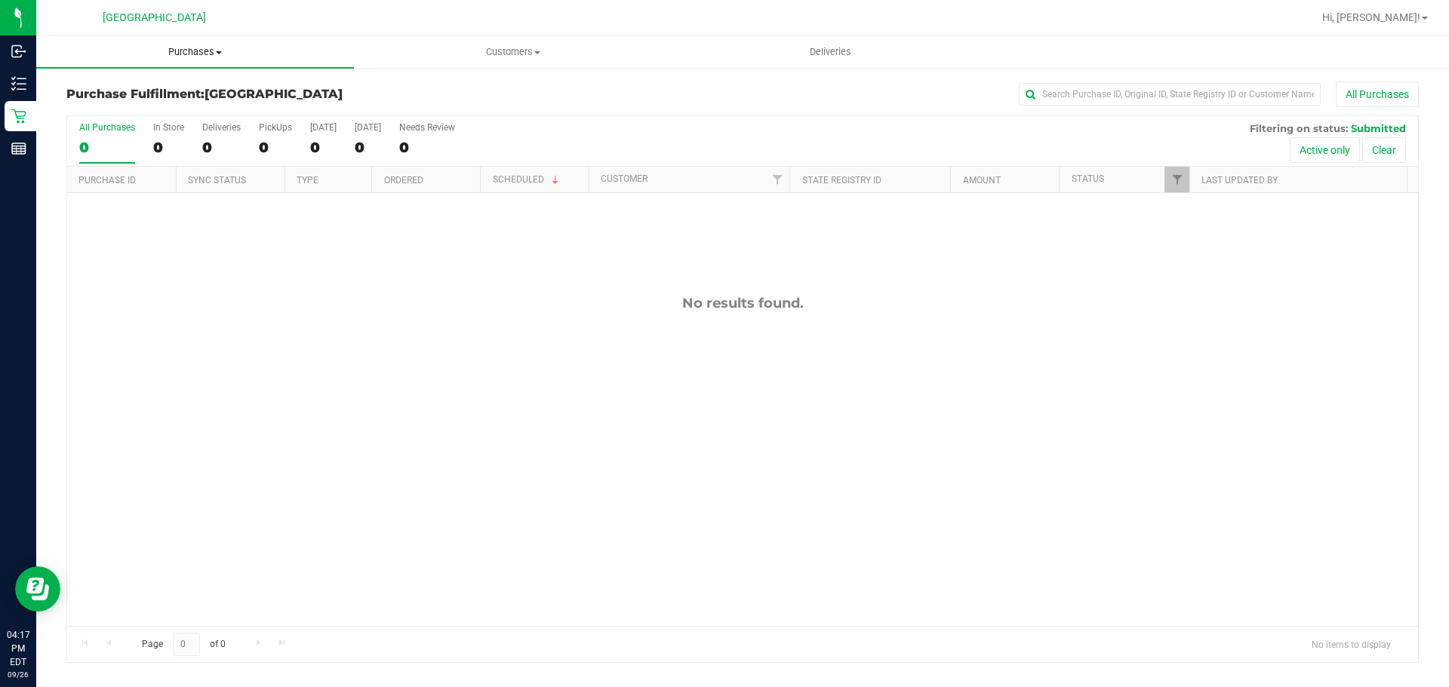
click at [194, 60] on uib-tab-heading "Purchases Summary of purchases Fulfillment All purchases" at bounding box center [195, 52] width 318 height 32
click at [158, 108] on li "Fulfillment" at bounding box center [195, 109] width 318 height 18
click at [200, 45] on uib-tab-heading "Purchases Summary of purchases Fulfillment All purchases" at bounding box center [195, 52] width 318 height 32
click at [195, 106] on li "Fulfillment" at bounding box center [195, 109] width 318 height 18
click at [188, 53] on span "Purchases" at bounding box center [195, 52] width 318 height 14
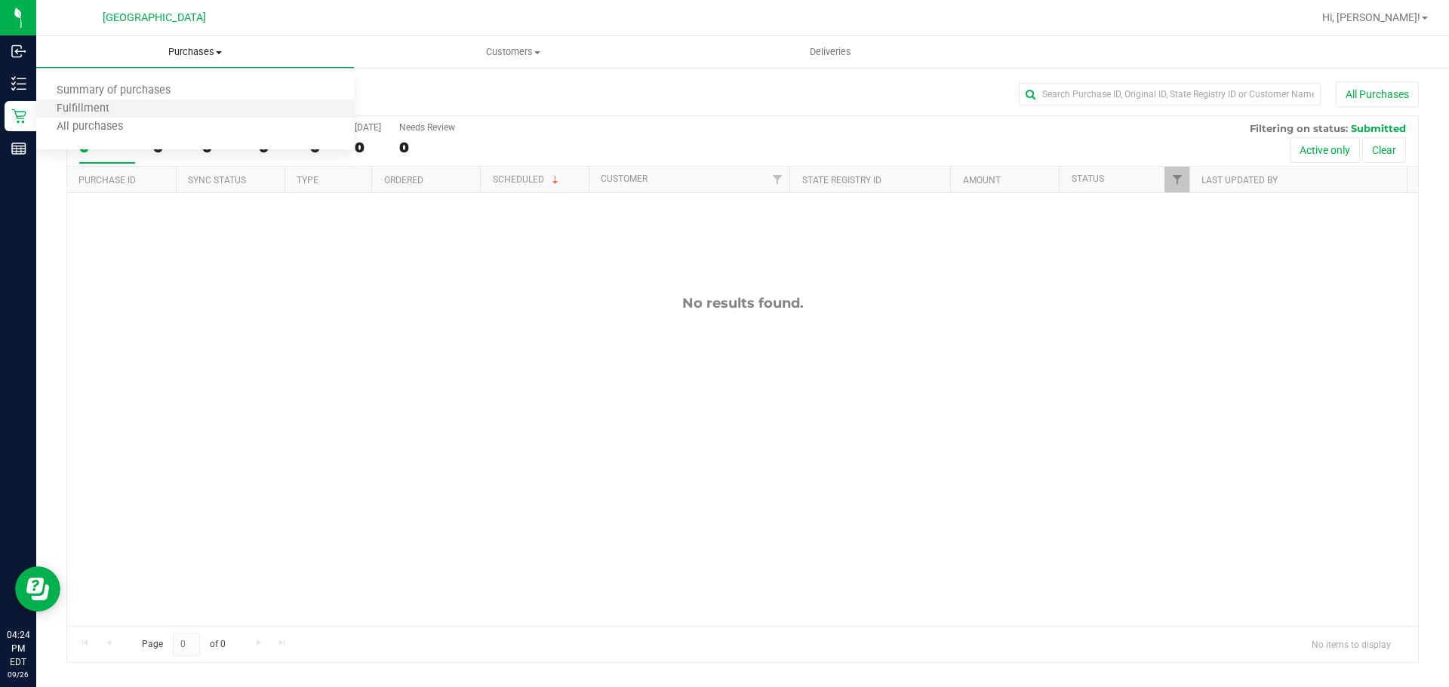
click at [158, 111] on li "Fulfillment" at bounding box center [195, 109] width 318 height 18
click at [203, 44] on uib-tab-heading "Purchases Summary of purchases Fulfillment All purchases" at bounding box center [195, 52] width 318 height 32
click at [200, 108] on li "Fulfillment" at bounding box center [195, 109] width 318 height 18
click at [157, 51] on span "Purchases" at bounding box center [195, 52] width 318 height 14
click at [154, 114] on li "Fulfillment" at bounding box center [195, 109] width 318 height 18
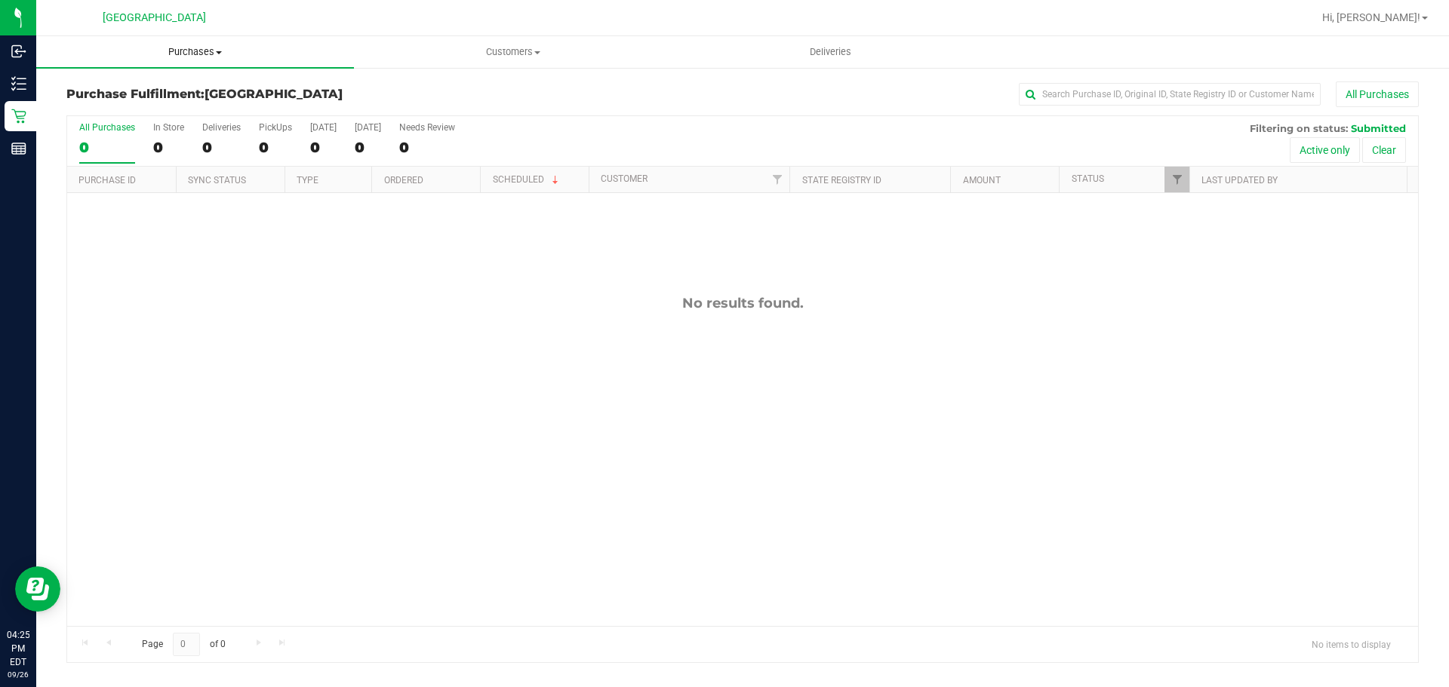
drag, startPoint x: 171, startPoint y: 57, endPoint x: 171, endPoint y: 66, distance: 9.1
click at [171, 57] on span "Purchases" at bounding box center [195, 52] width 318 height 14
click at [146, 112] on li "Fulfillment" at bounding box center [195, 109] width 318 height 18
click at [172, 42] on uib-tab-heading "Purchases Summary of purchases Fulfillment All purchases" at bounding box center [195, 52] width 318 height 32
click at [156, 103] on li "Fulfillment" at bounding box center [195, 109] width 318 height 18
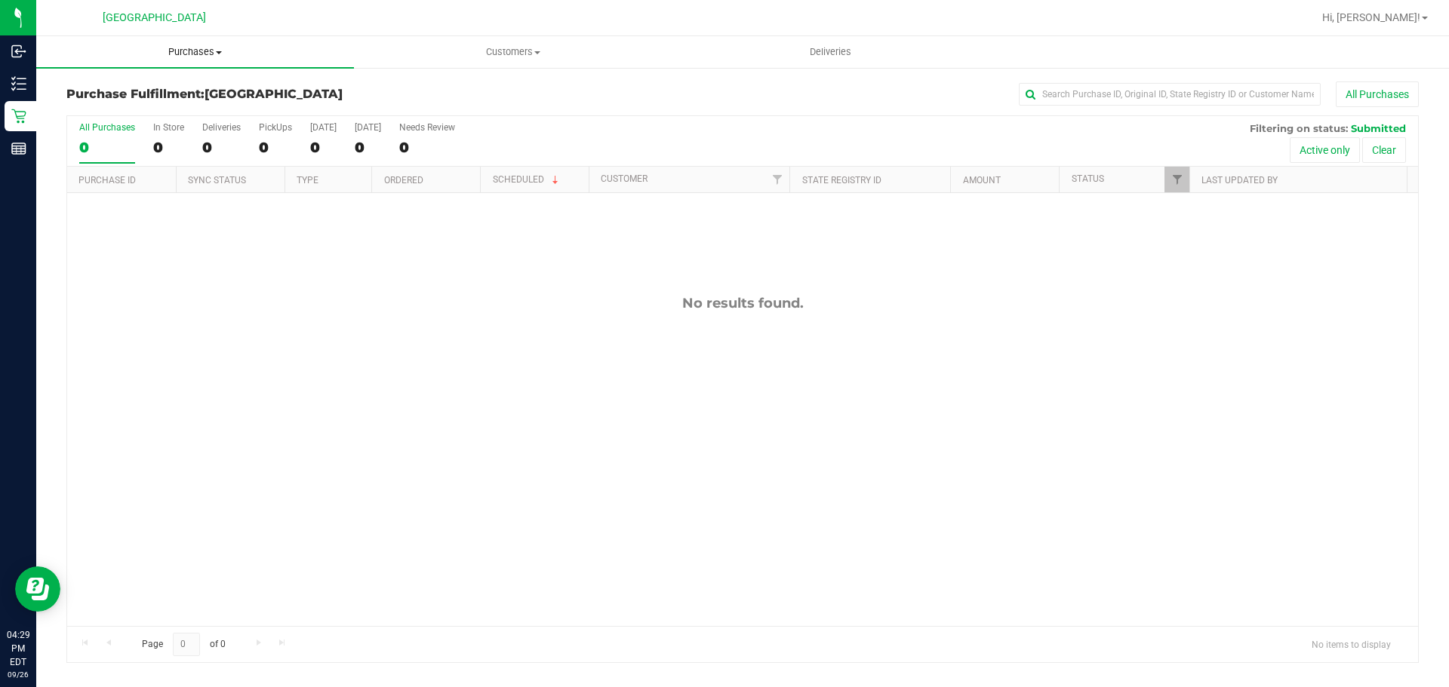
click at [211, 48] on span "Purchases" at bounding box center [195, 52] width 318 height 14
click at [186, 106] on li "Fulfillment" at bounding box center [195, 109] width 318 height 18
click at [172, 58] on span "Purchases" at bounding box center [195, 52] width 318 height 14
click at [137, 110] on li "Fulfillment" at bounding box center [195, 109] width 318 height 18
click at [195, 44] on uib-tab-heading "Purchases Summary of purchases Fulfillment All purchases" at bounding box center [195, 52] width 318 height 32
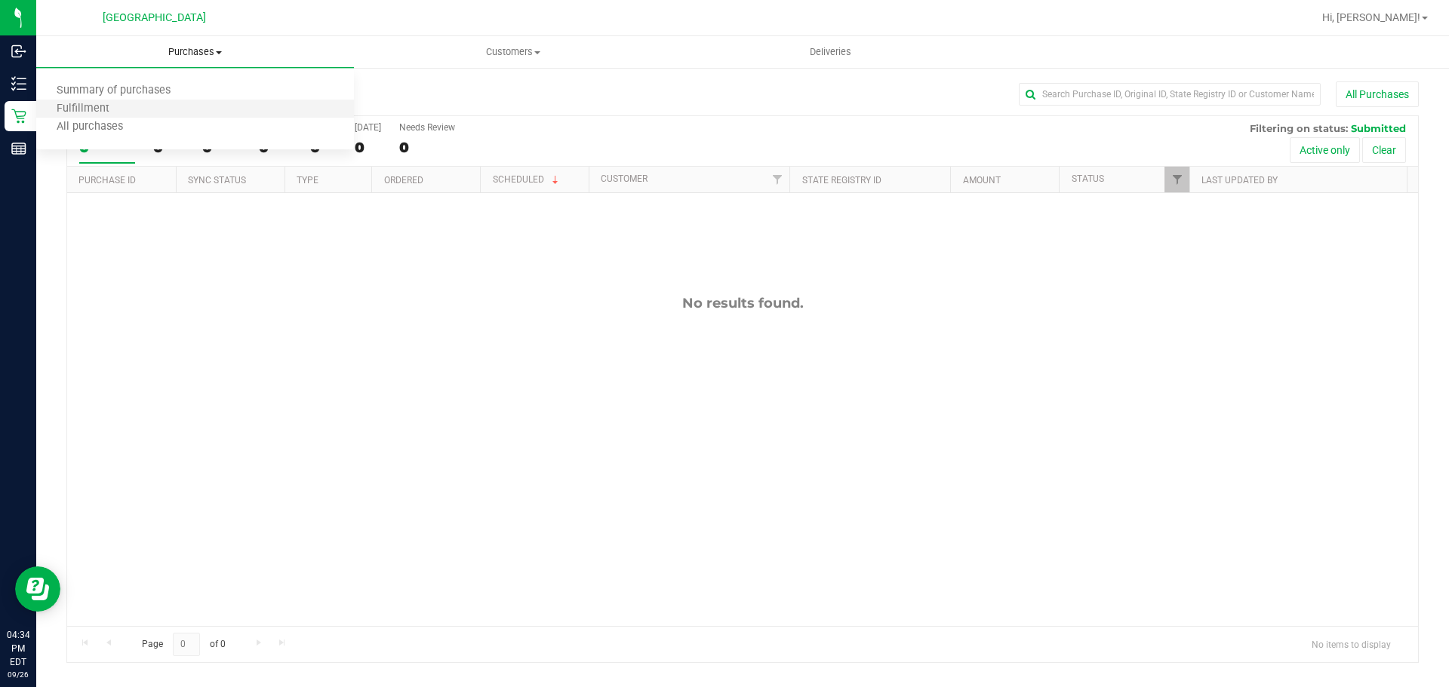
click at [164, 105] on li "Fulfillment" at bounding box center [195, 109] width 318 height 18
click at [186, 42] on uib-tab-heading "Purchases Summary of purchases Fulfillment All purchases" at bounding box center [195, 52] width 318 height 32
click at [158, 106] on li "Fulfillment" at bounding box center [195, 109] width 318 height 18
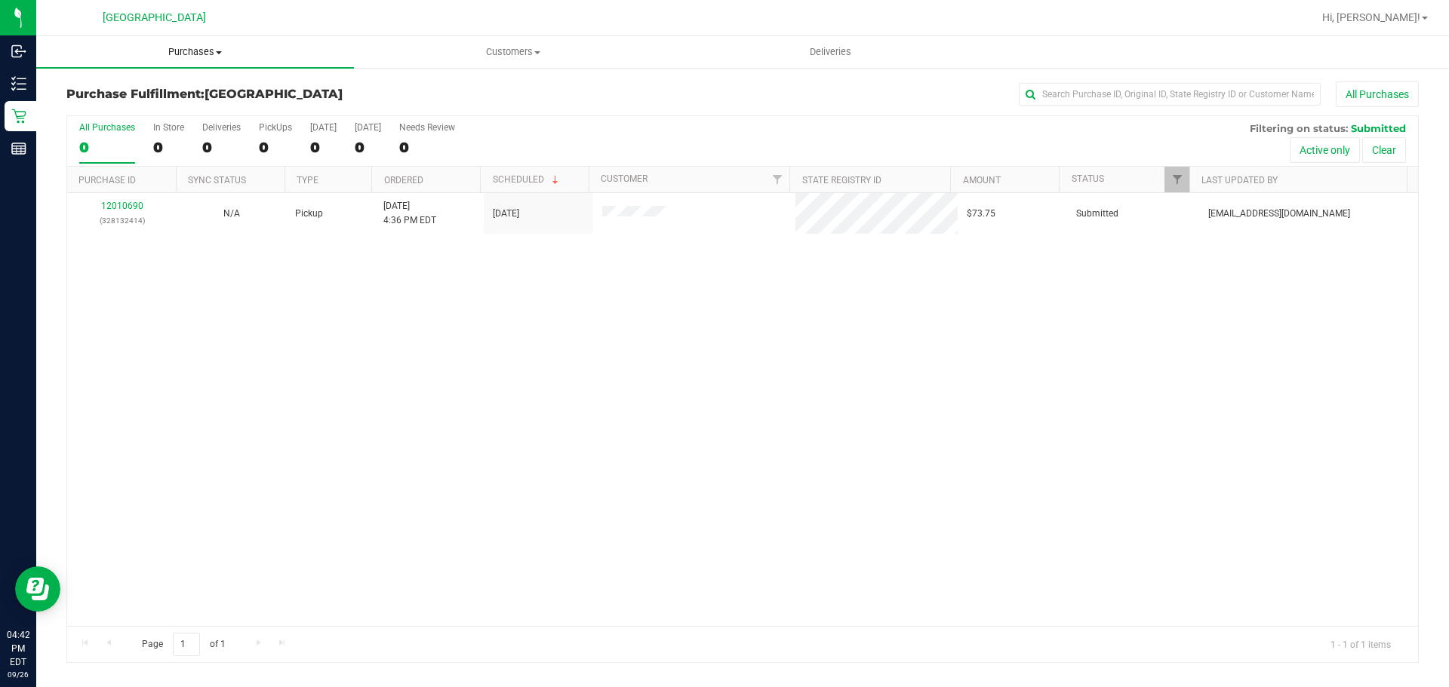
click at [188, 51] on span "Purchases" at bounding box center [195, 52] width 318 height 14
click at [151, 114] on li "Fulfillment" at bounding box center [195, 109] width 318 height 18
click at [215, 58] on span "Purchases" at bounding box center [195, 52] width 318 height 14
click at [156, 109] on li "Fulfillment" at bounding box center [195, 109] width 318 height 18
click at [211, 52] on span "Purchases" at bounding box center [195, 52] width 318 height 14
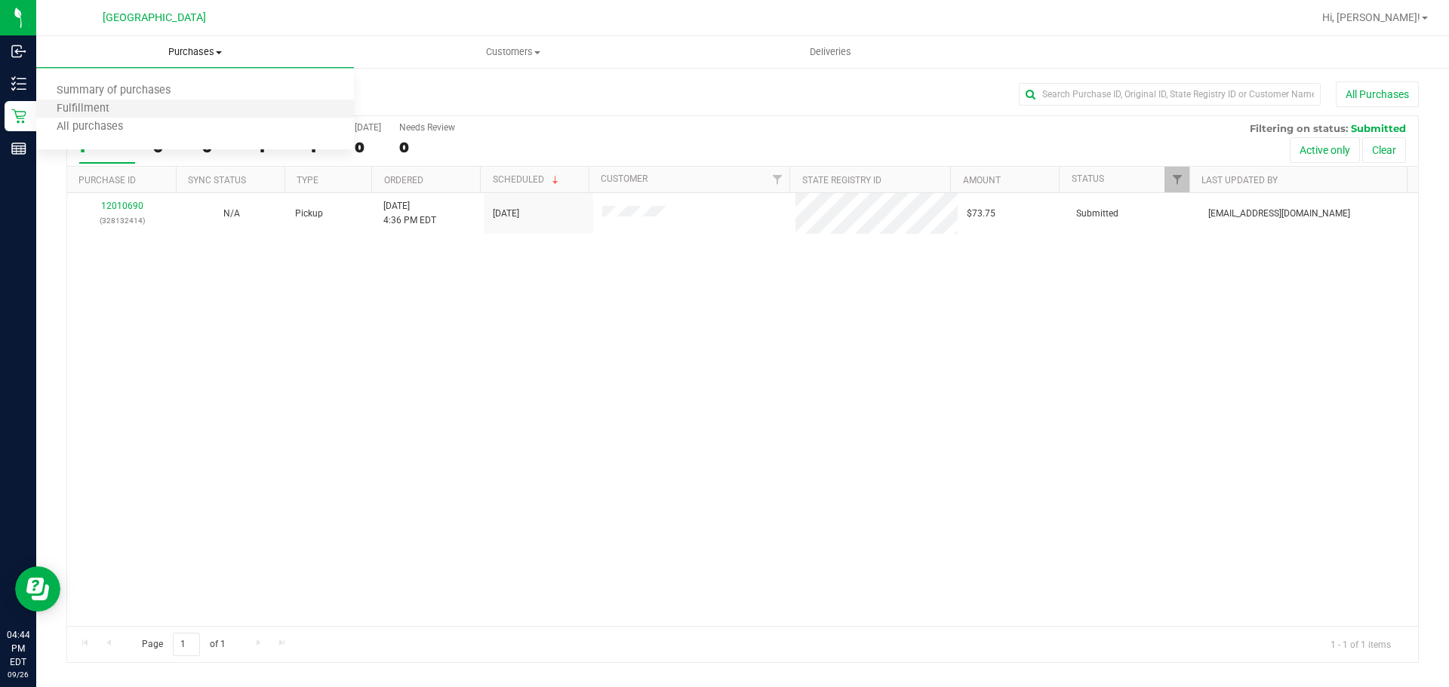
click at [188, 104] on li "Fulfillment" at bounding box center [195, 109] width 318 height 18
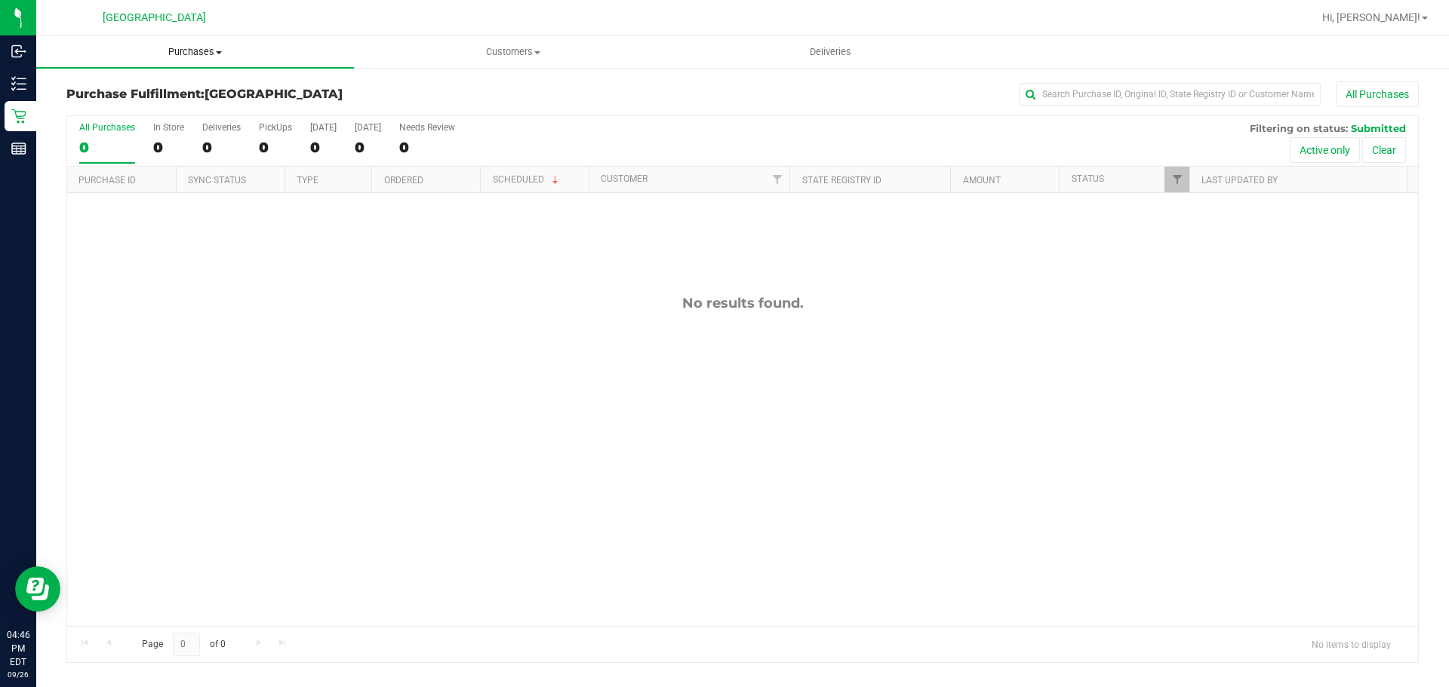
click at [200, 53] on span "Purchases" at bounding box center [195, 52] width 318 height 14
click at [167, 107] on li "Fulfillment" at bounding box center [195, 109] width 318 height 18
click at [197, 58] on span "Purchases" at bounding box center [195, 52] width 318 height 14
click at [185, 104] on li "Fulfillment" at bounding box center [195, 109] width 318 height 18
click at [201, 53] on span "Purchases" at bounding box center [195, 52] width 318 height 14
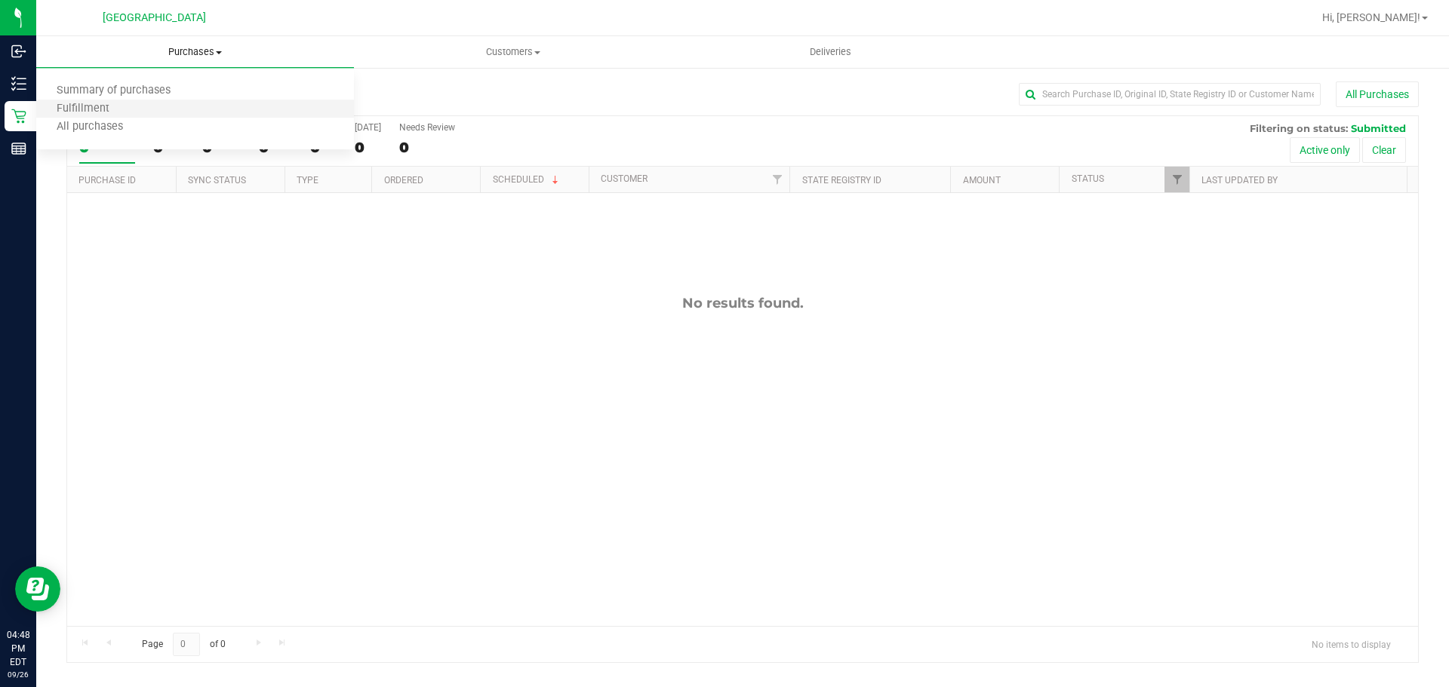
click at [160, 109] on li "Fulfillment" at bounding box center [195, 109] width 318 height 18
click at [198, 42] on uib-tab-heading "Purchases Summary of purchases Fulfillment All purchases" at bounding box center [195, 52] width 318 height 32
click at [167, 101] on li "Fulfillment" at bounding box center [195, 109] width 318 height 18
click at [221, 60] on uib-tab-heading "Purchases Summary of purchases Fulfillment All purchases" at bounding box center [195, 52] width 318 height 32
click at [193, 112] on li "Fulfillment" at bounding box center [195, 109] width 318 height 18
